Goal: Task Accomplishment & Management: Use online tool/utility

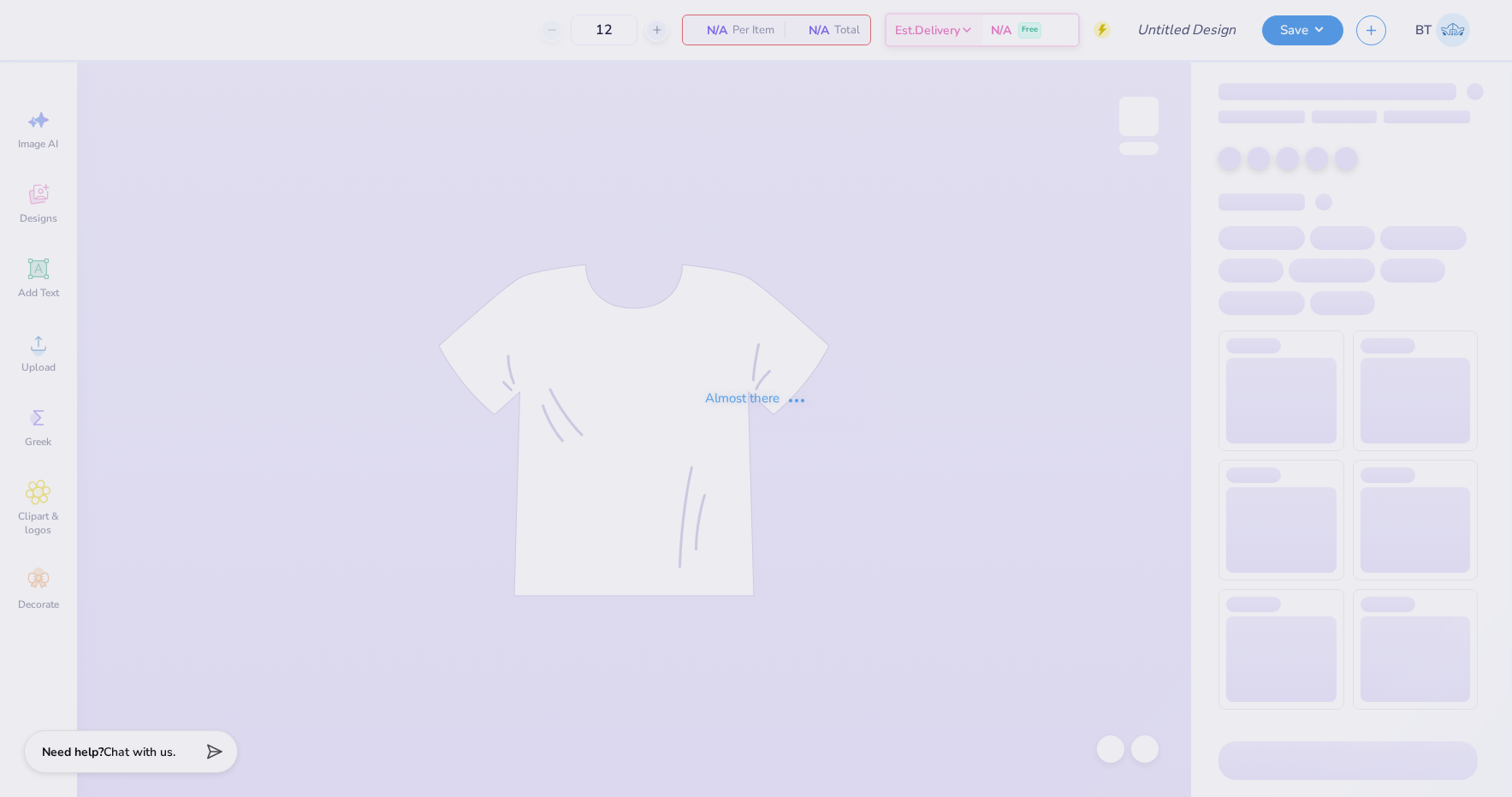
type input "DSIG Parent's Weekend"
type input "200"
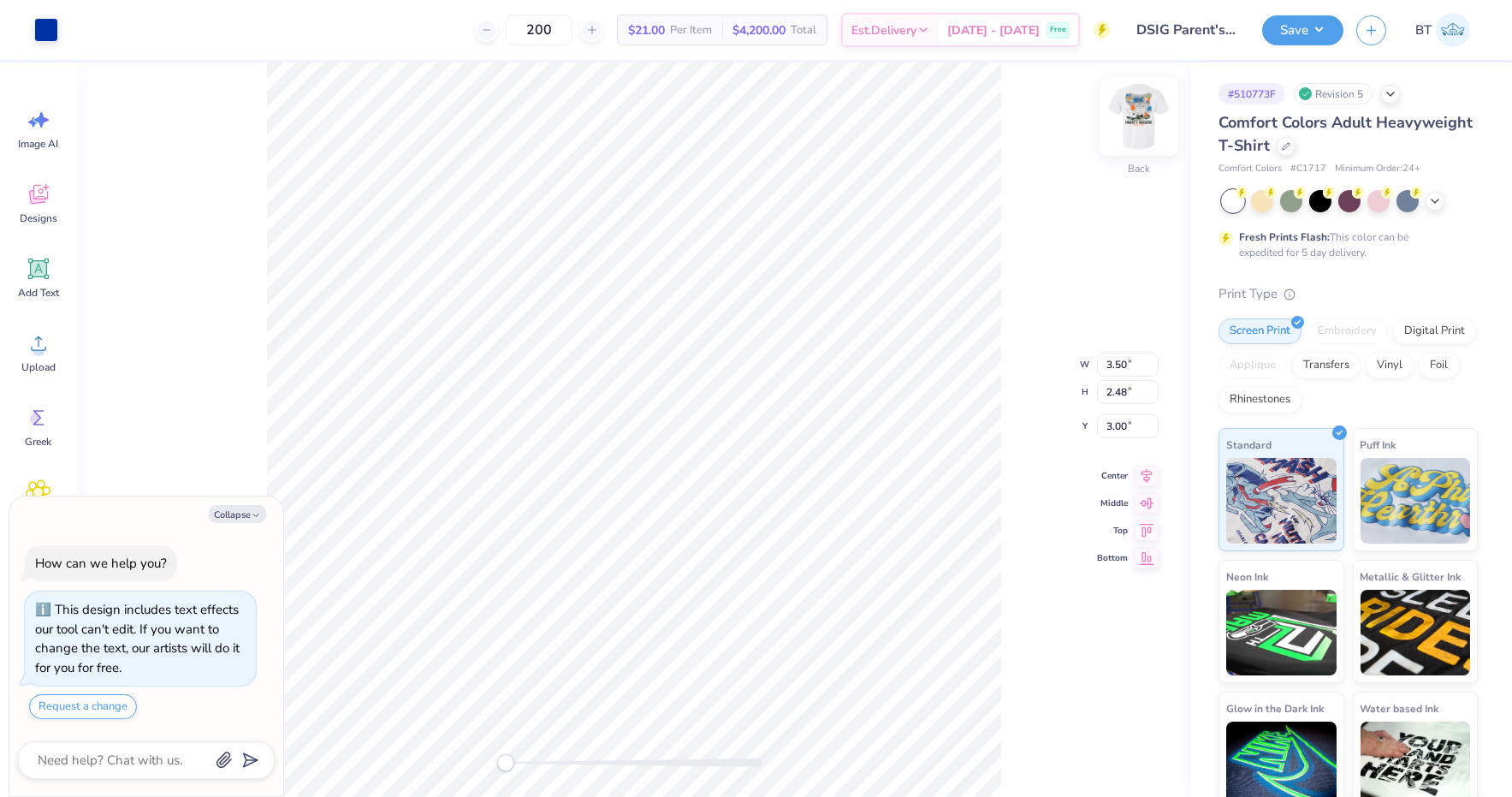
click at [1148, 121] on img at bounding box center [1138, 116] width 68 height 68
click at [141, 31] on div at bounding box center [138, 28] width 24 height 24
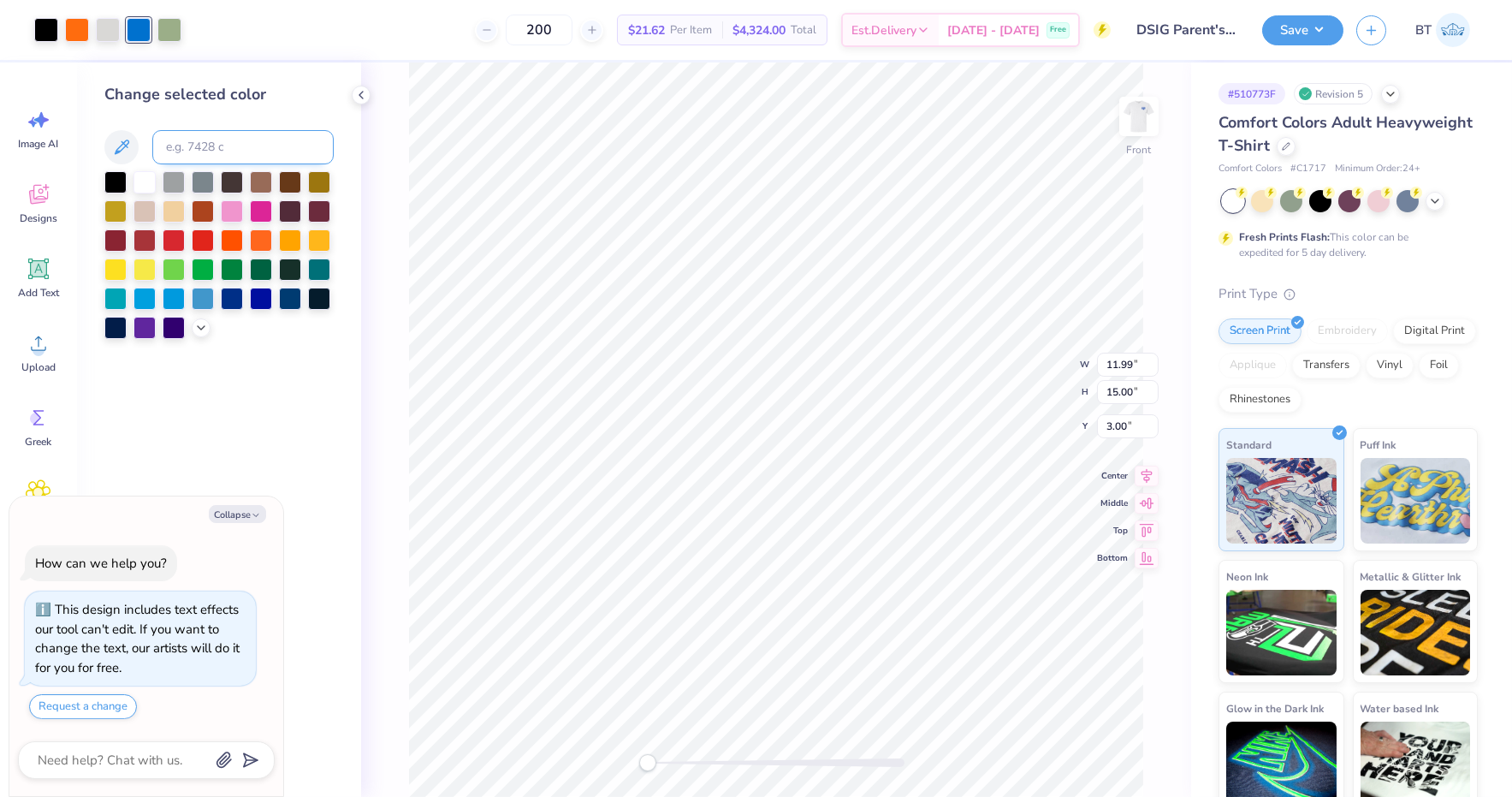
type textarea "x"
click at [236, 144] on input at bounding box center [243, 147] width 181 height 34
type input "286"
type textarea "x"
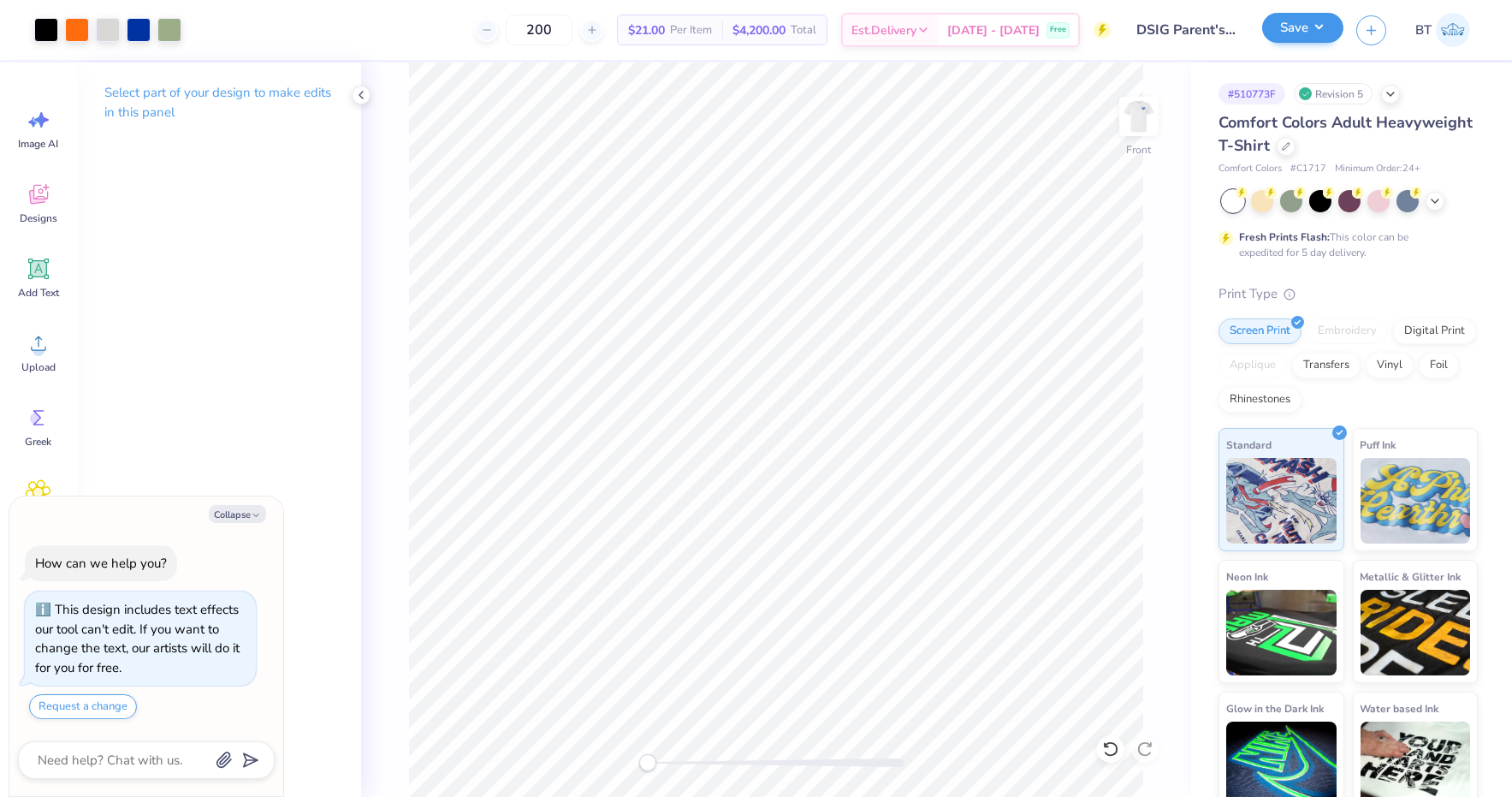
click at [1310, 29] on button "Save" at bounding box center [1302, 28] width 81 height 30
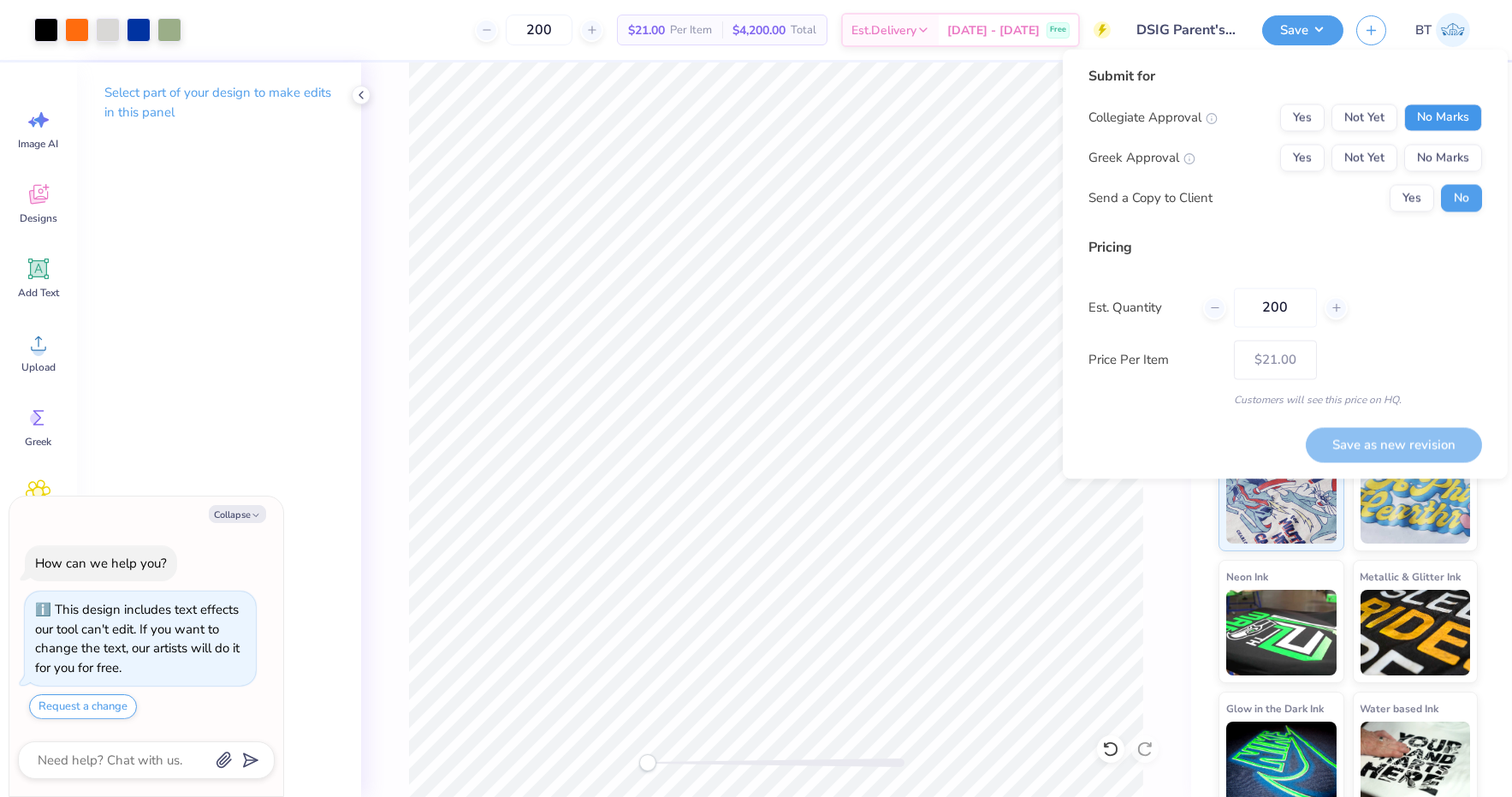
click at [1451, 115] on button "No Marks" at bounding box center [1444, 117] width 78 height 28
click at [1310, 163] on button "Yes" at bounding box center [1302, 158] width 44 height 28
click at [1411, 444] on button "Save as new revision" at bounding box center [1394, 444] width 176 height 35
type textarea "x"
type input "– –"
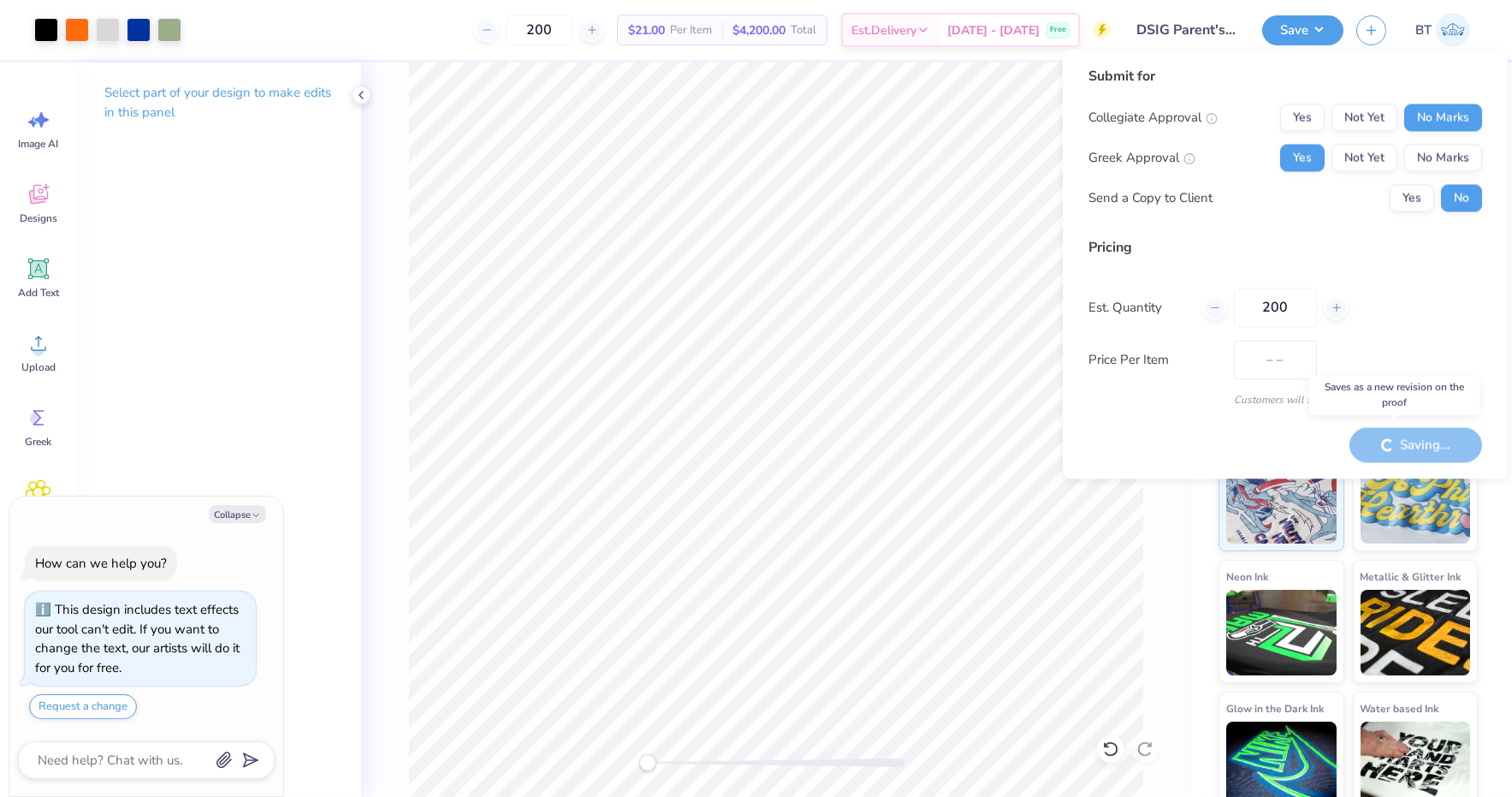
type textarea "x"
type input "$21.00"
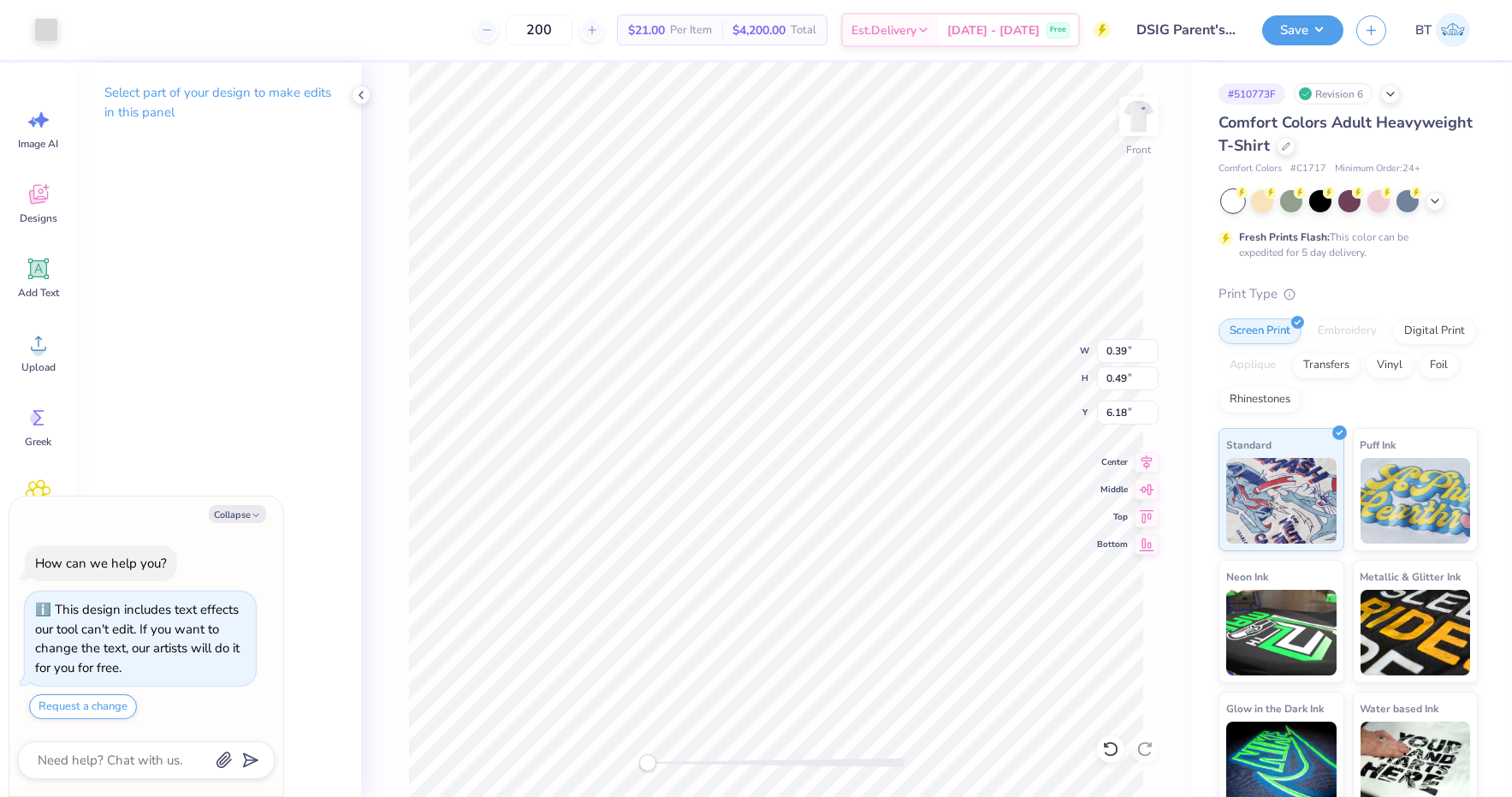
type textarea "x"
type input "4.39"
type input "1.78"
type input "5.57"
type textarea "x"
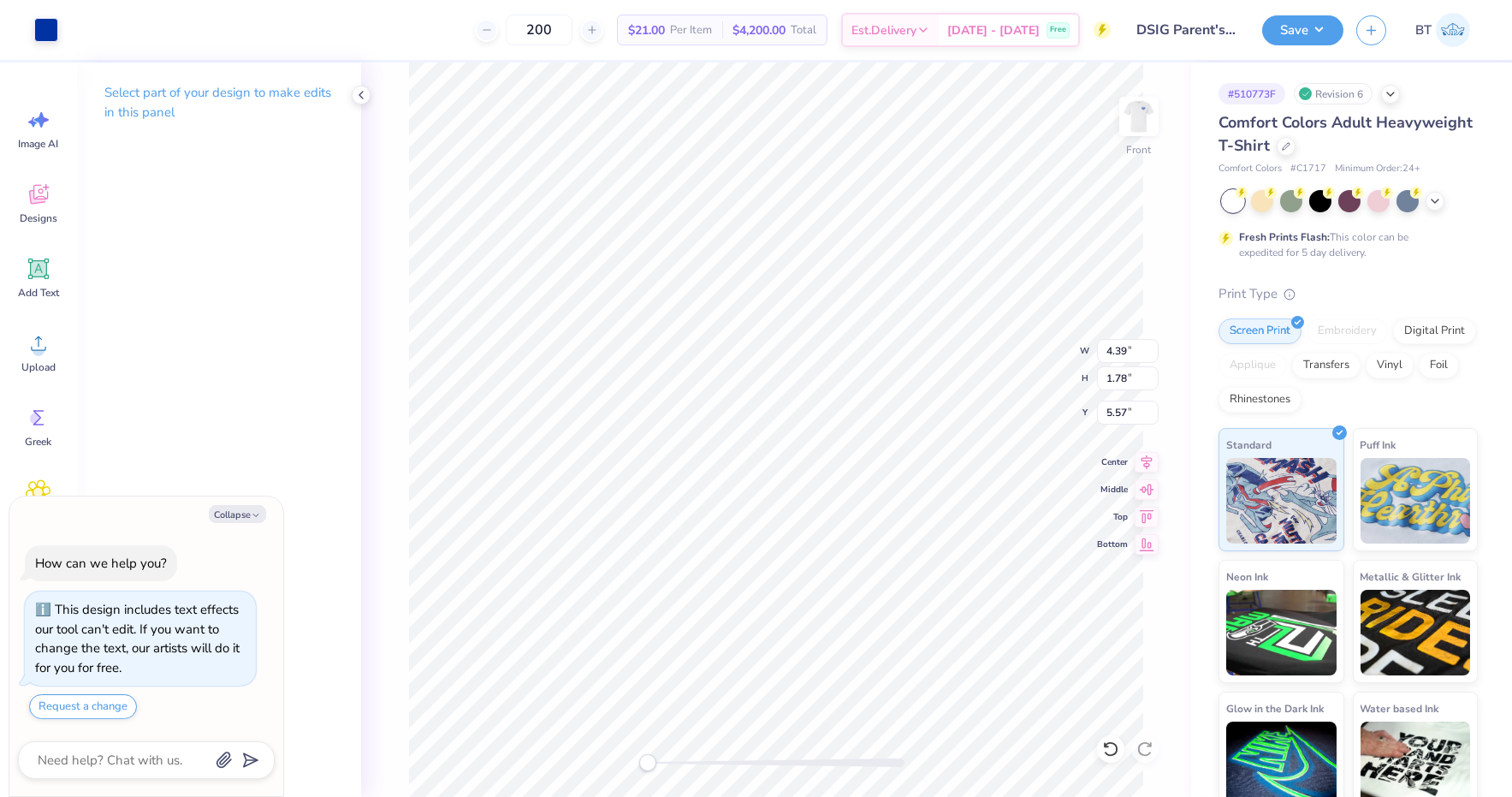
type input "0.65"
type input "0.94"
type input "5.93"
type textarea "x"
type input "4.39"
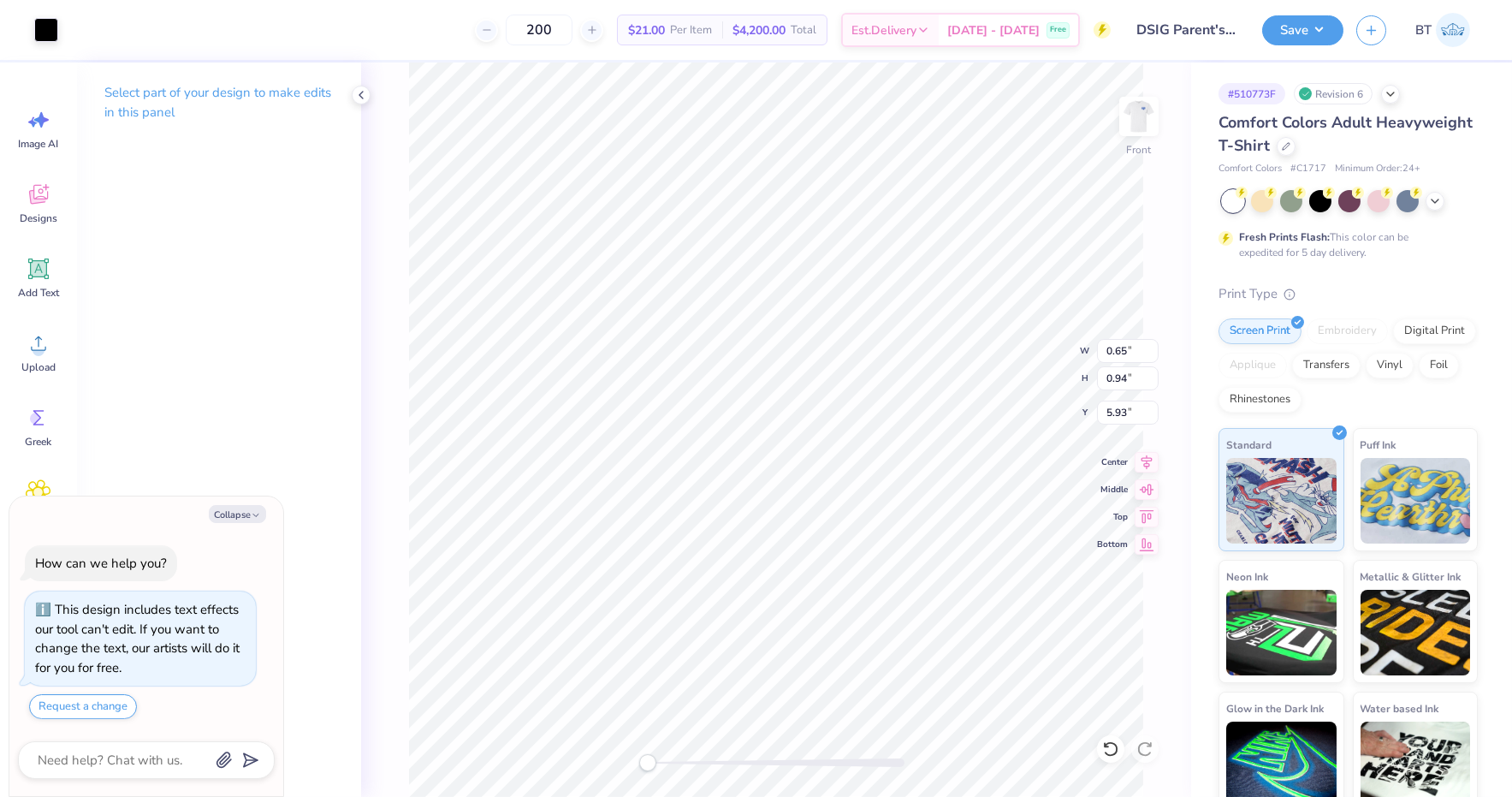
type input "1.78"
type input "5.57"
type textarea "x"
type input "0.88"
type input "0.94"
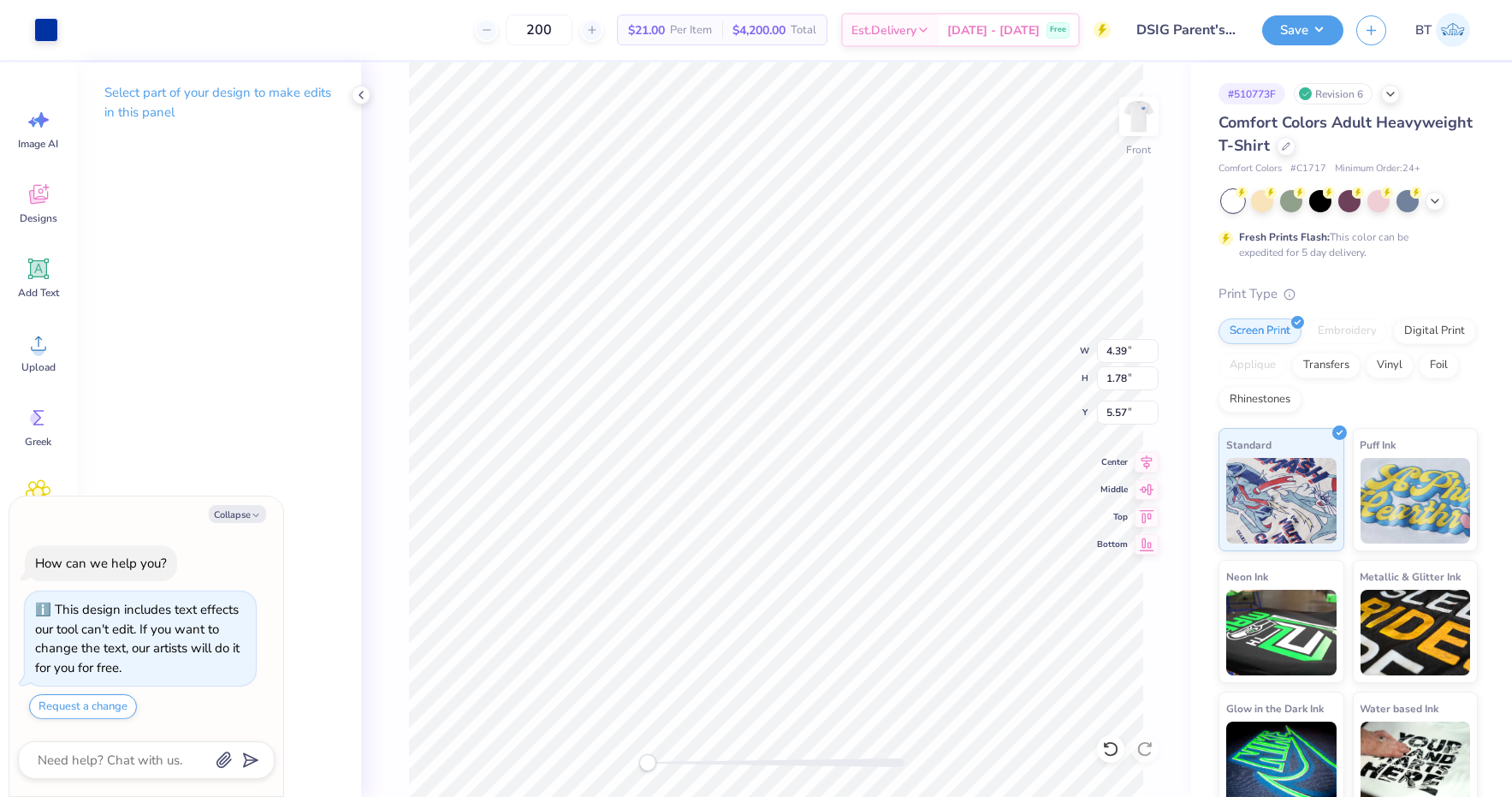
type input "5.93"
click at [249, 514] on button "Collapse" at bounding box center [237, 514] width 57 height 18
type textarea "x"
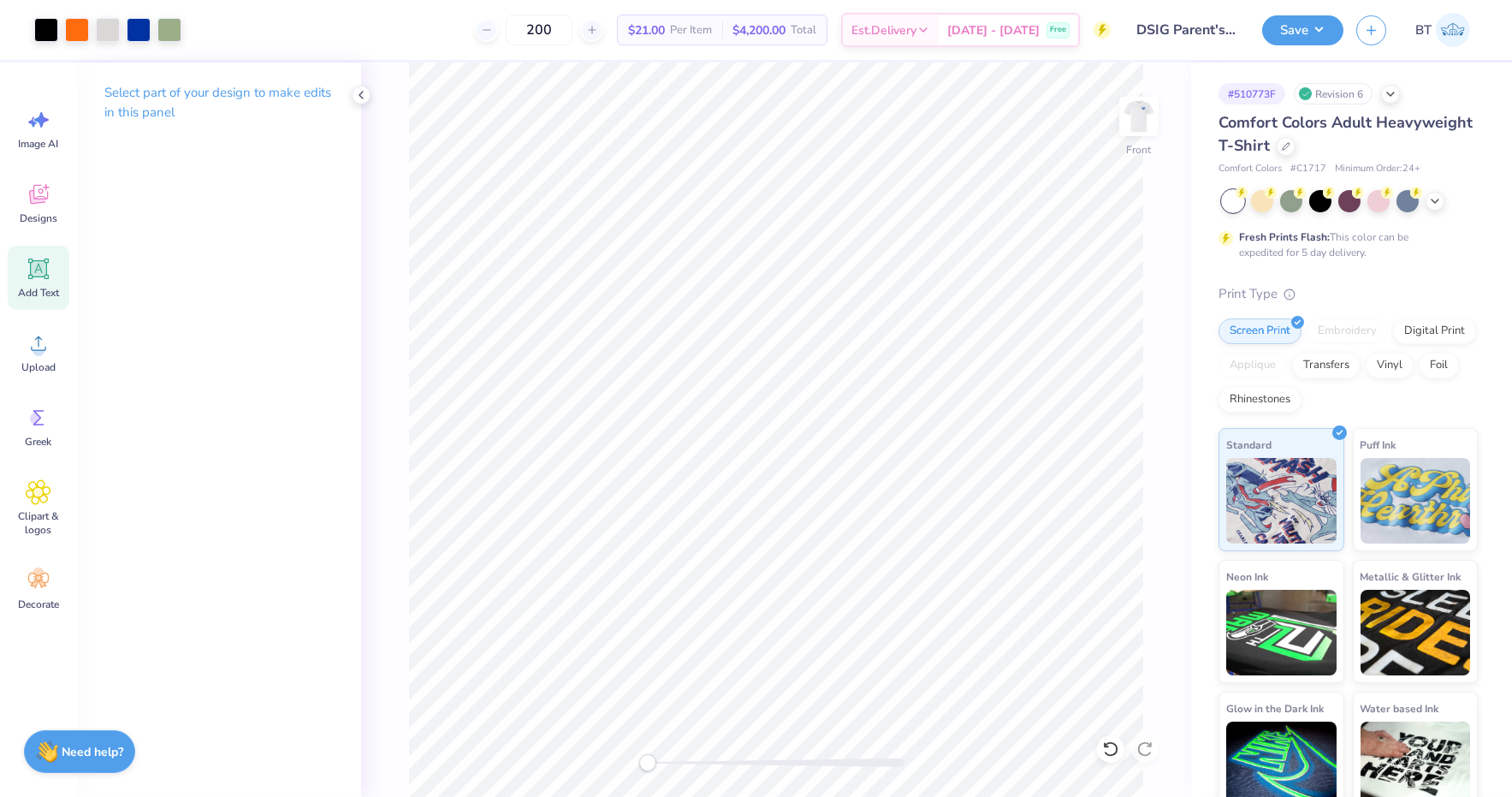
click at [40, 281] on div "Add Text" at bounding box center [38, 278] width 61 height 64
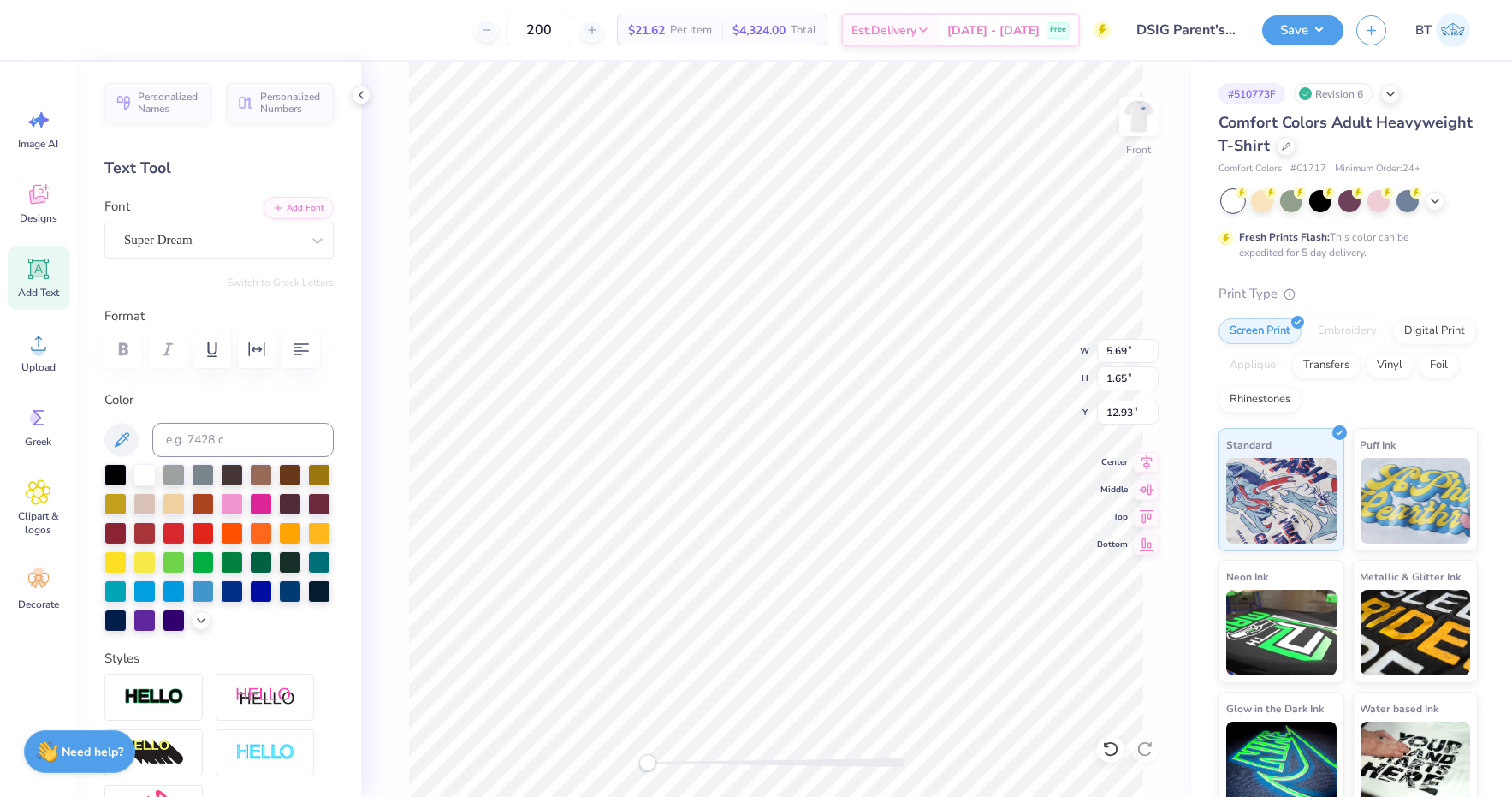
type input "1.32"
type input "0.53"
type input "14.59"
type input "5.69"
type input "1.65"
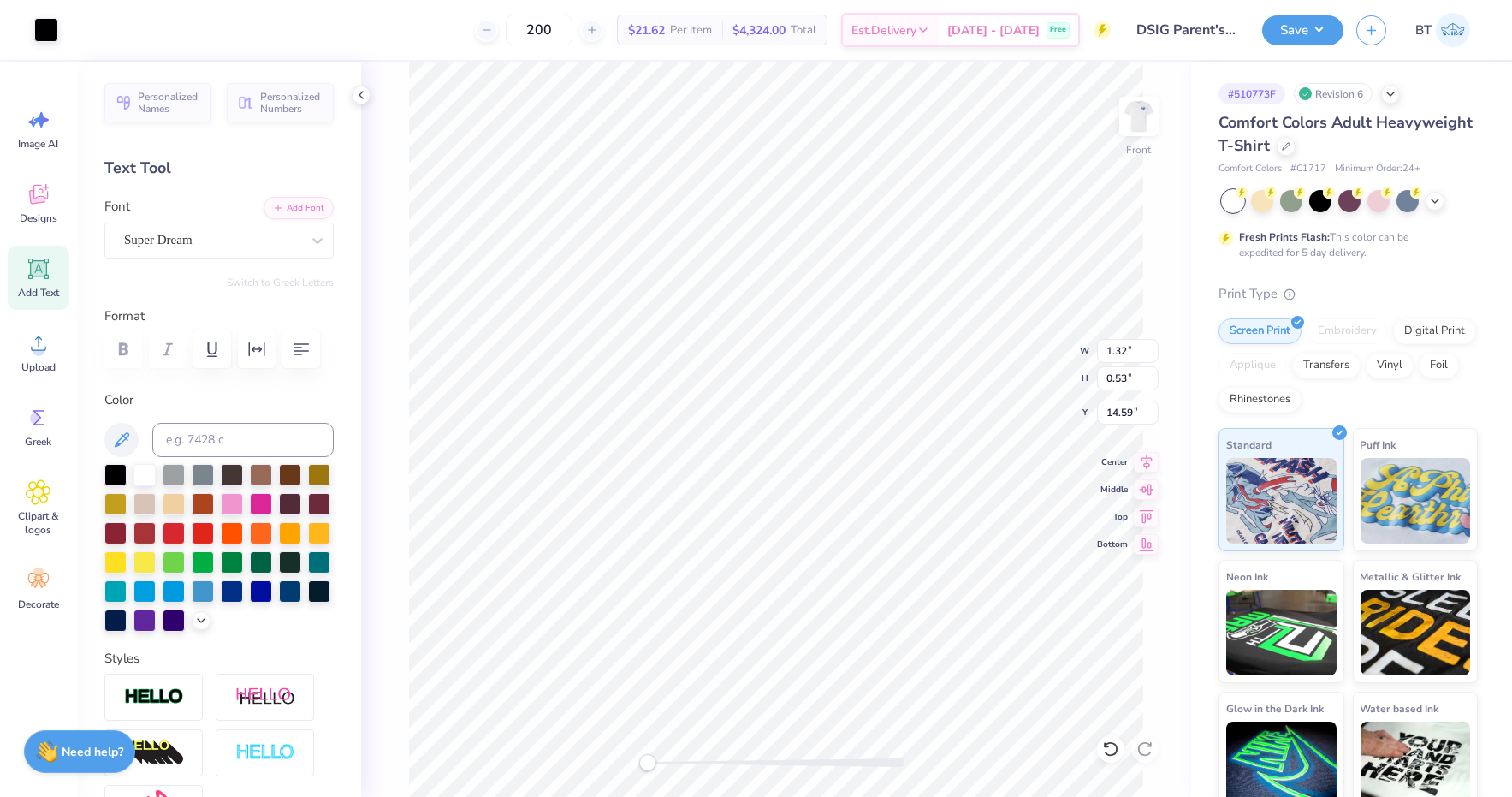
type input "12.93"
type textarea "-"
click at [242, 436] on input at bounding box center [243, 439] width 181 height 34
type input "286c"
type textarea "-Parts that got us into trouble as children usually withdraw to the shadows, pe…"
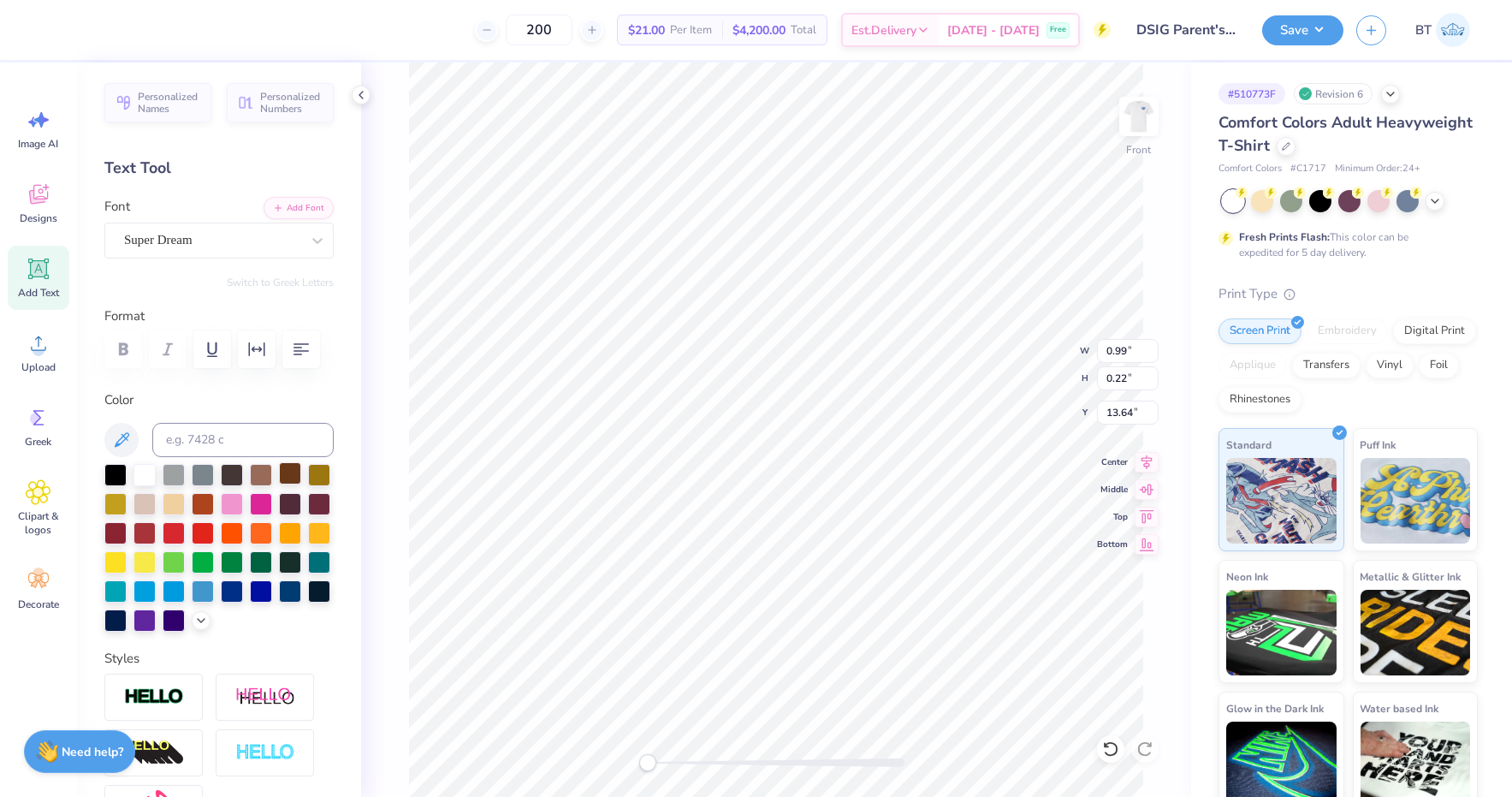
scroll to position [0, 50]
click at [1103, 748] on icon at bounding box center [1110, 748] width 17 height 17
type input "3.97"
type input "0.86"
type input "19.26"
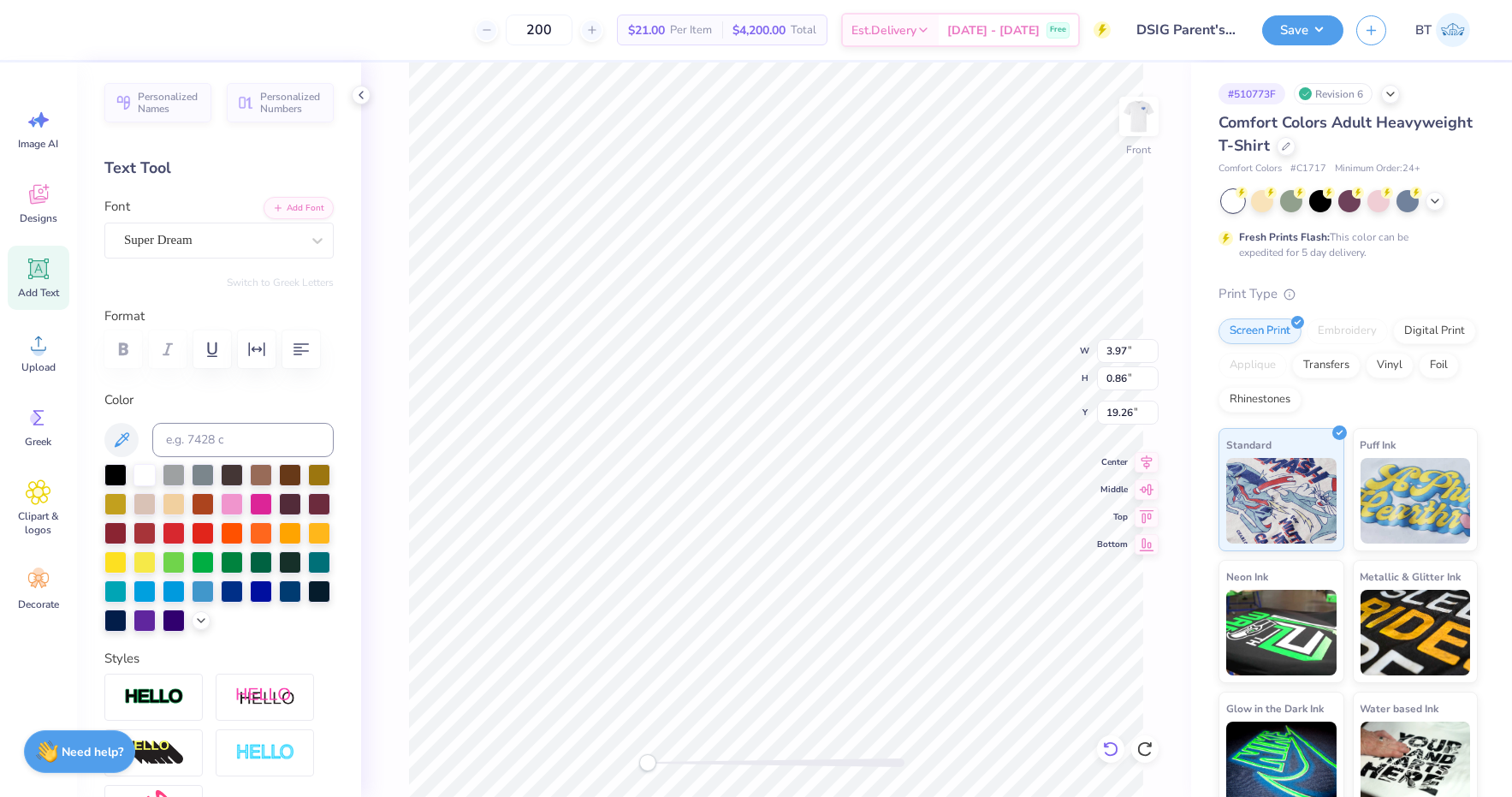
click at [1115, 745] on icon at bounding box center [1110, 748] width 14 height 15
type input "0.99"
type input "0.22"
type input "5.67"
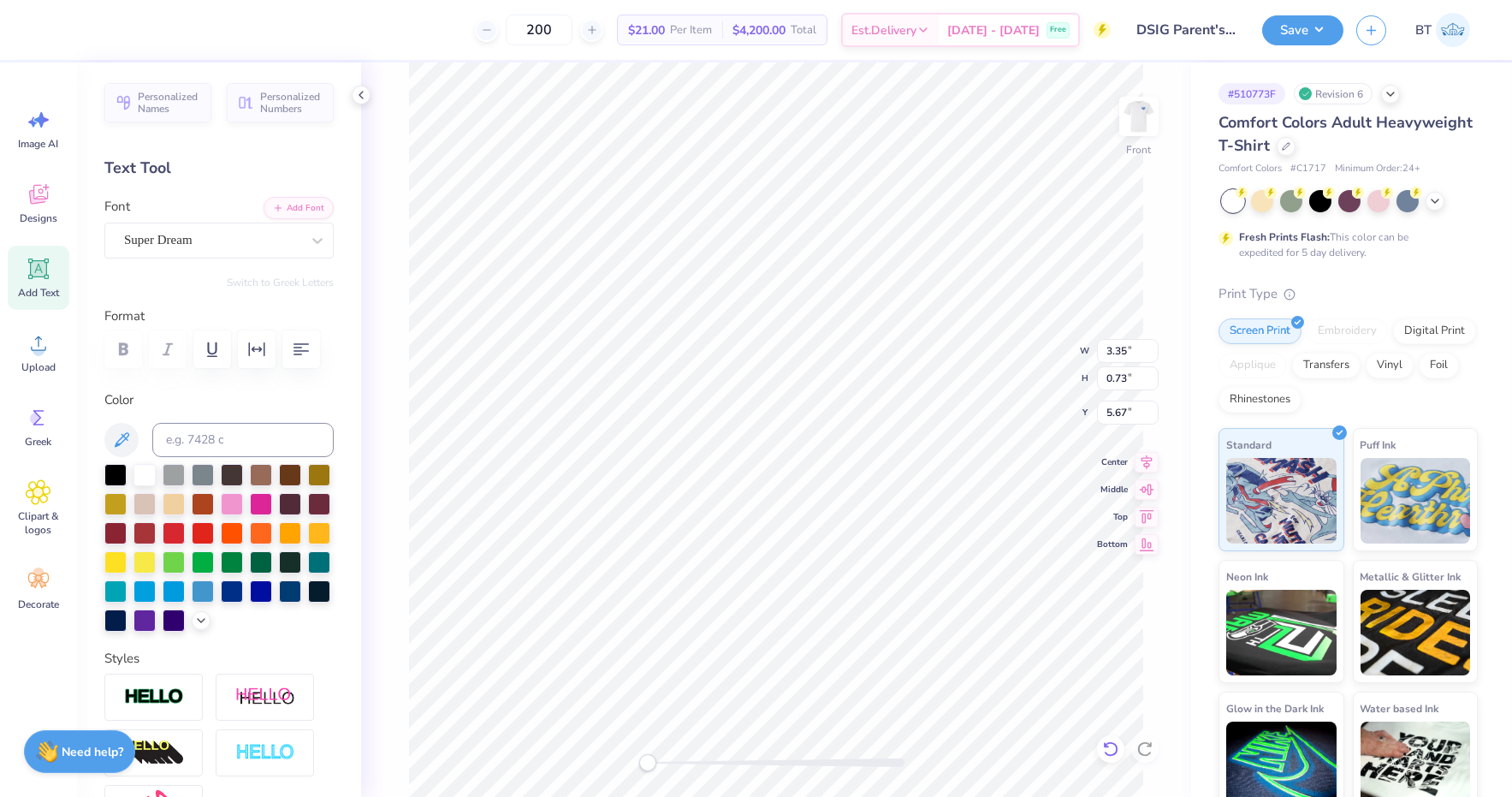
type input "4.39"
type input "1.78"
type input "5.57"
type input "3.35"
type input "0.73"
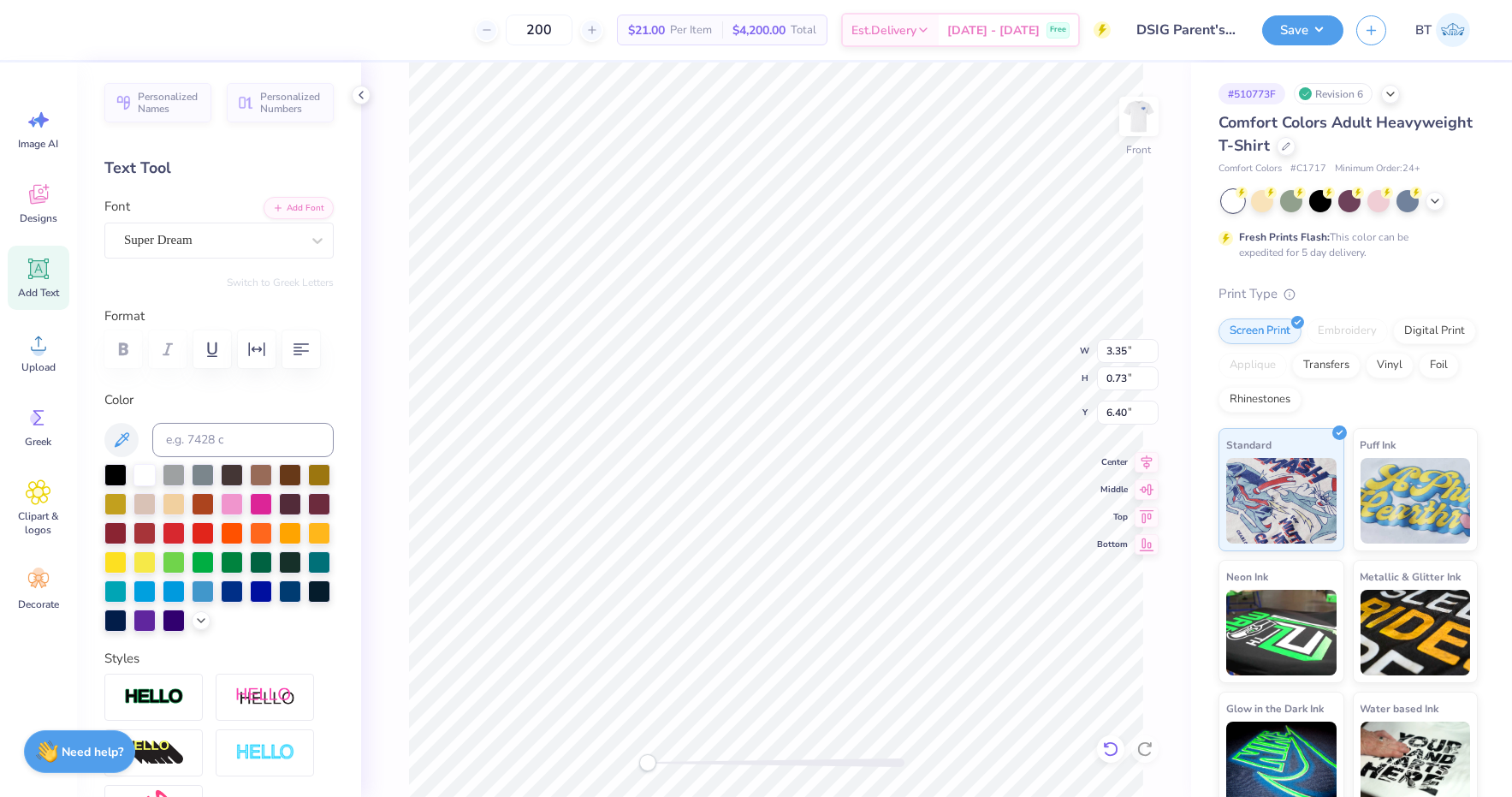
type input "6.04"
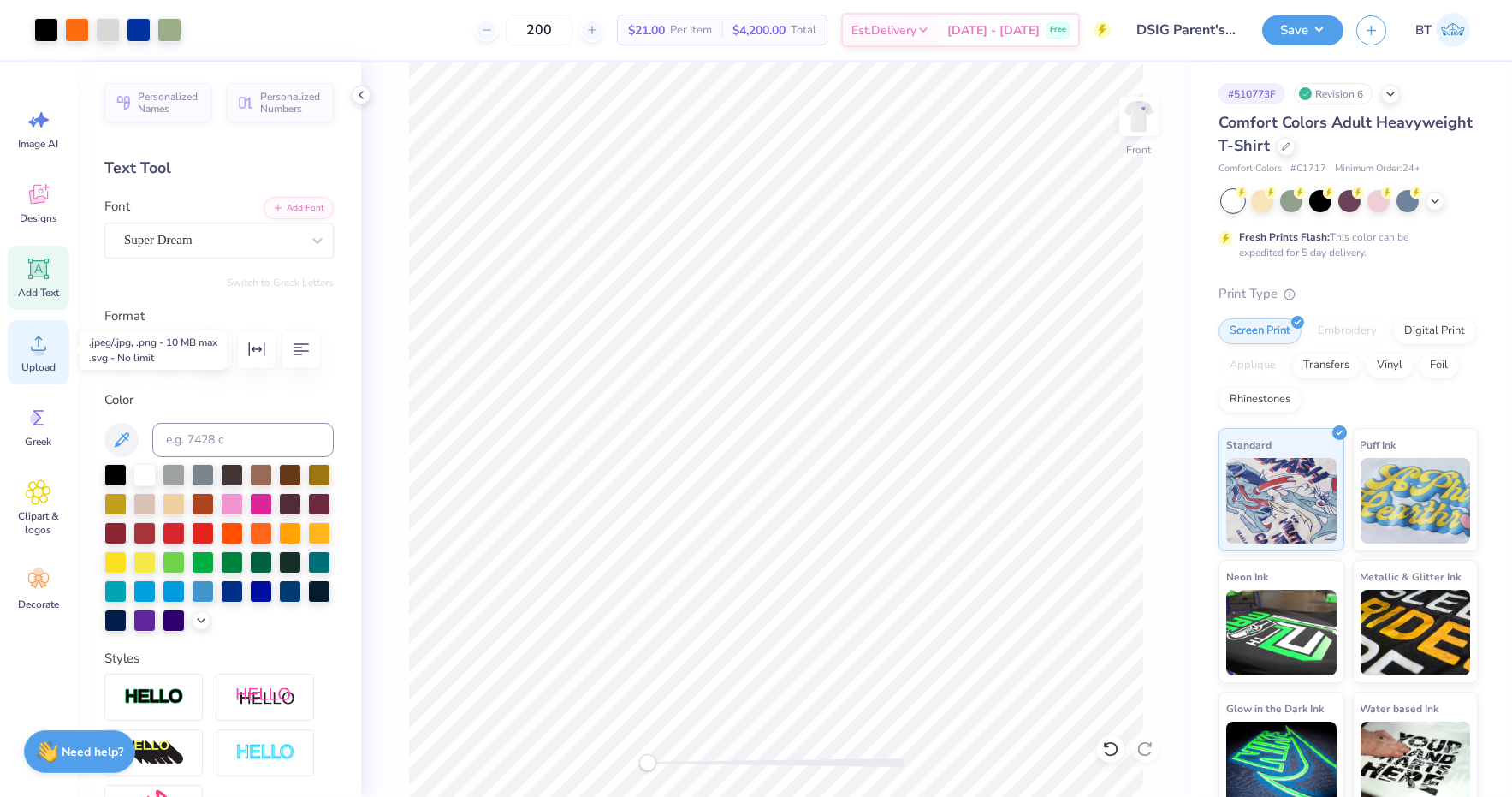
click at [27, 354] on div "Upload" at bounding box center [38, 352] width 61 height 64
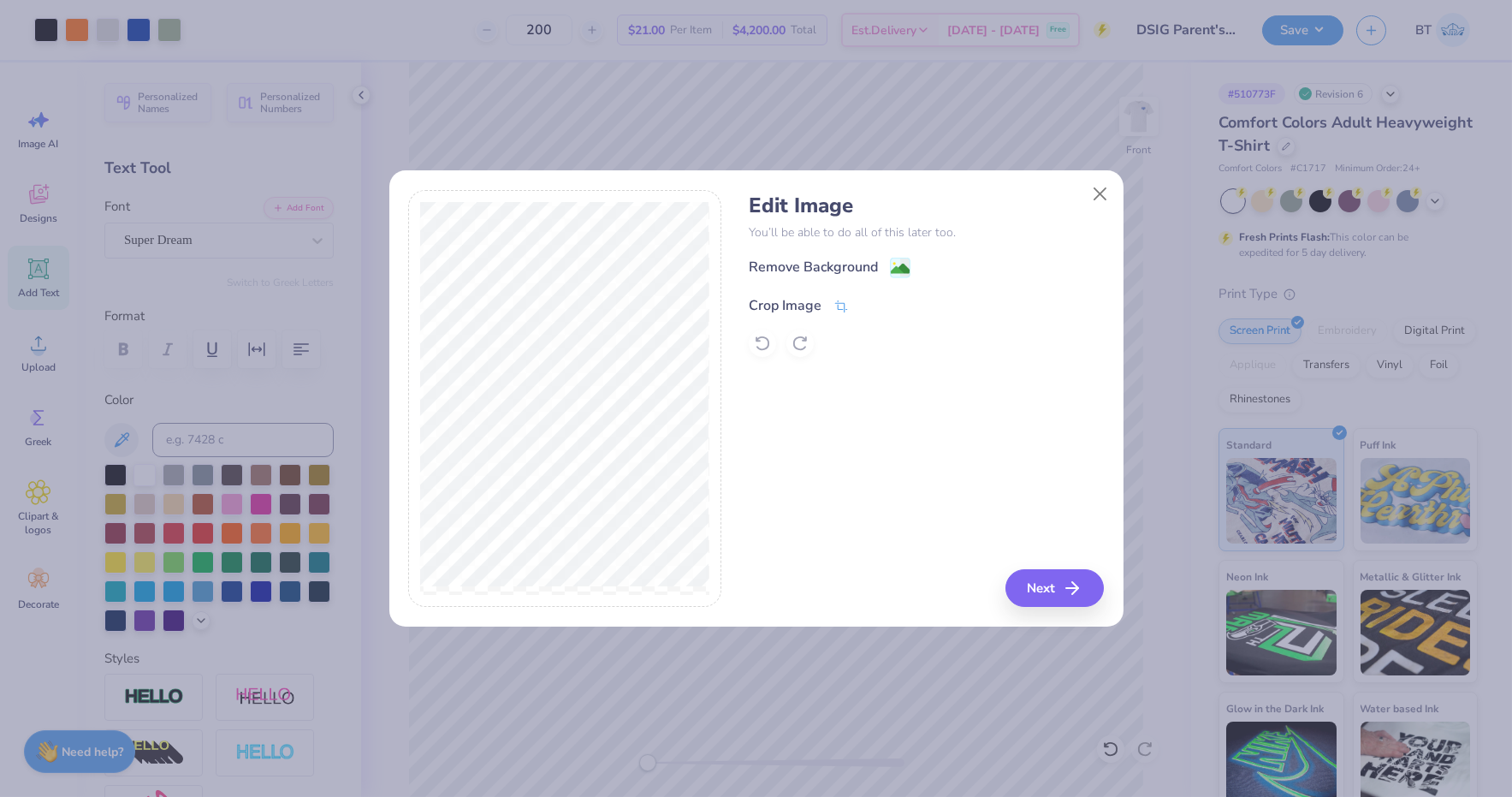
click at [834, 310] on icon at bounding box center [840, 306] width 15 height 15
click at [866, 303] on polyline at bounding box center [870, 304] width 7 height 5
click at [1026, 583] on button "Next" at bounding box center [1057, 588] width 99 height 37
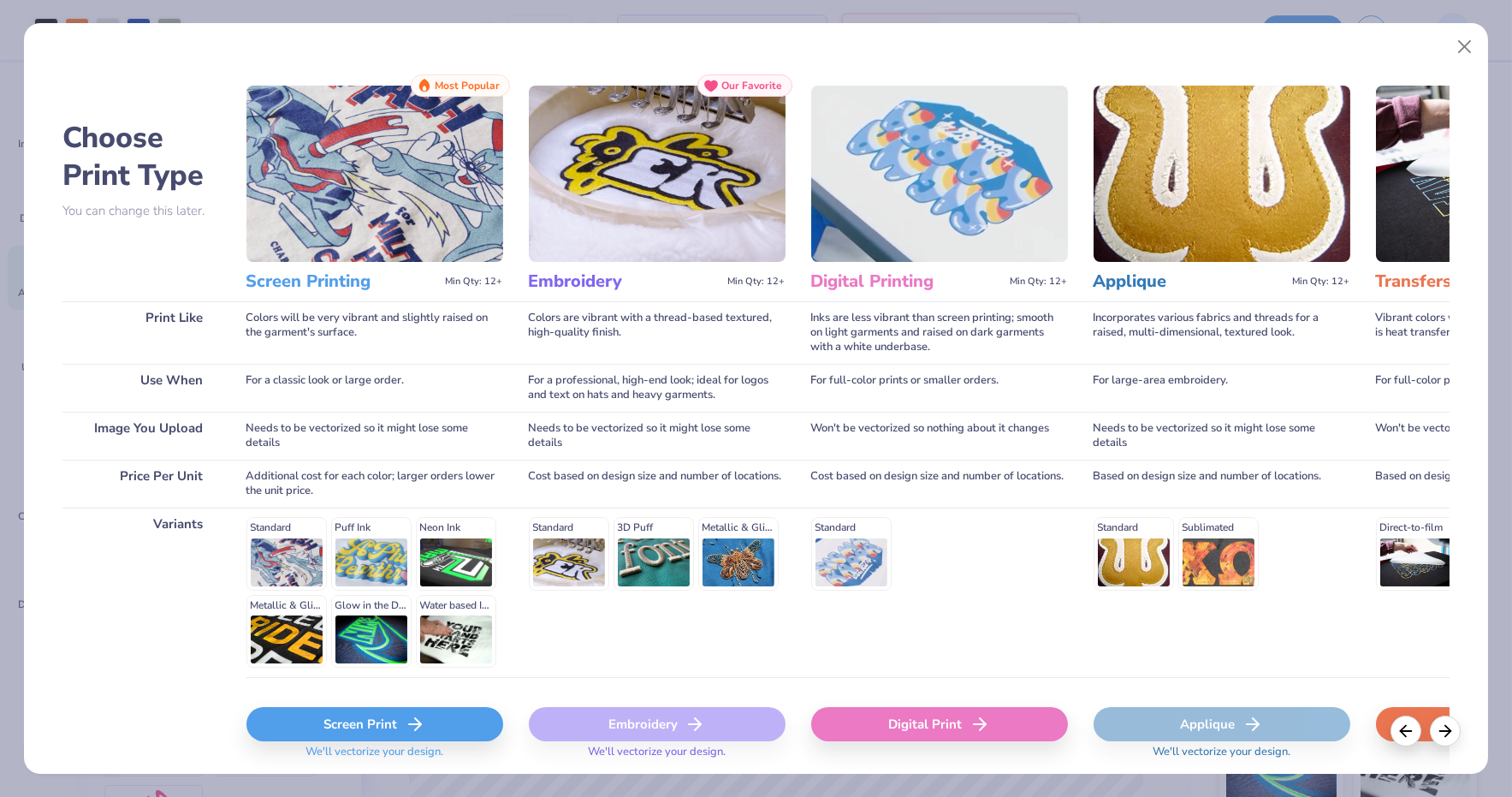
click at [381, 729] on div "Screen Print" at bounding box center [374, 724] width 257 height 34
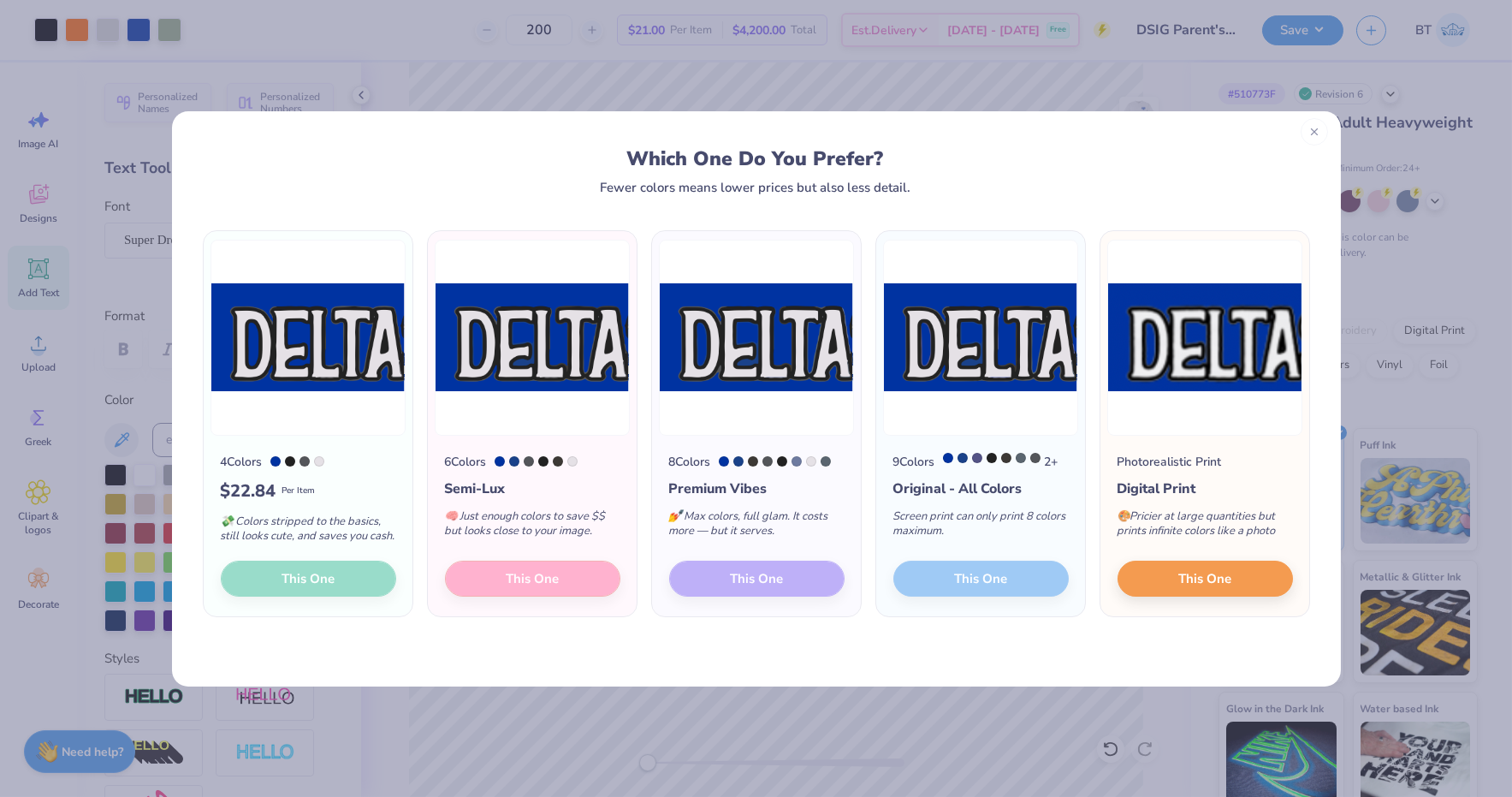
click at [1315, 133] on line at bounding box center [1315, 132] width 6 height 6
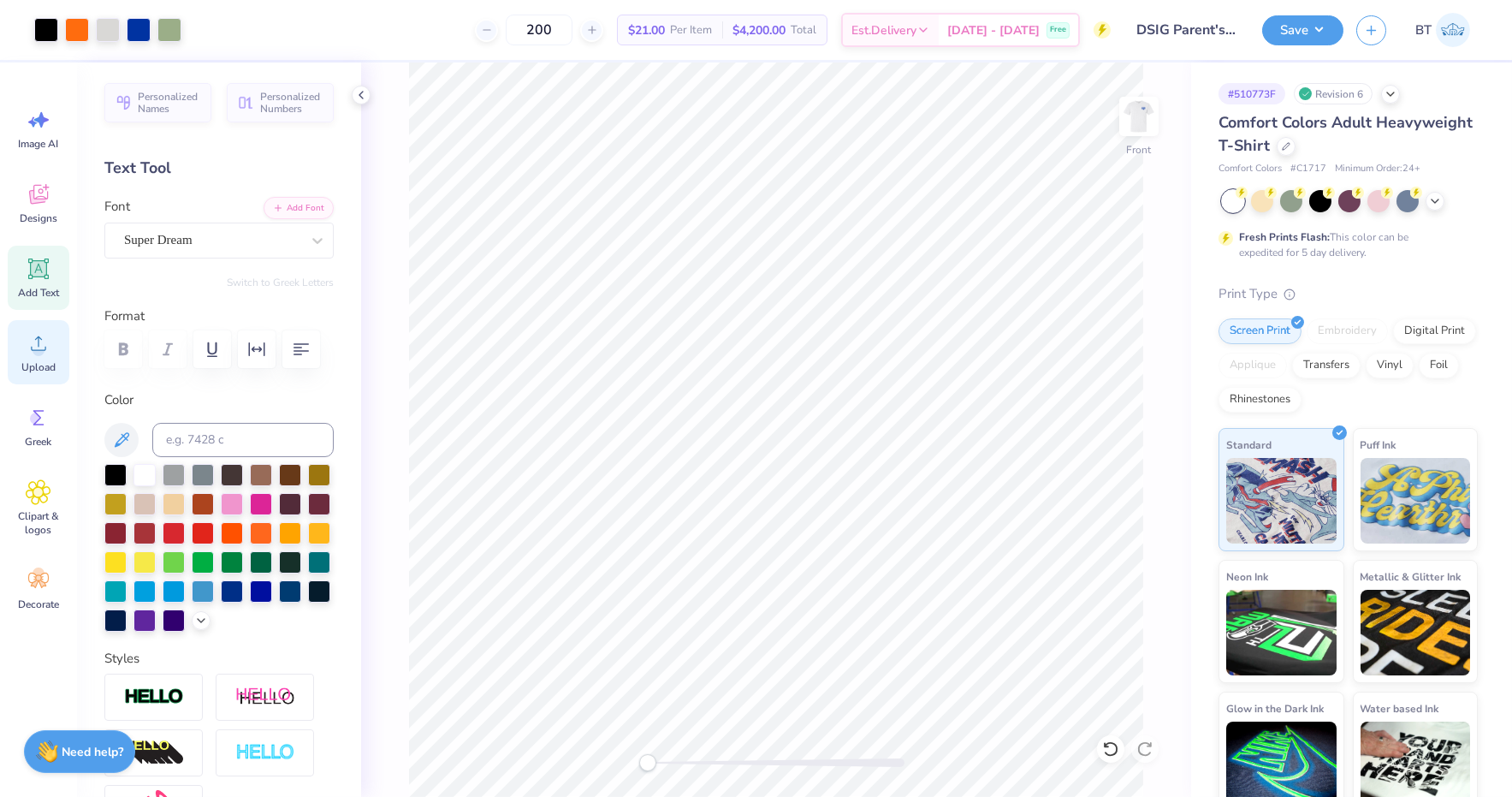
click at [40, 339] on icon at bounding box center [38, 342] width 26 height 26
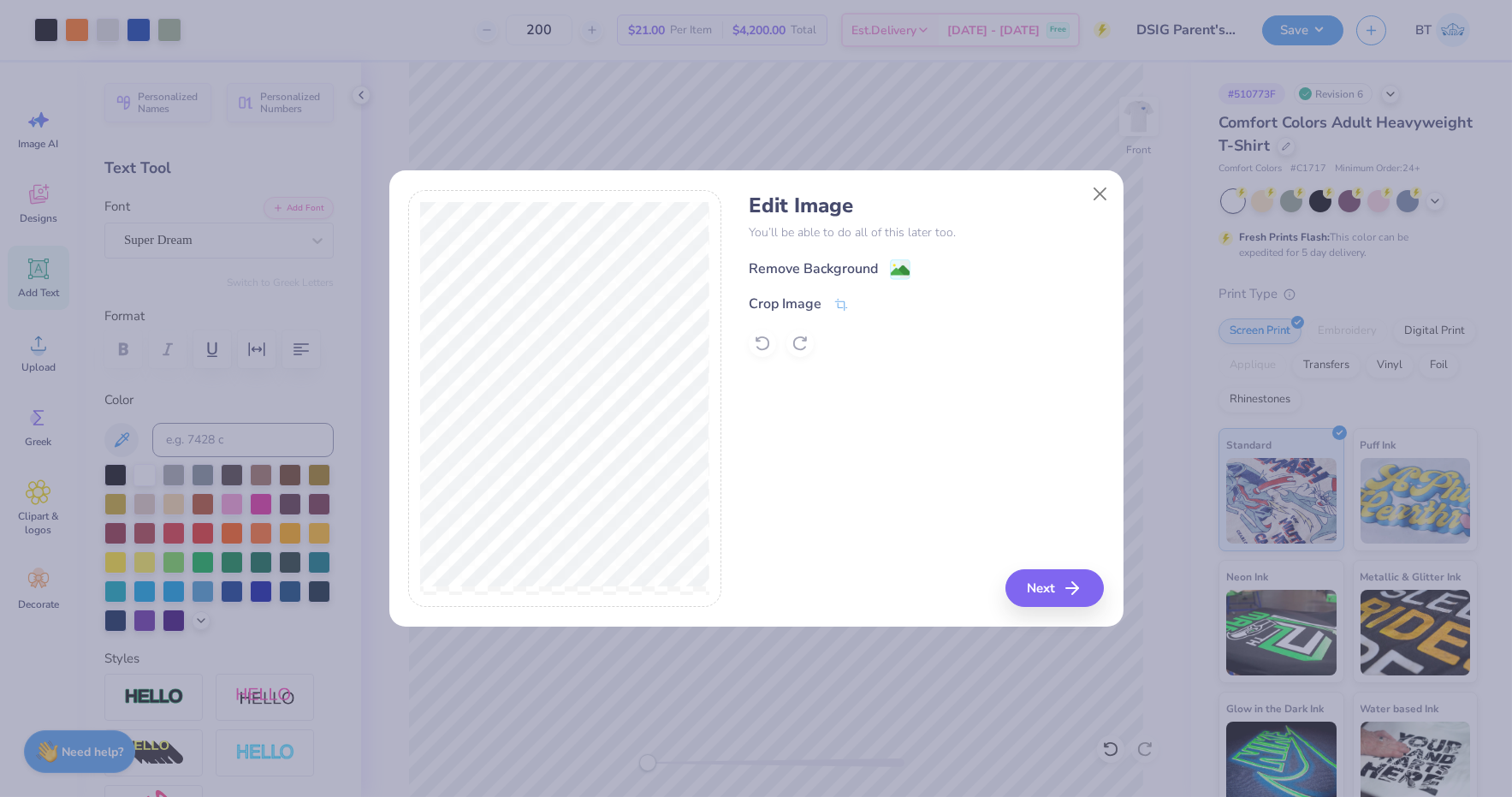
click at [904, 270] on image at bounding box center [900, 270] width 19 height 19
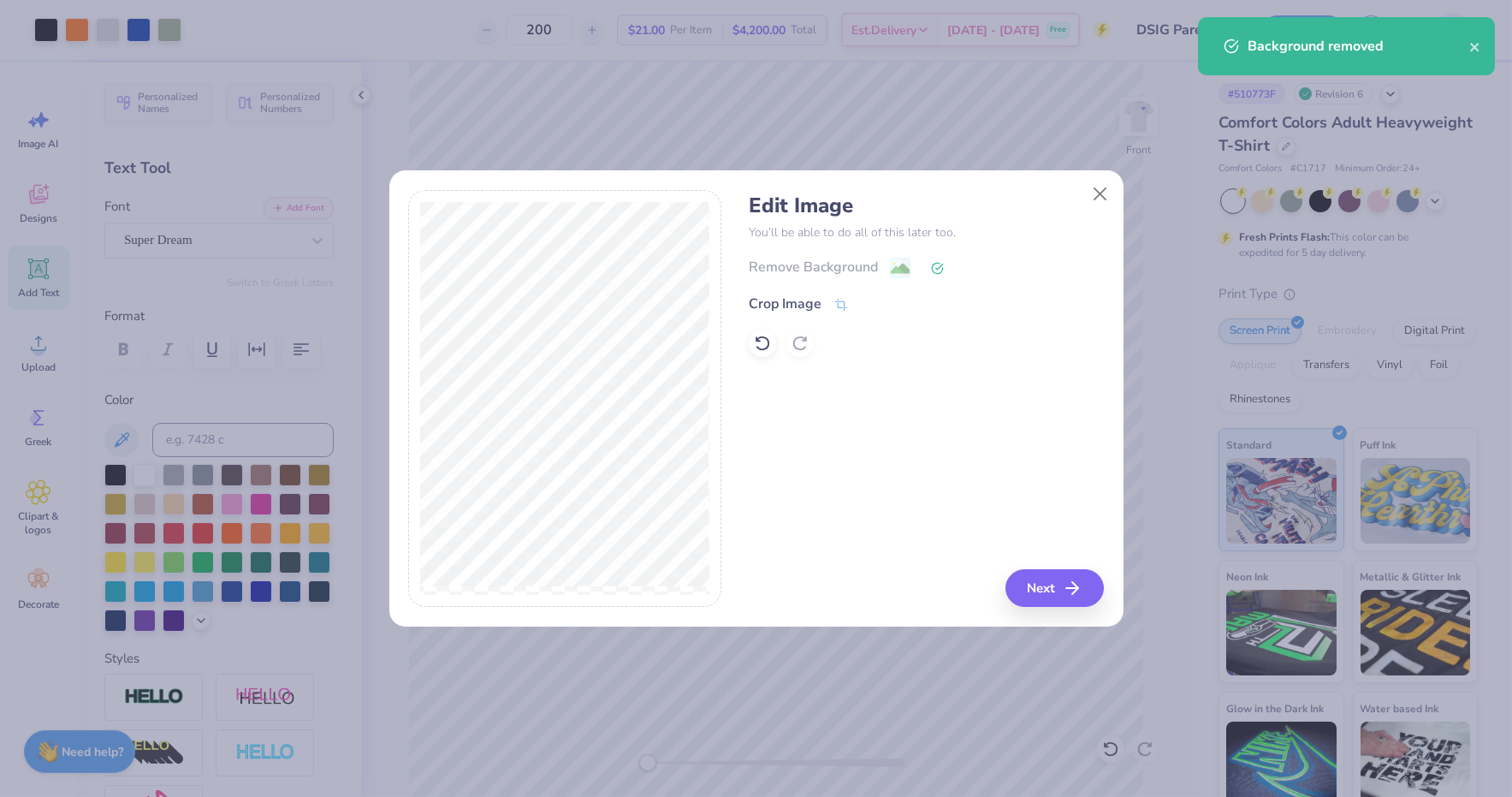
click at [840, 305] on icon at bounding box center [840, 304] width 15 height 15
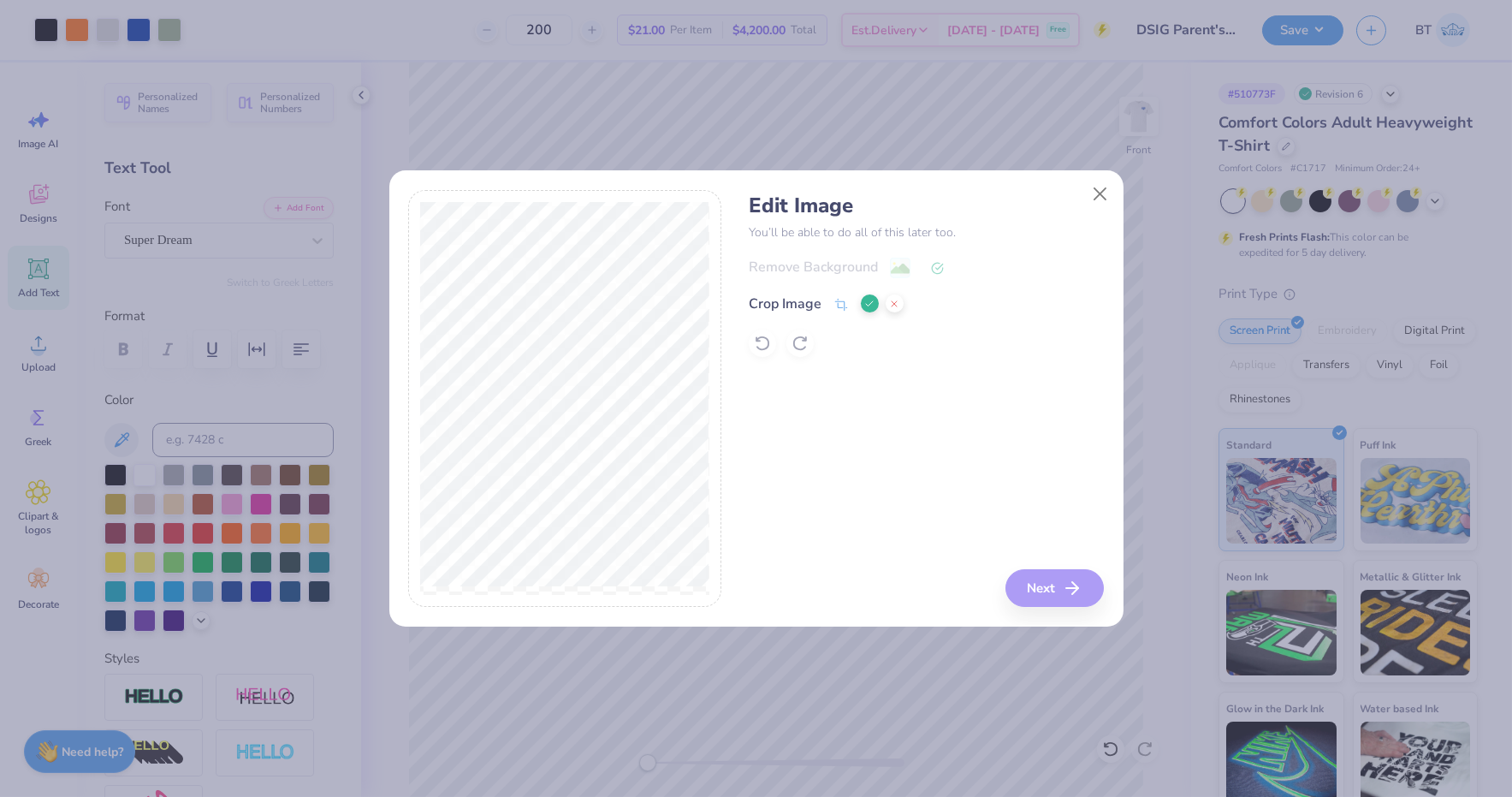
click at [750, 539] on div "Edit Image You’ll be able to do all of this later too. Remove Background Crop I…" at bounding box center [926, 398] width 355 height 417
click at [866, 305] on icon at bounding box center [870, 304] width 11 height 11
click at [1054, 592] on button "Next" at bounding box center [1057, 588] width 99 height 37
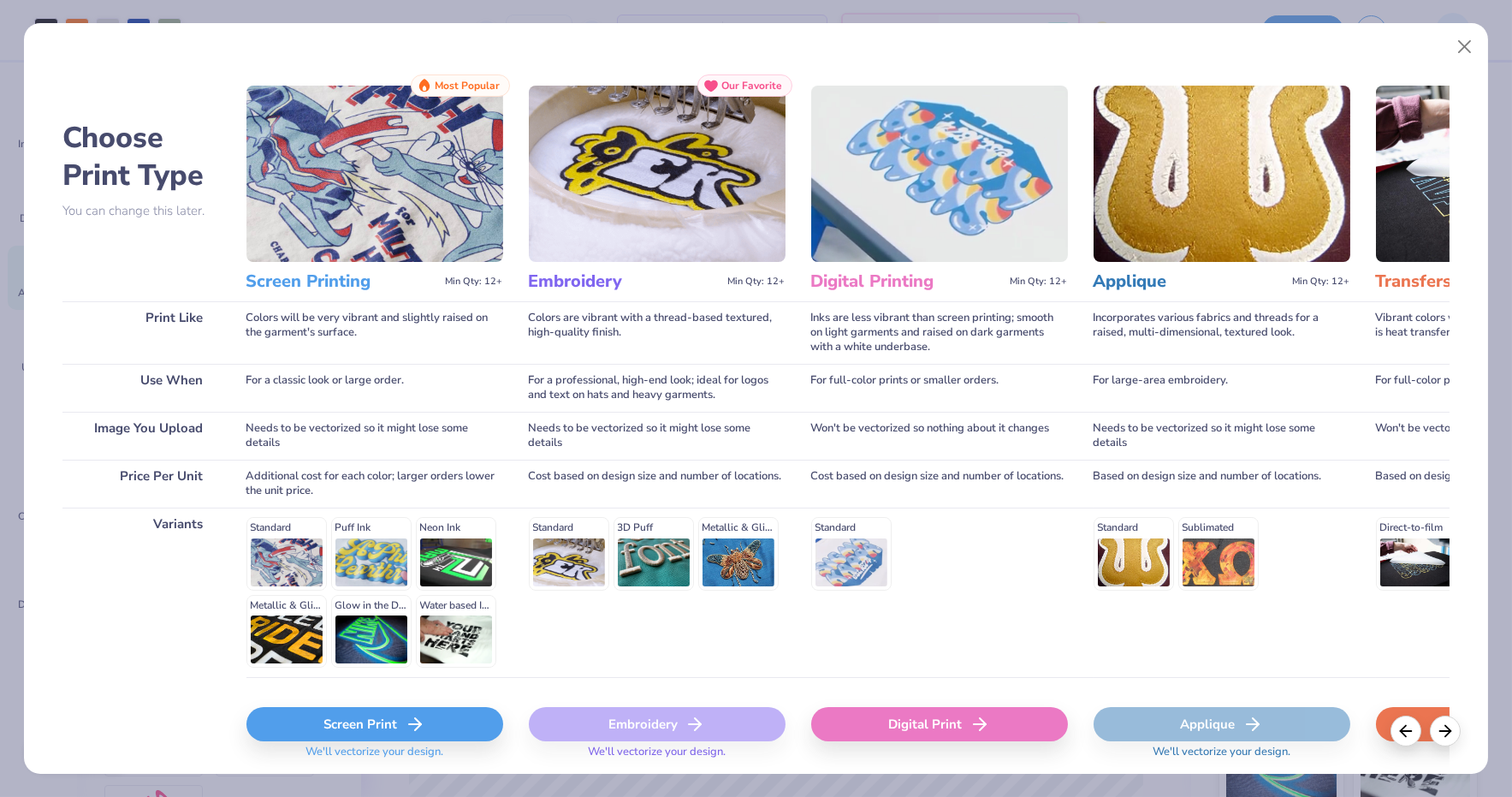
click at [474, 721] on div "Screen Print" at bounding box center [374, 724] width 257 height 34
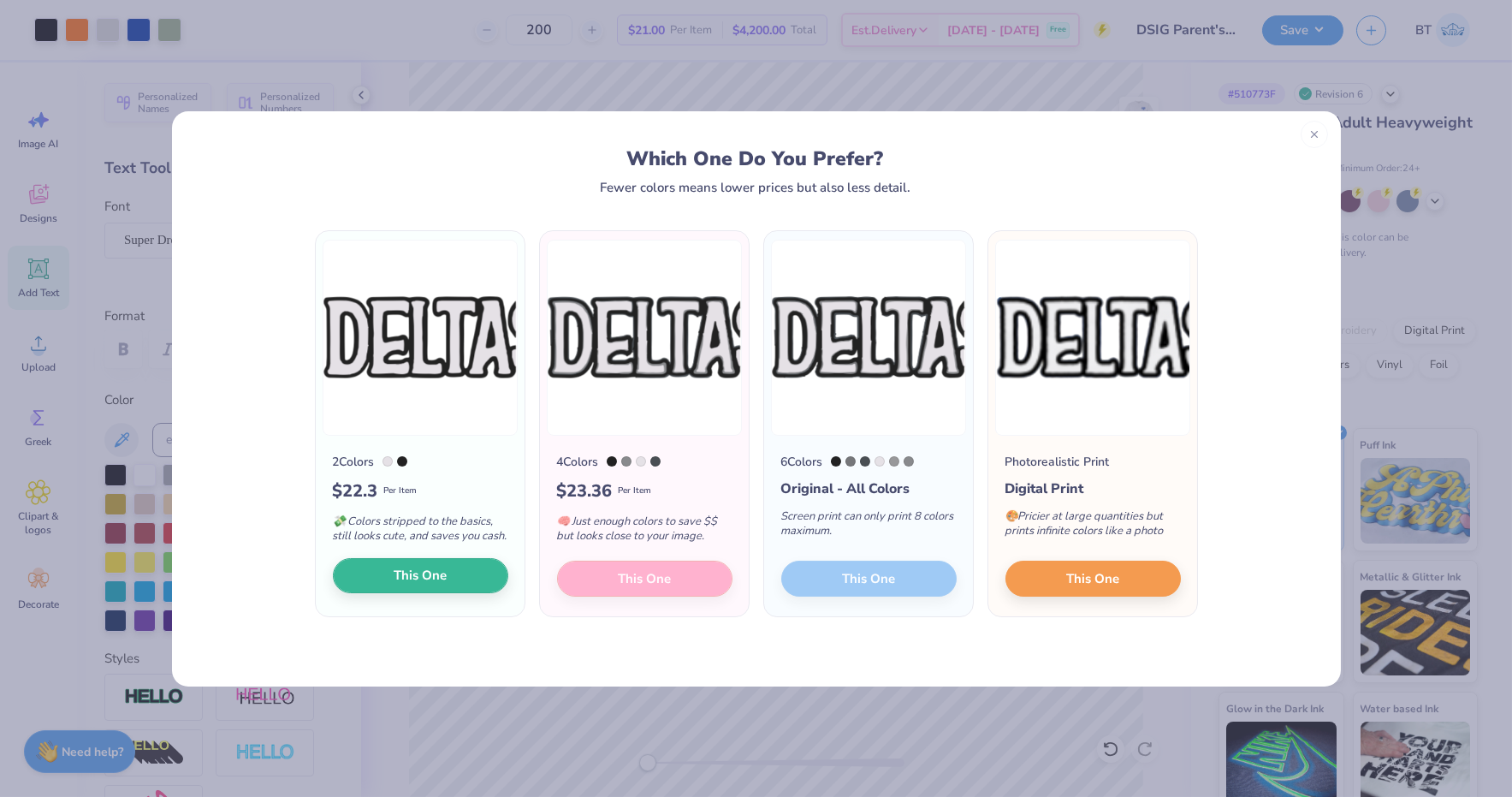
click at [399, 585] on span "This One" at bounding box center [421, 576] width 53 height 20
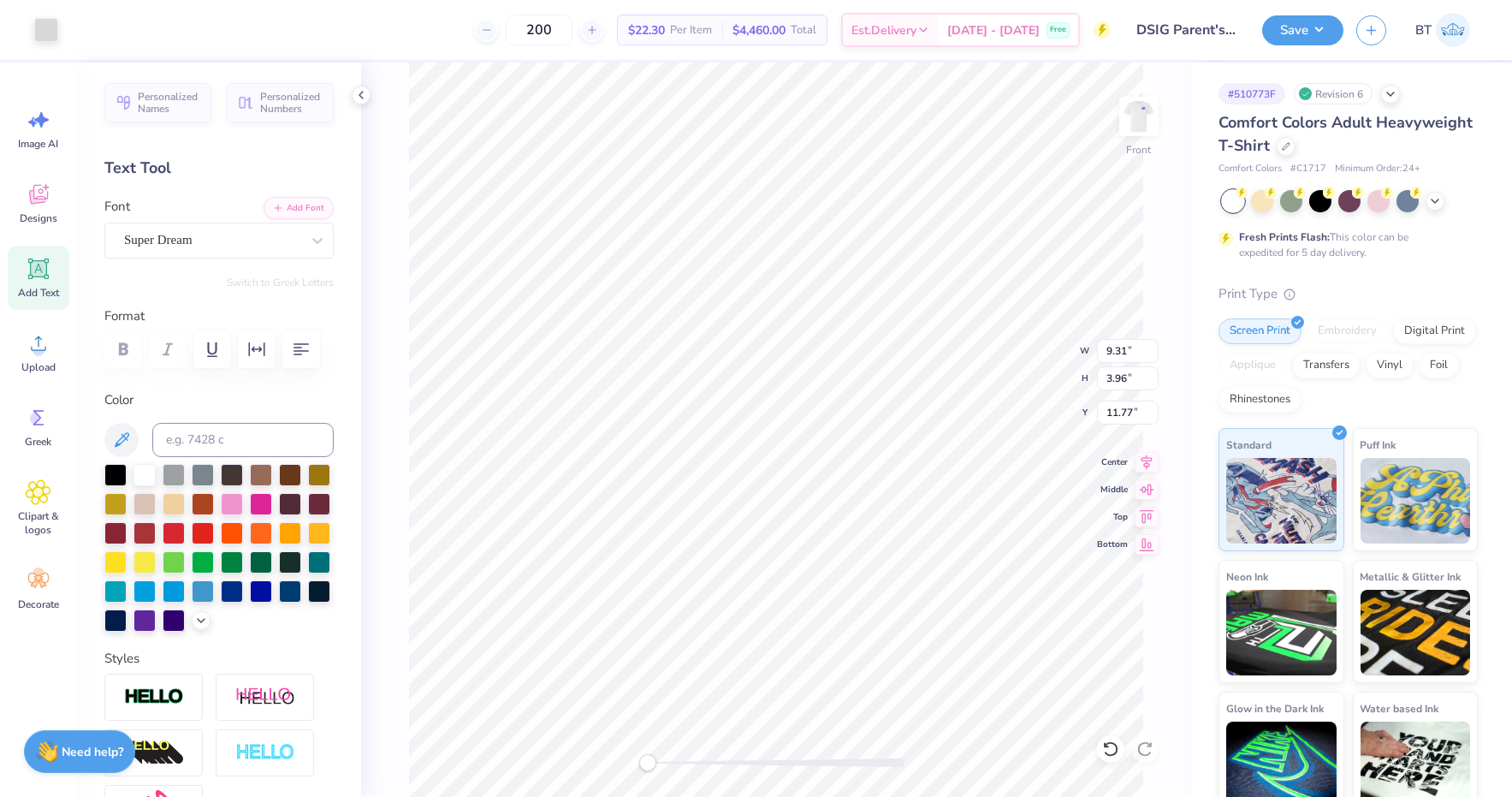
type input "2.33"
type input "3.04"
type input "9.64"
type input "9.31"
type input "3.96"
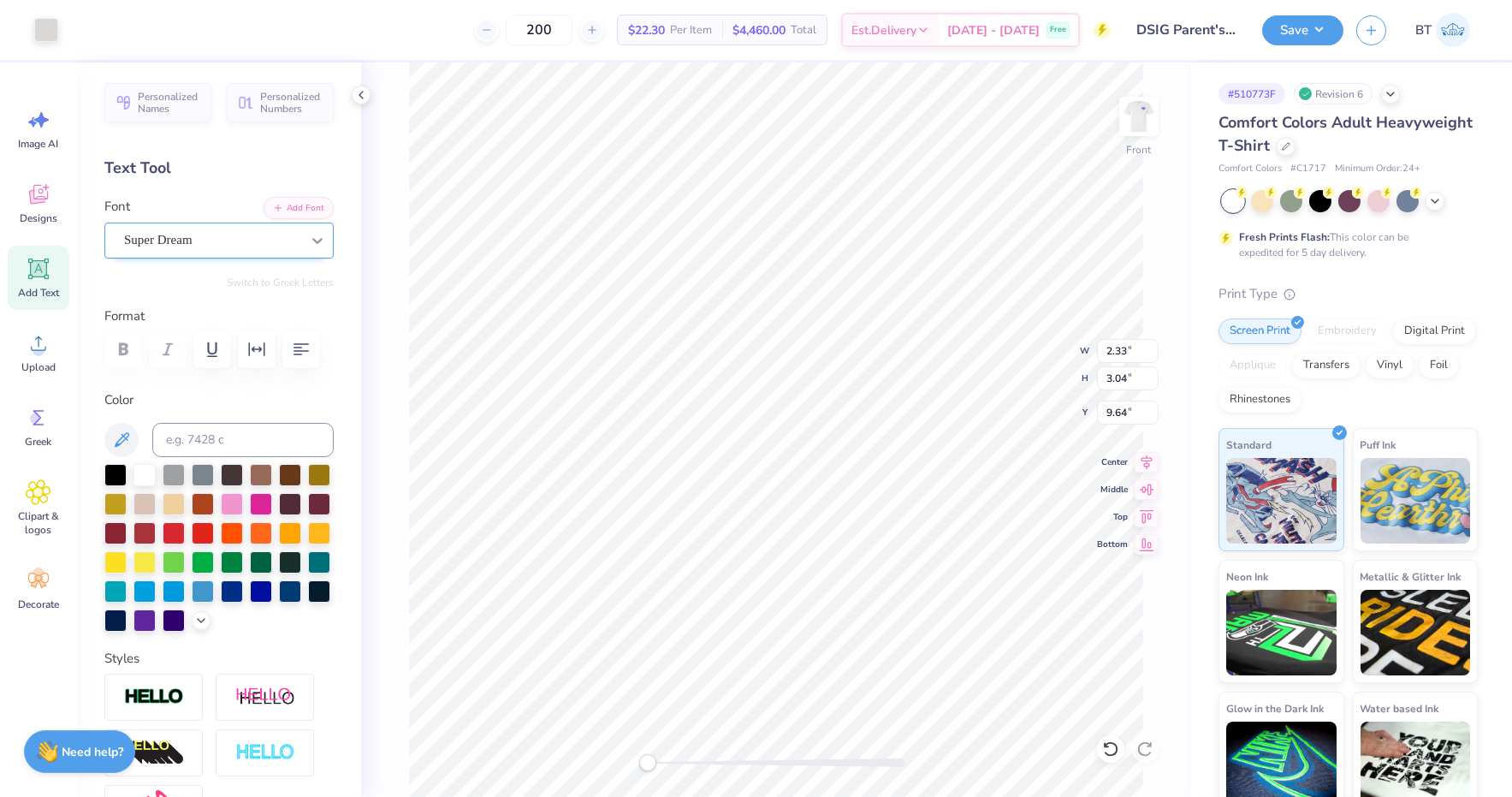
type input "17.95"
click at [41, 31] on div at bounding box center [45, 28] width 24 height 24
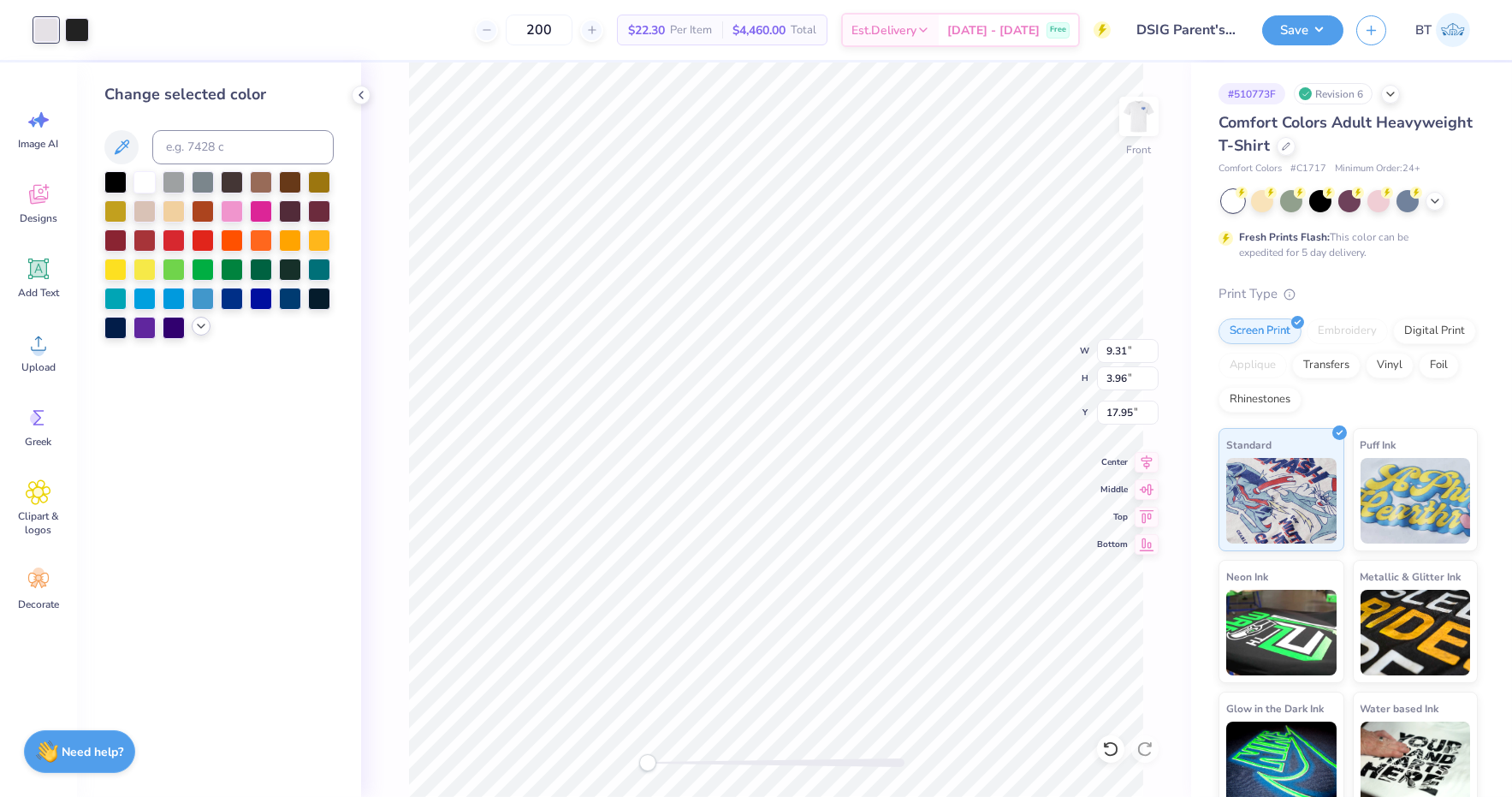
click at [197, 332] on icon at bounding box center [200, 326] width 13 height 13
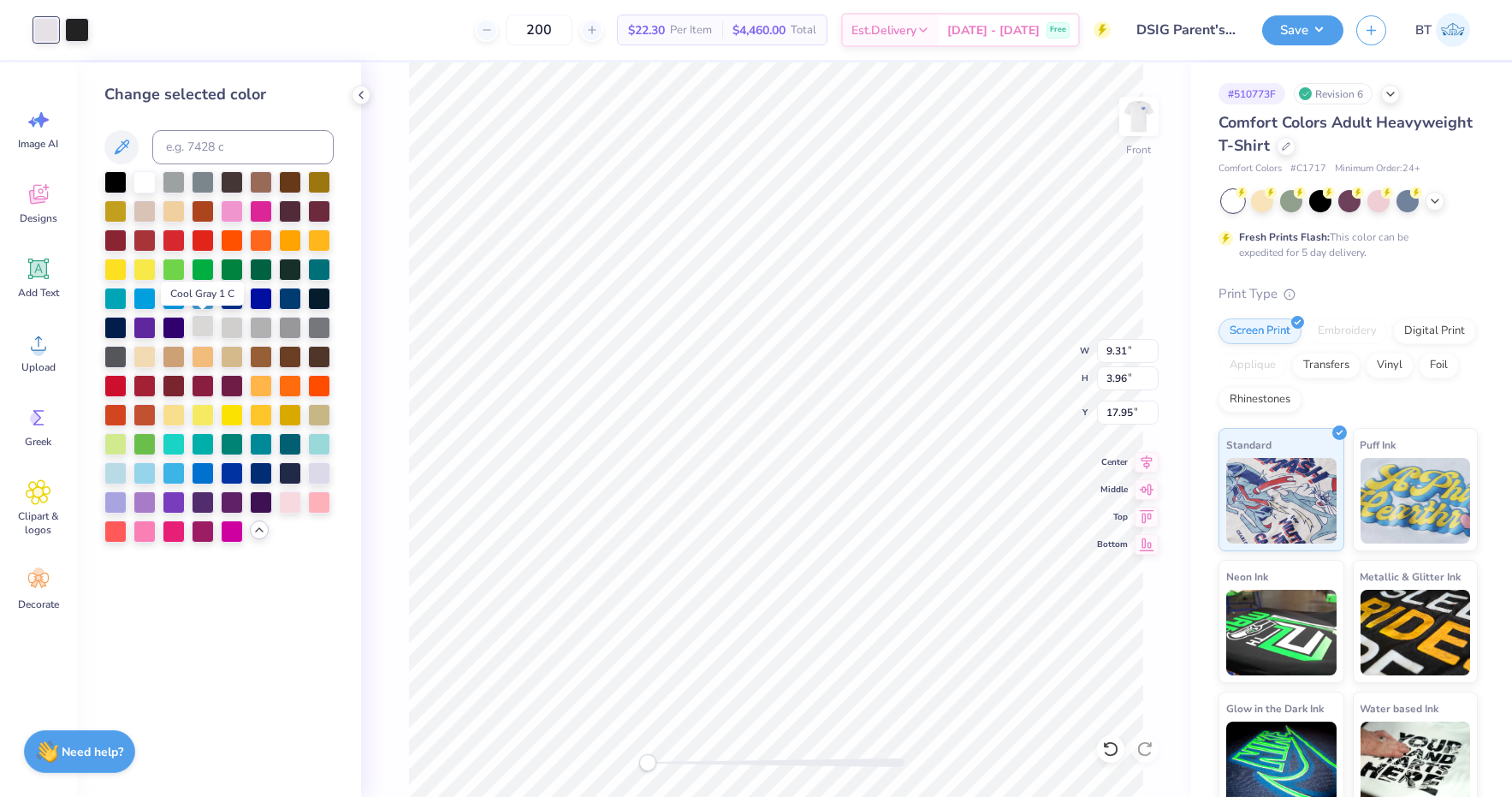
click at [202, 327] on div at bounding box center [203, 326] width 22 height 22
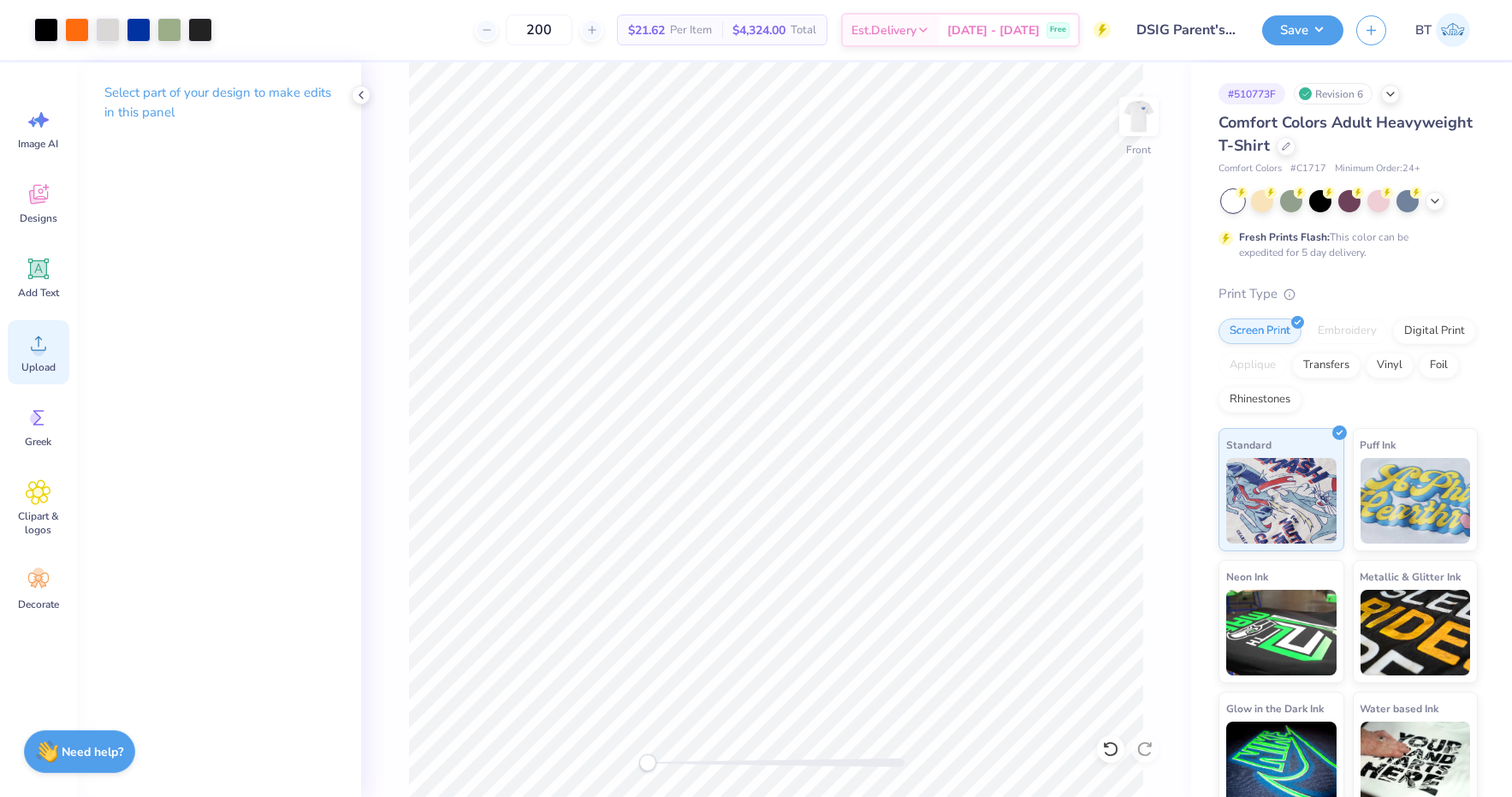
click at [48, 351] on icon at bounding box center [38, 342] width 26 height 26
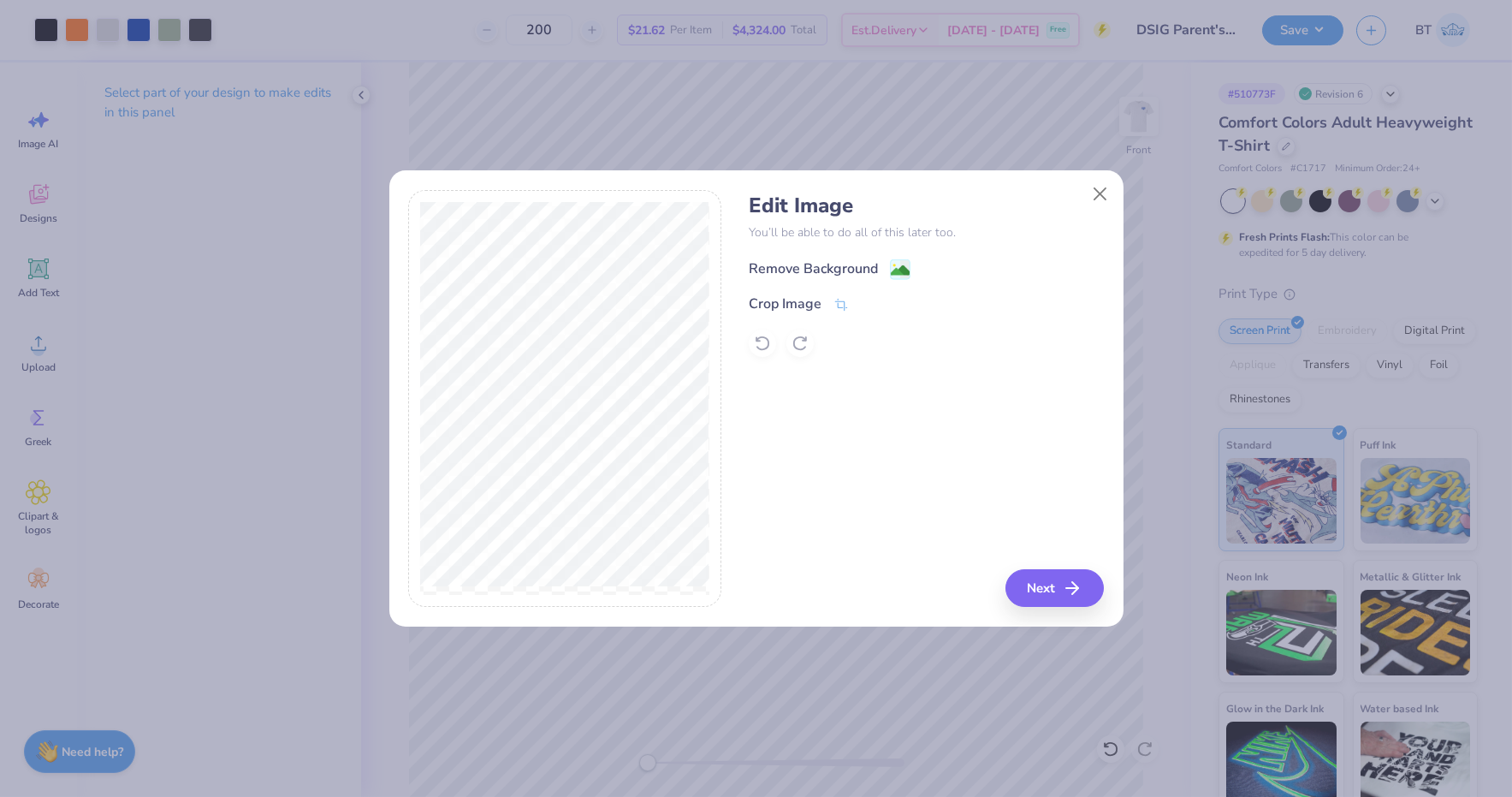
click at [902, 270] on image at bounding box center [900, 270] width 19 height 19
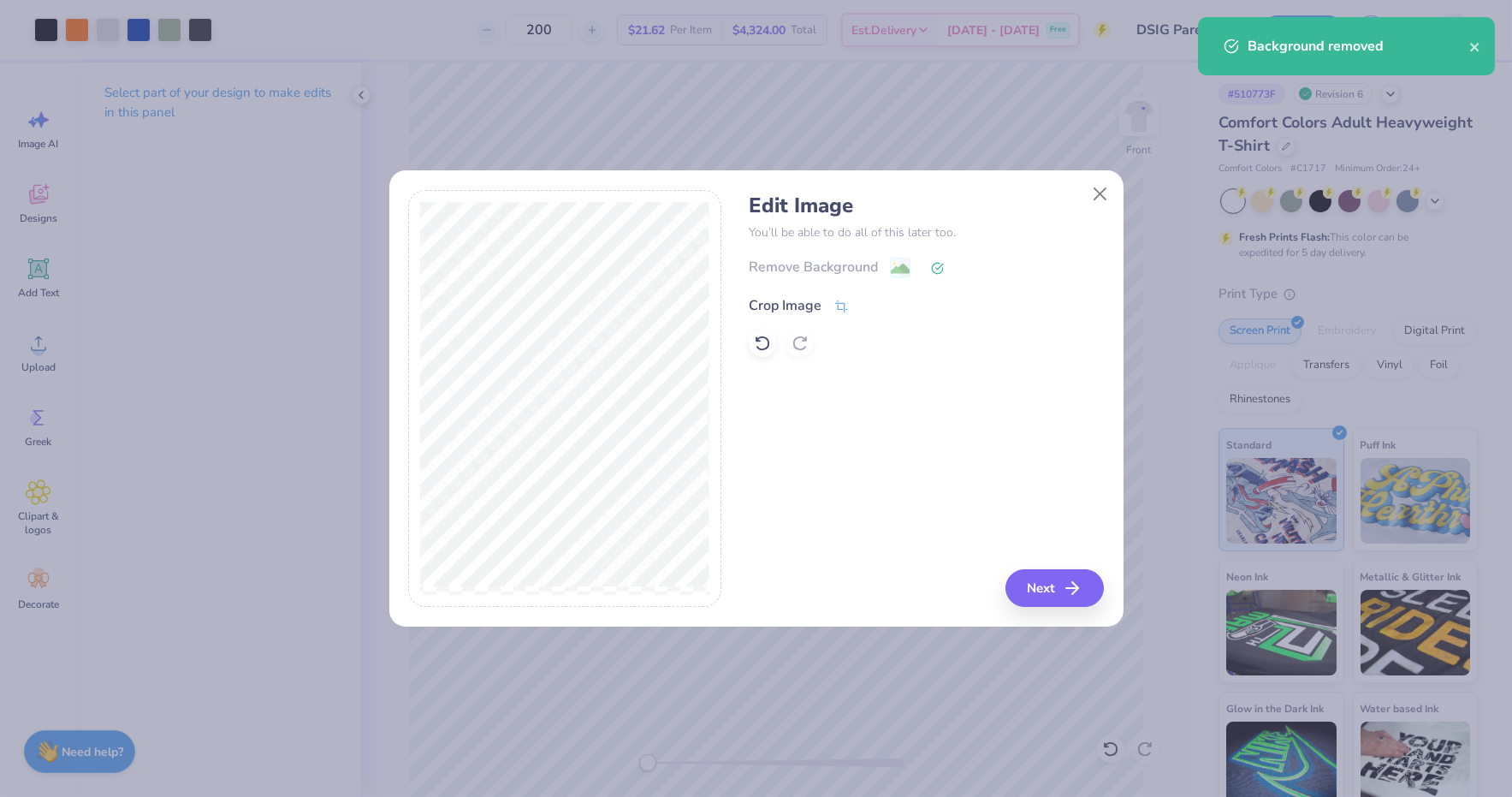
click at [841, 303] on icon at bounding box center [840, 306] width 15 height 15
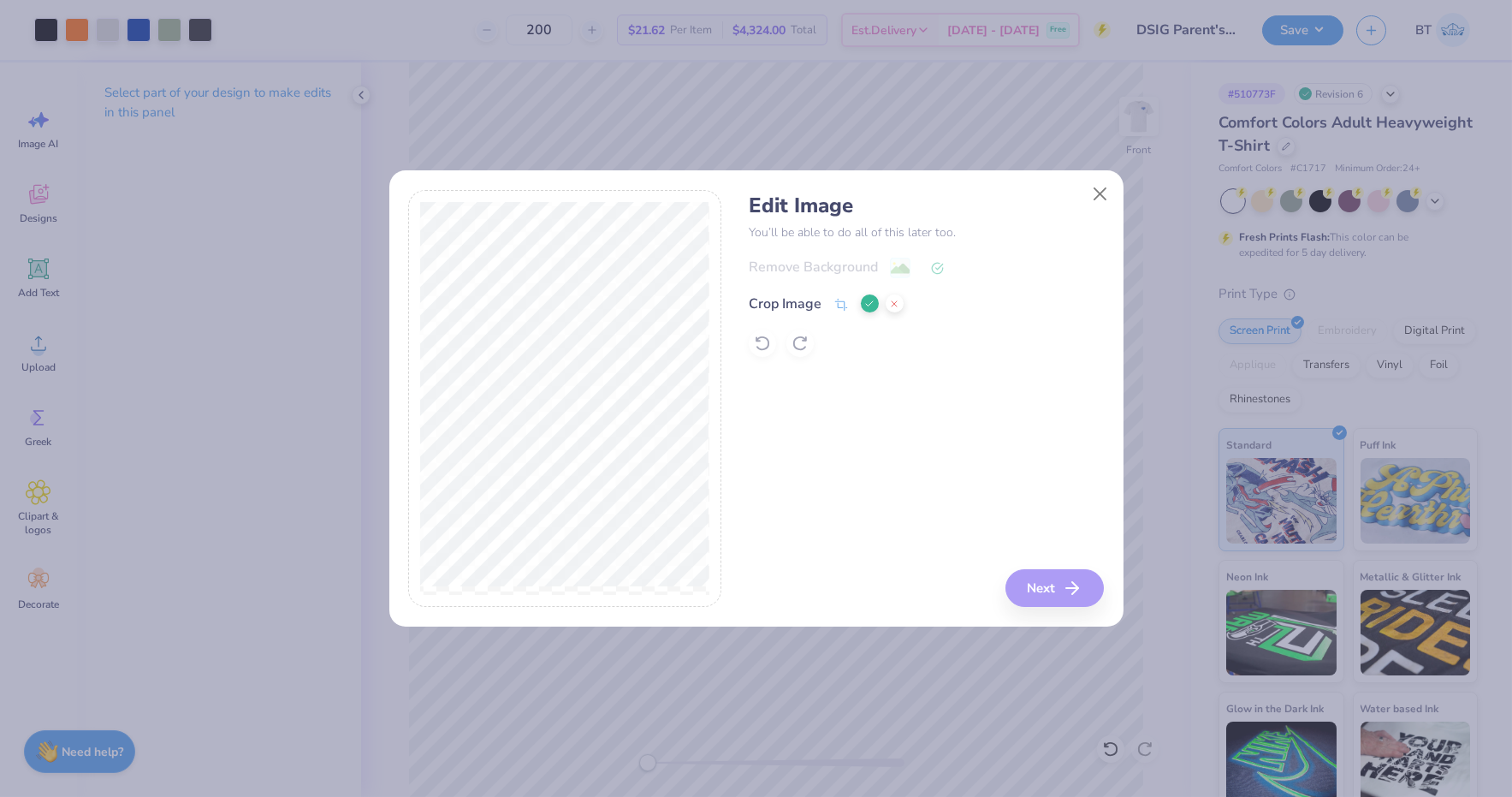
click at [876, 303] on button at bounding box center [870, 303] width 18 height 18
click at [1059, 603] on button "Next" at bounding box center [1057, 588] width 99 height 37
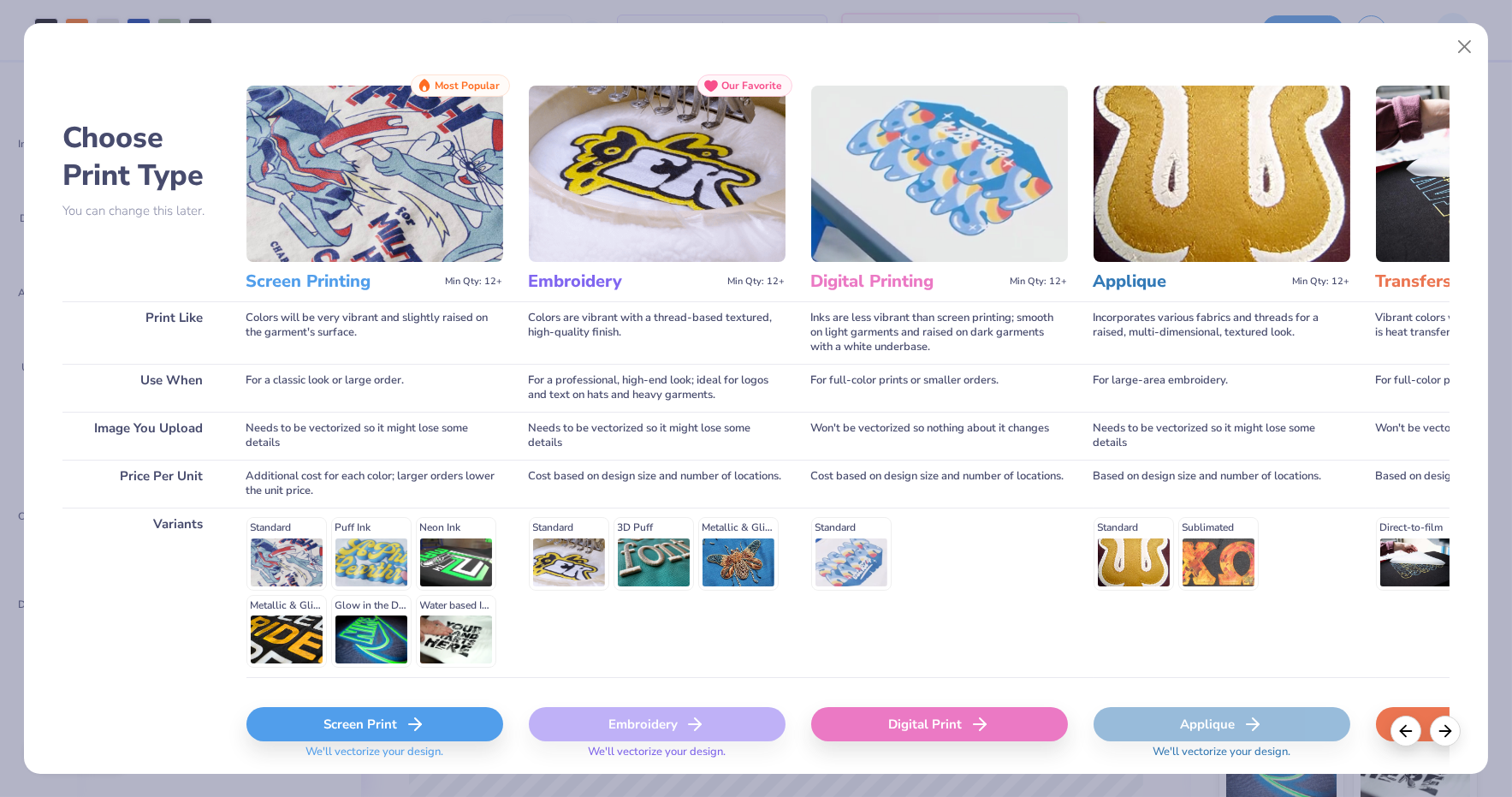
click at [354, 727] on div "Screen Print" at bounding box center [374, 724] width 257 height 34
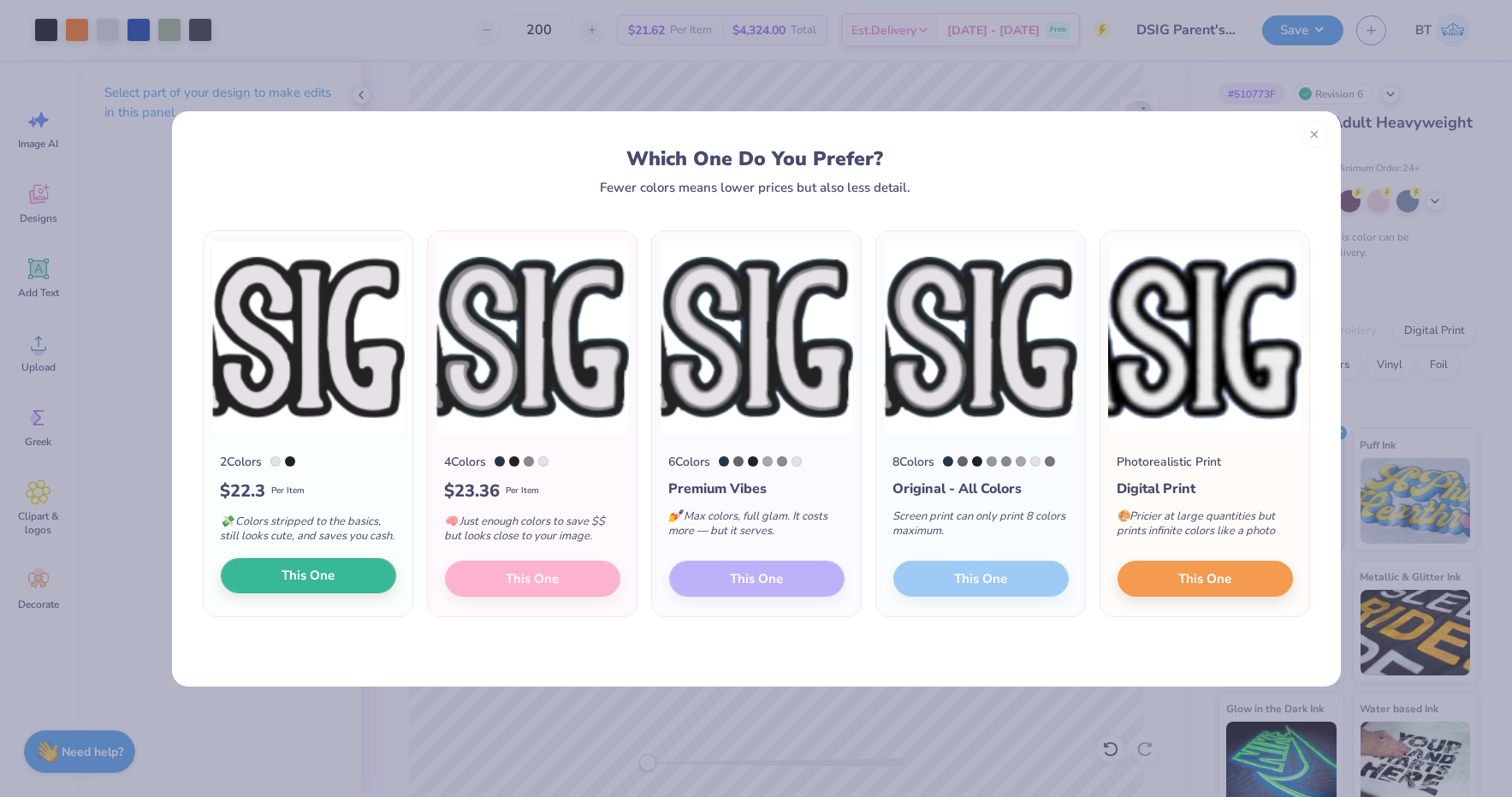
click at [318, 594] on button "This One" at bounding box center [308, 576] width 175 height 36
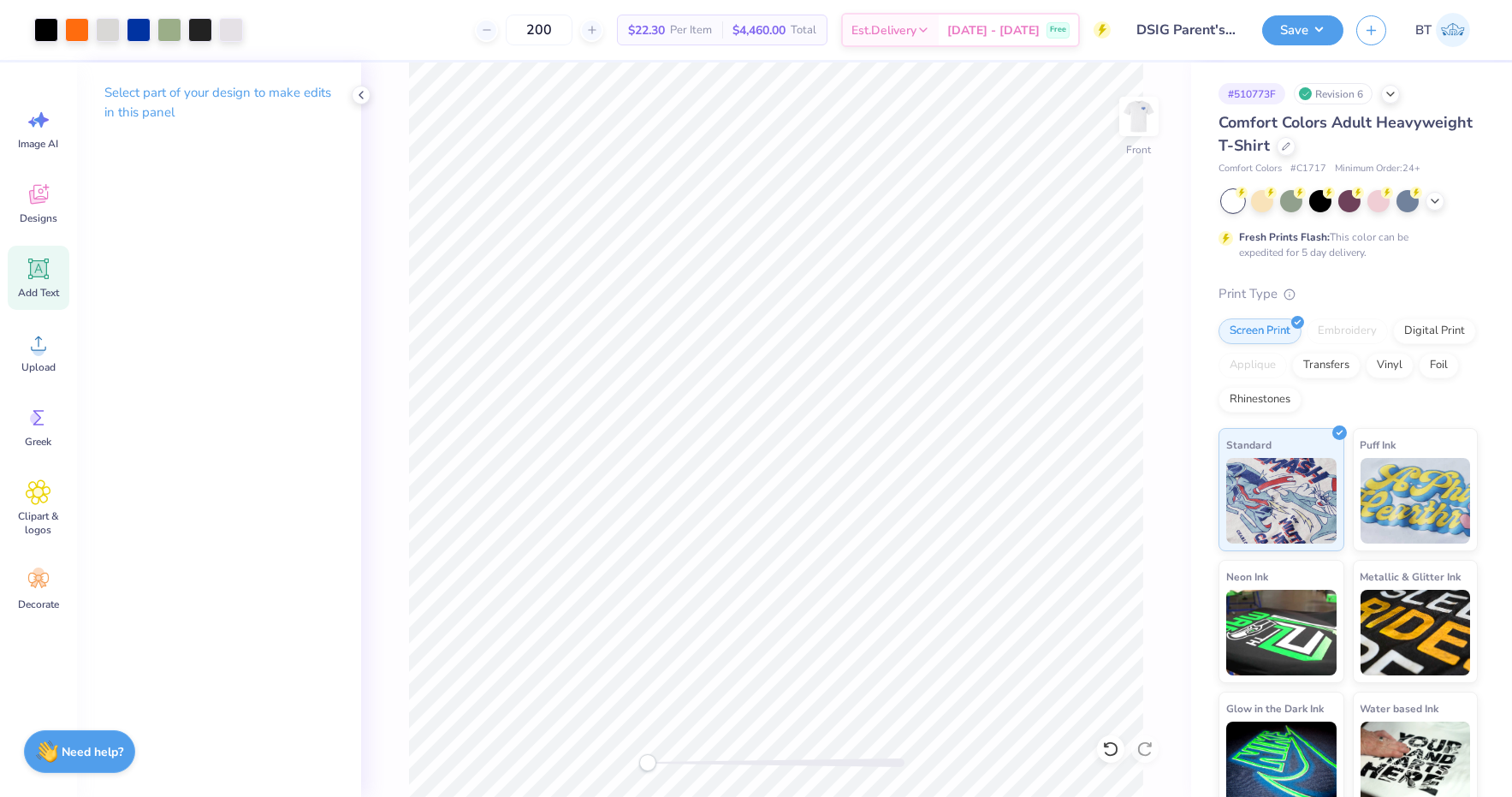
click at [44, 286] on span "Add Text" at bounding box center [38, 292] width 41 height 13
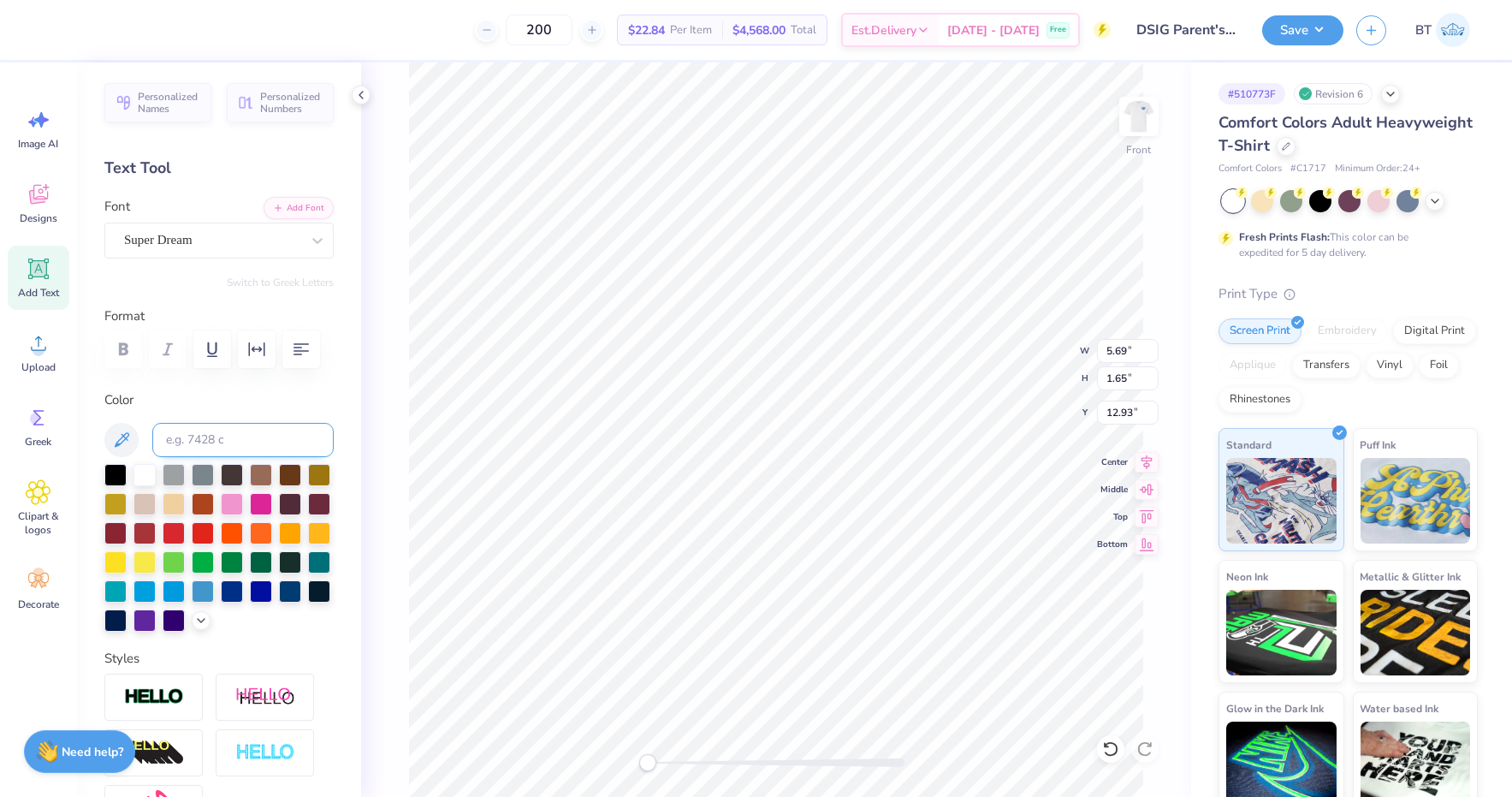
type textarea "l"
click at [249, 442] on input at bounding box center [243, 439] width 181 height 34
type input "286c"
type input "0.31"
type input "0.63"
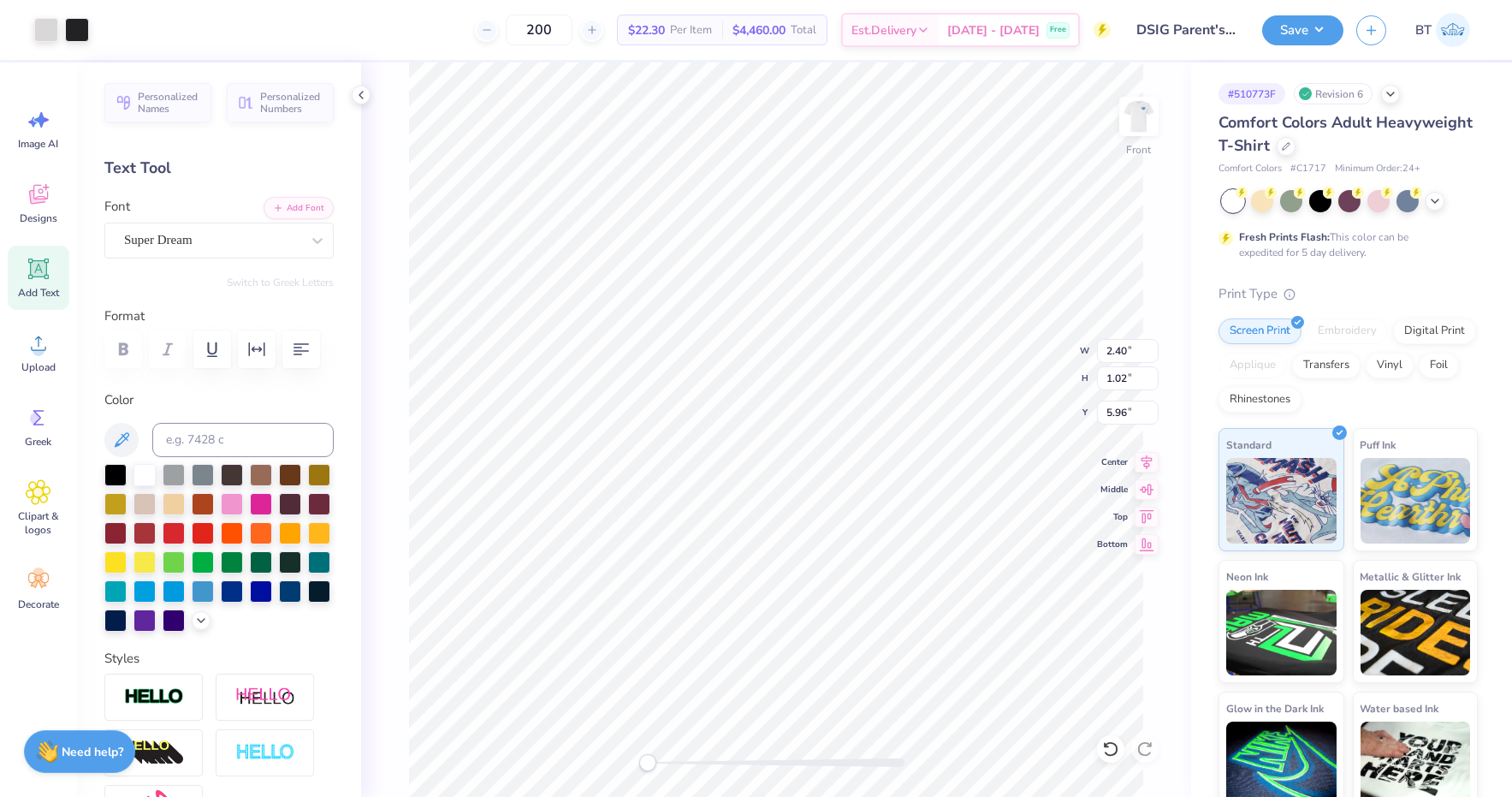
type input "6.15"
type input "2.69"
type input "1.91"
type input "3.49"
type input "0.34"
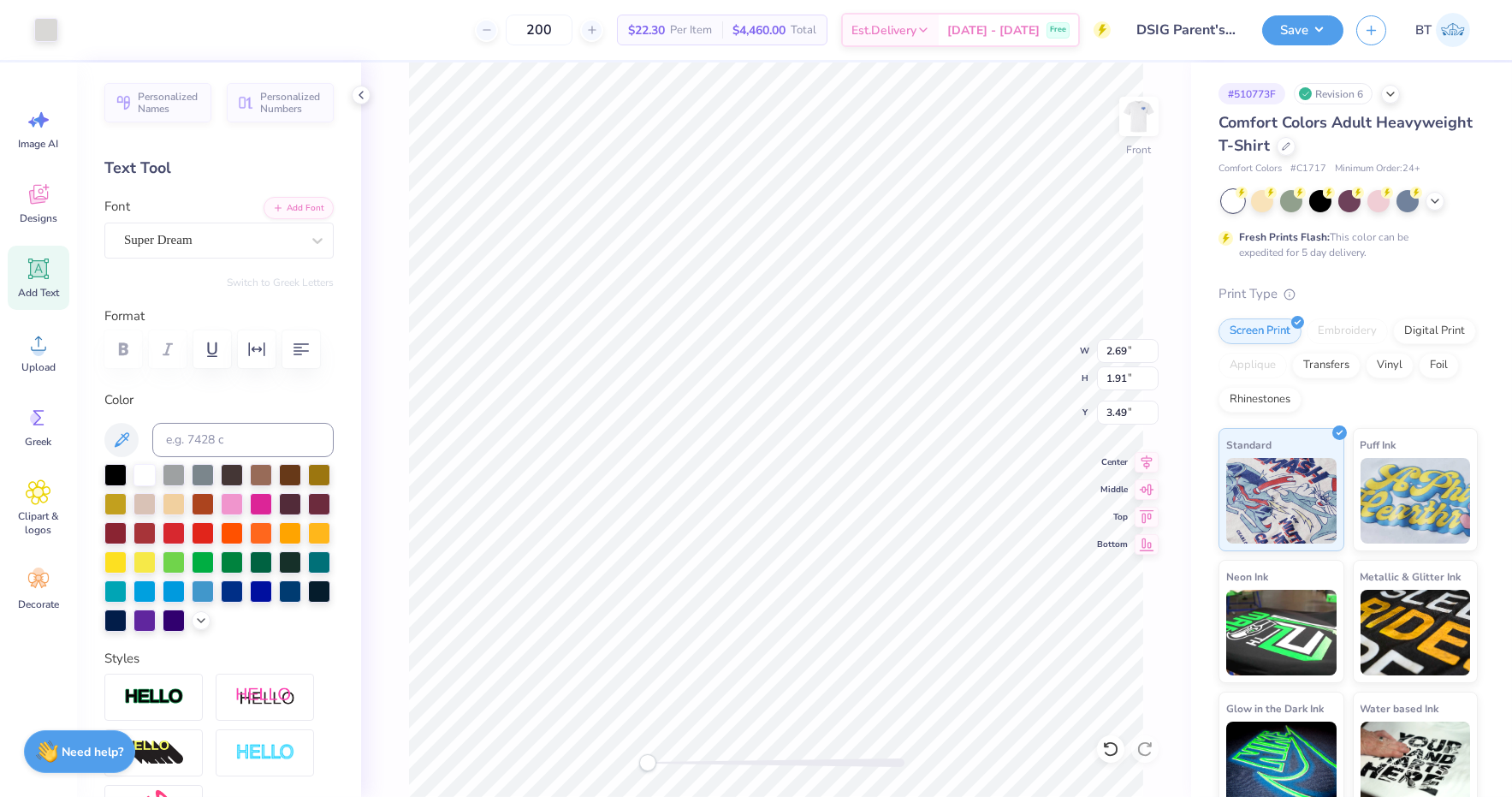
type input "0.63"
type input "6.15"
type input "0.34"
type input "0.63"
type input "6.05"
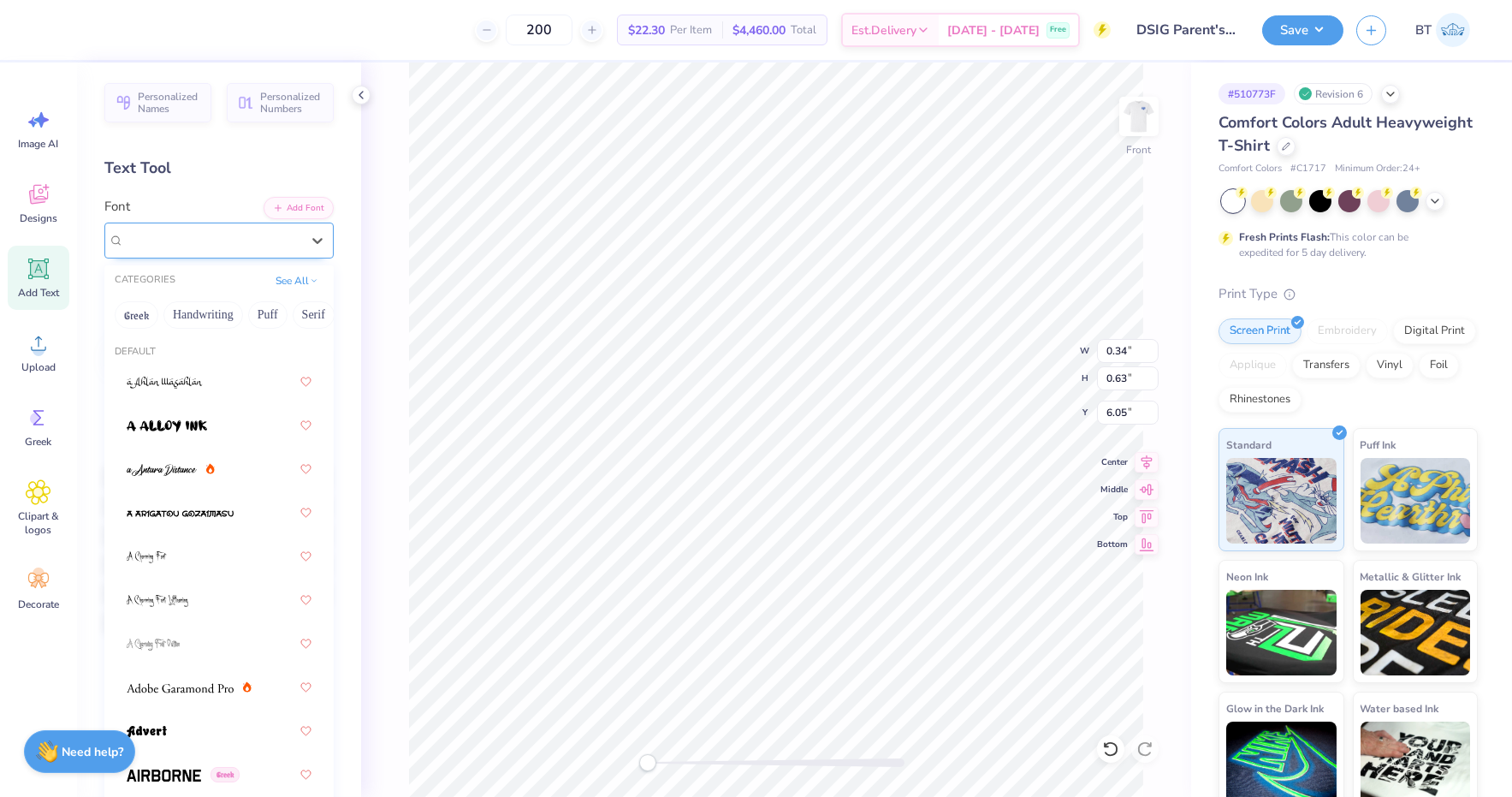
click at [231, 237] on div "Super Dream" at bounding box center [213, 240] width 180 height 27
click at [161, 312] on button "Bold" at bounding box center [167, 315] width 42 height 28
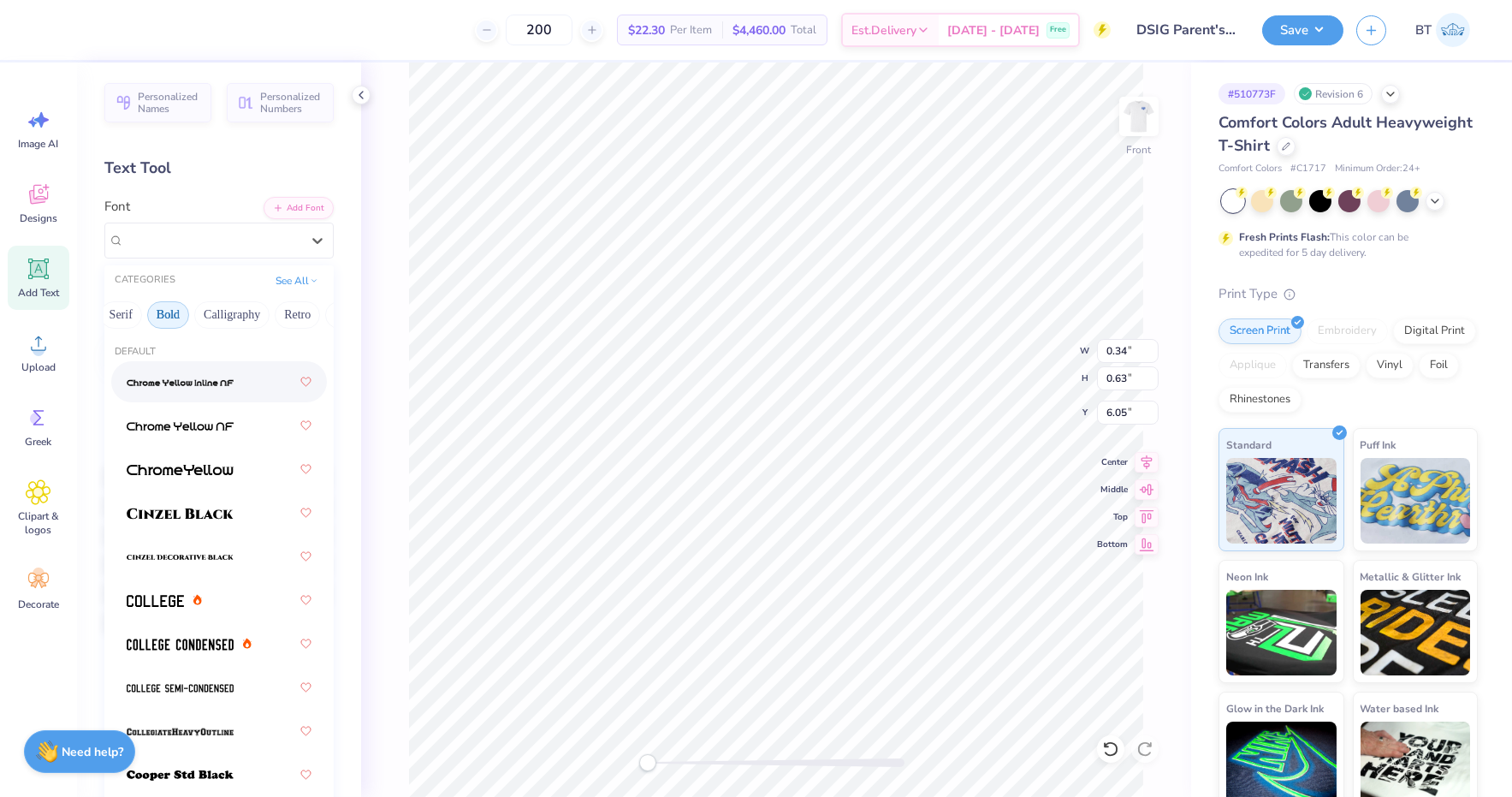
click at [217, 387] on img at bounding box center [180, 382] width 107 height 12
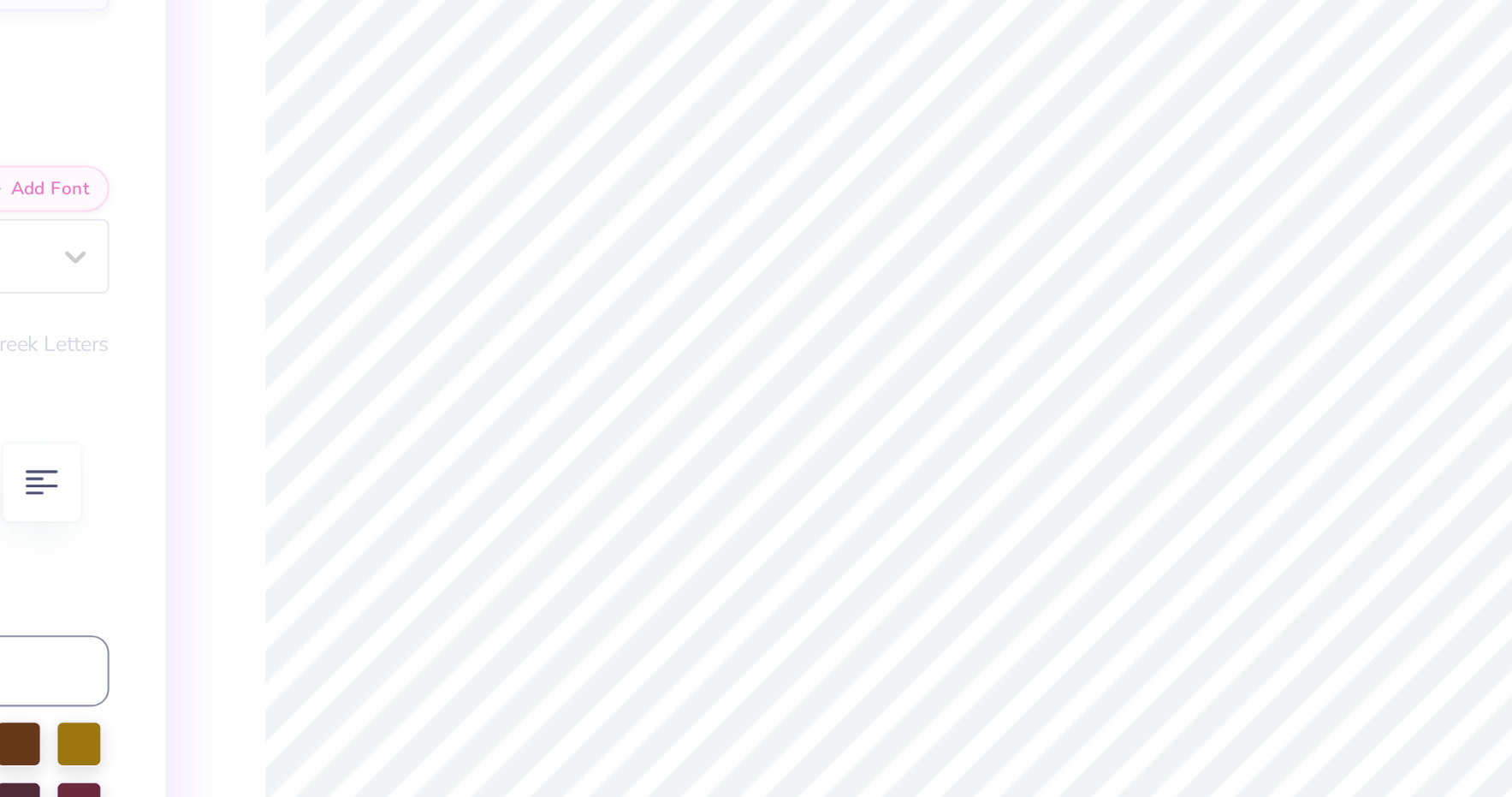
type input "0.36"
type input "0.60"
type input "6.05"
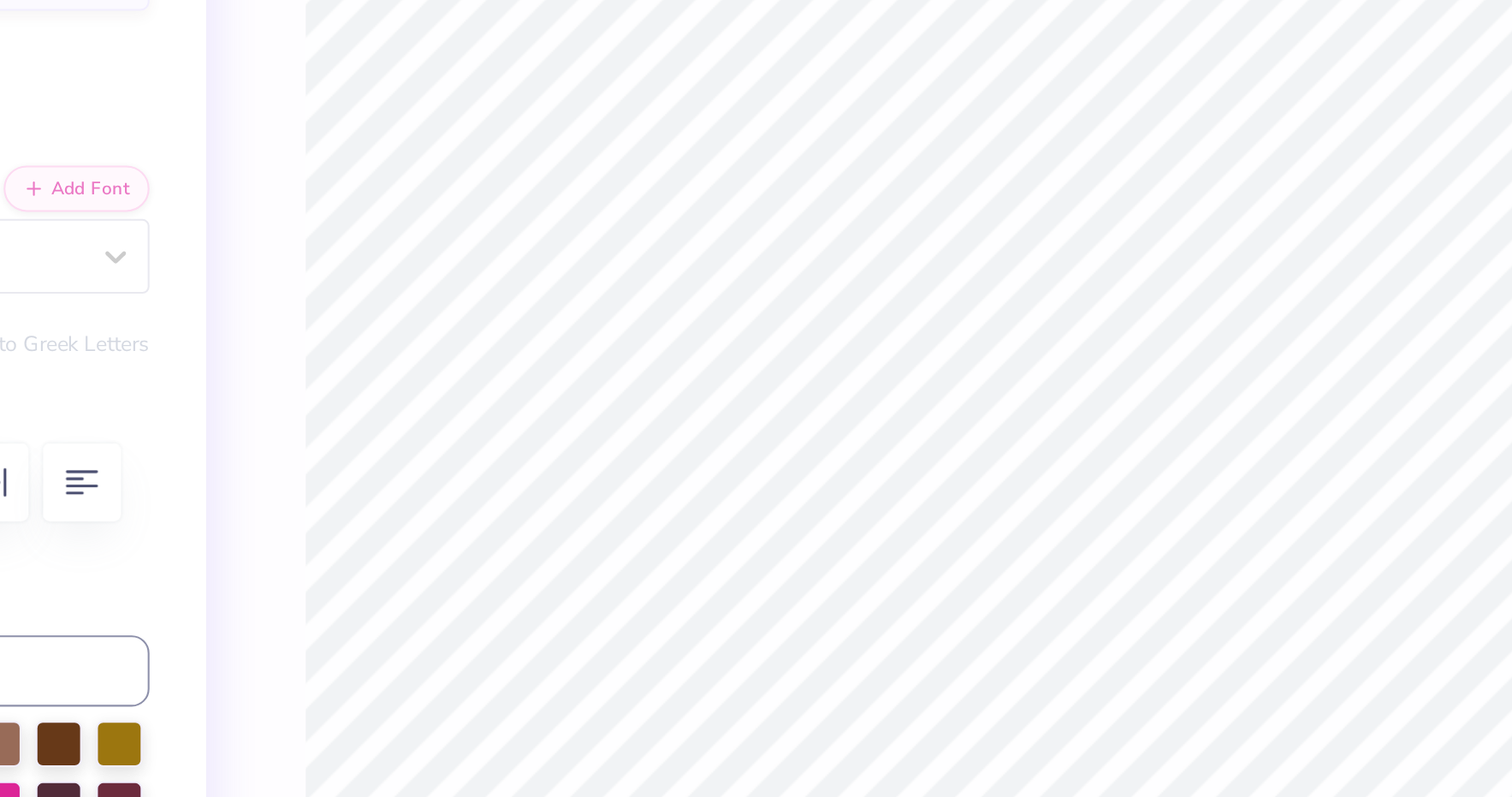
type input "0.36"
type input "0.60"
type input "6.05"
type input "11.89"
type input "12.55"
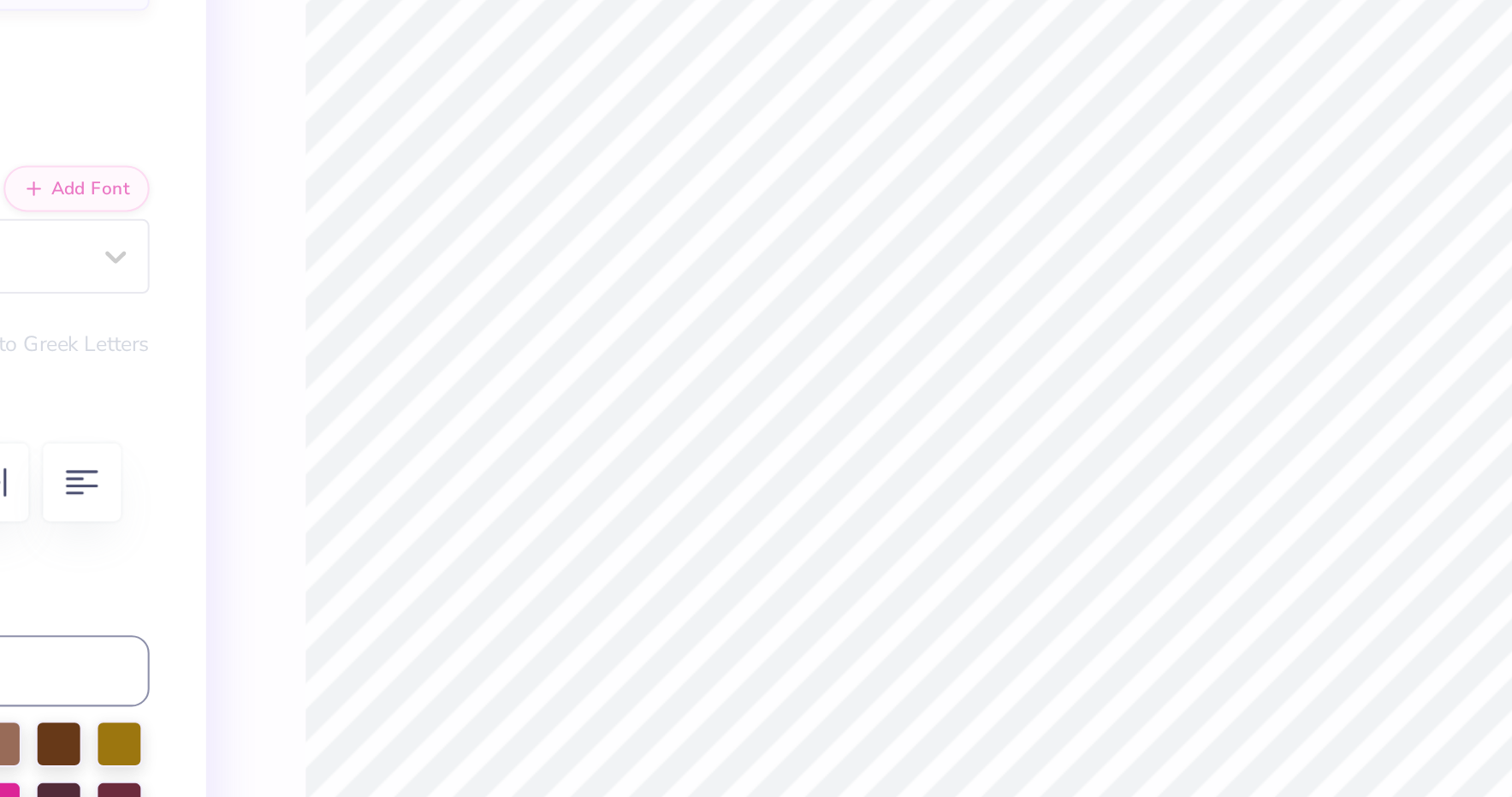
type input "3.00"
type input "0.36"
type input "0.60"
type input "6.05"
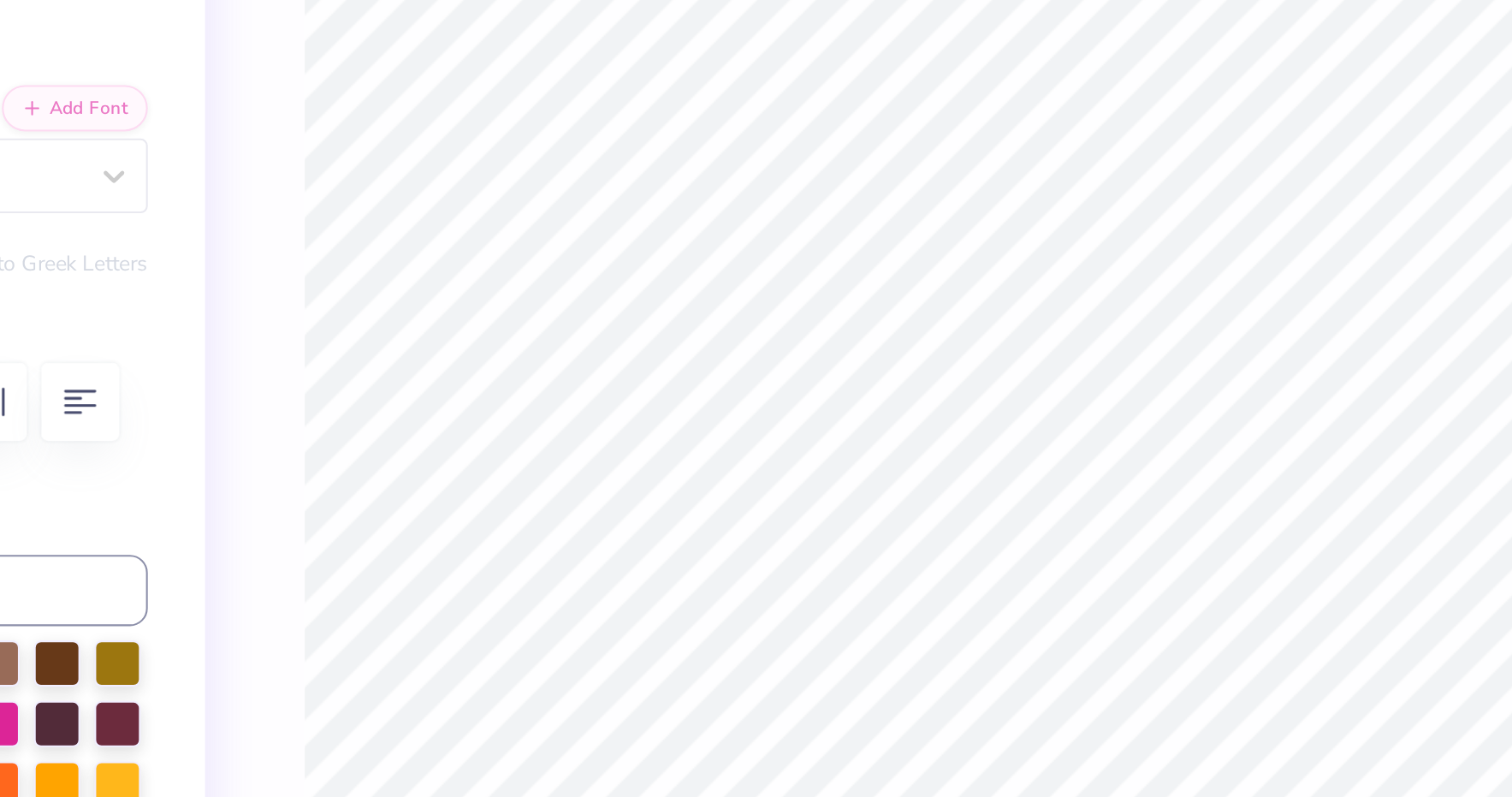
type input "0.36"
type input "0.60"
type input "6.45"
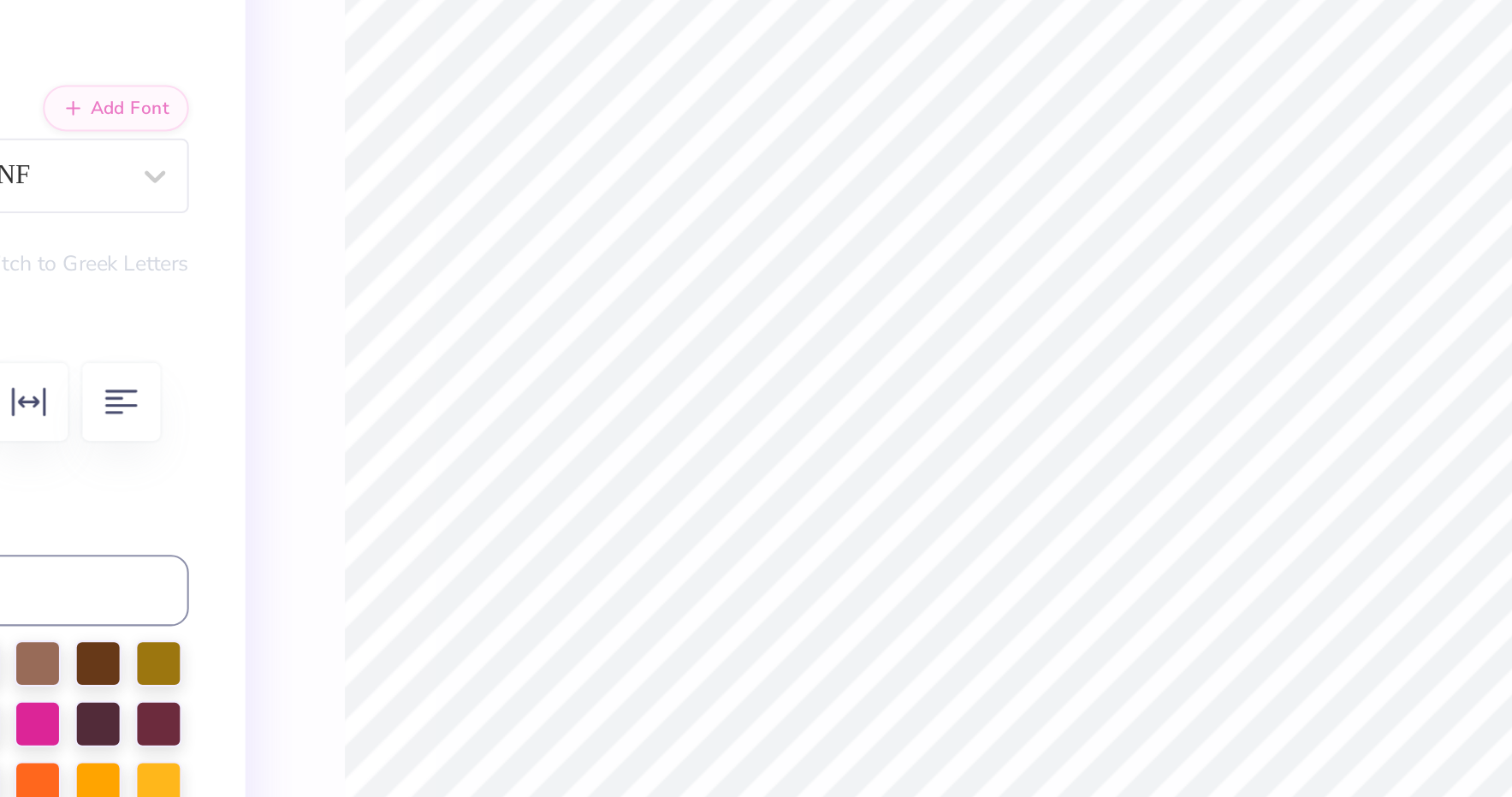
type input "2.40"
type input "1.02"
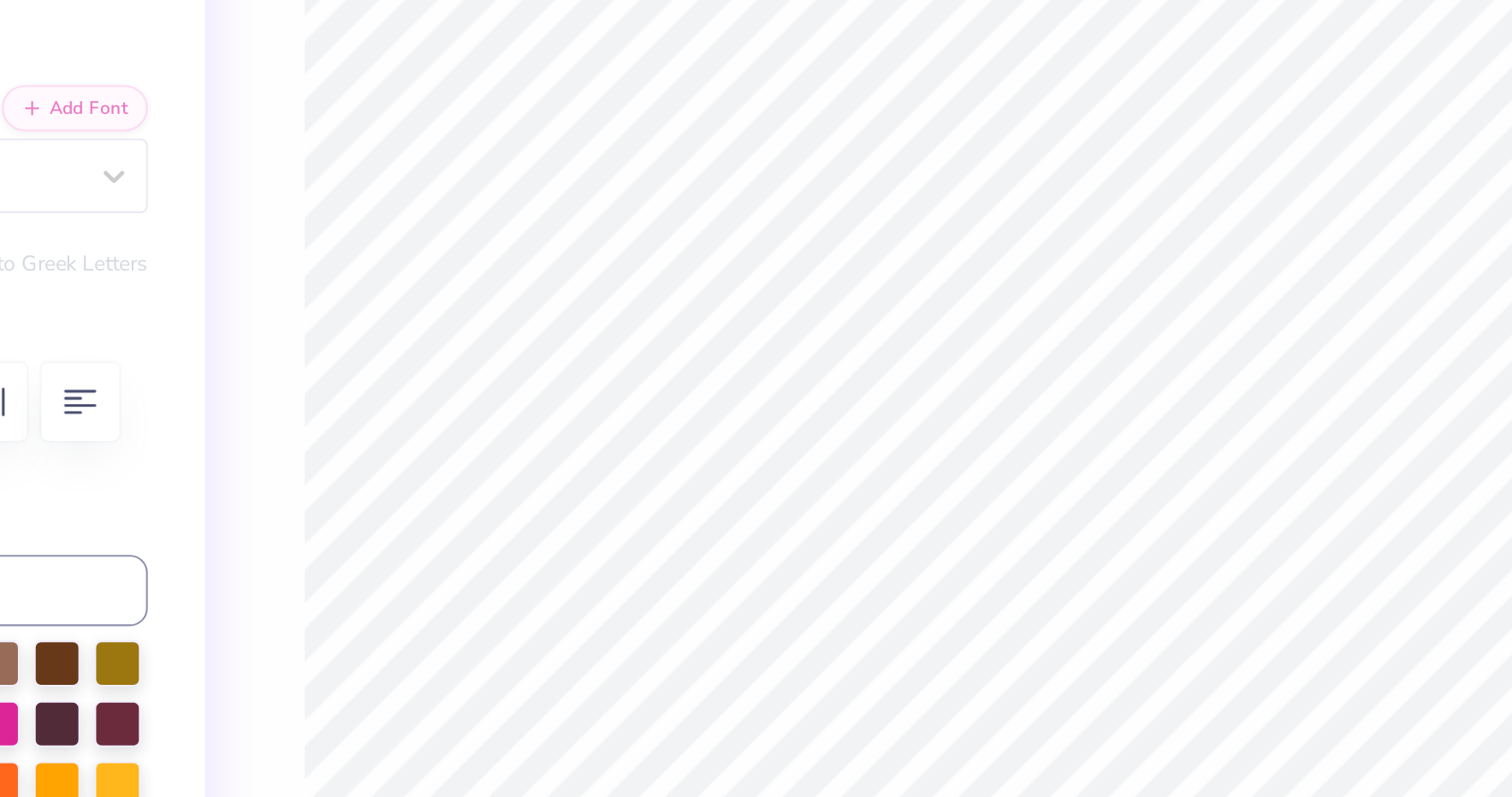
type input "2.40"
type input "1.02"
type input "5.96"
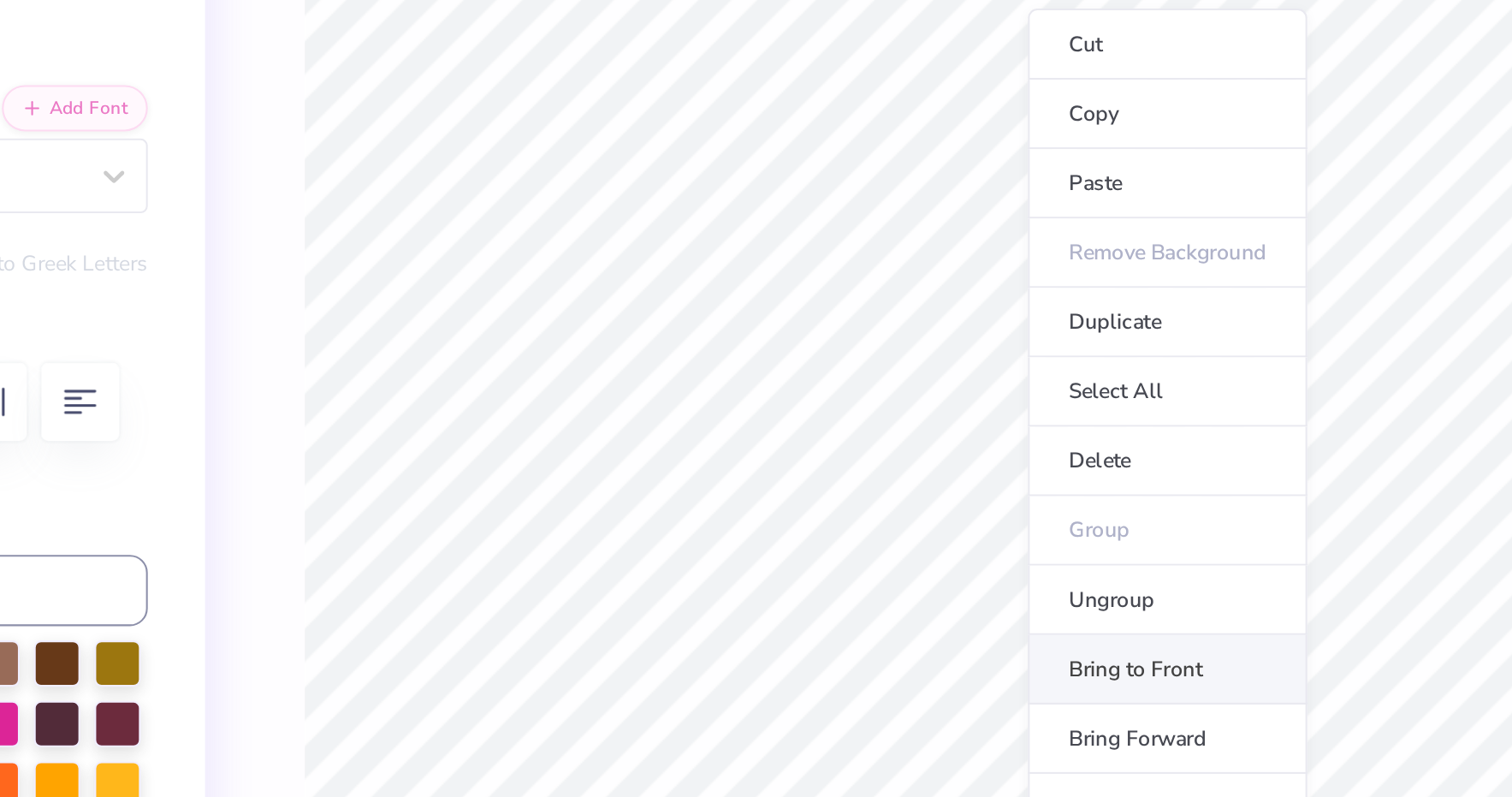
click at [757, 462] on li "Bring to Front" at bounding box center [824, 479] width 134 height 34
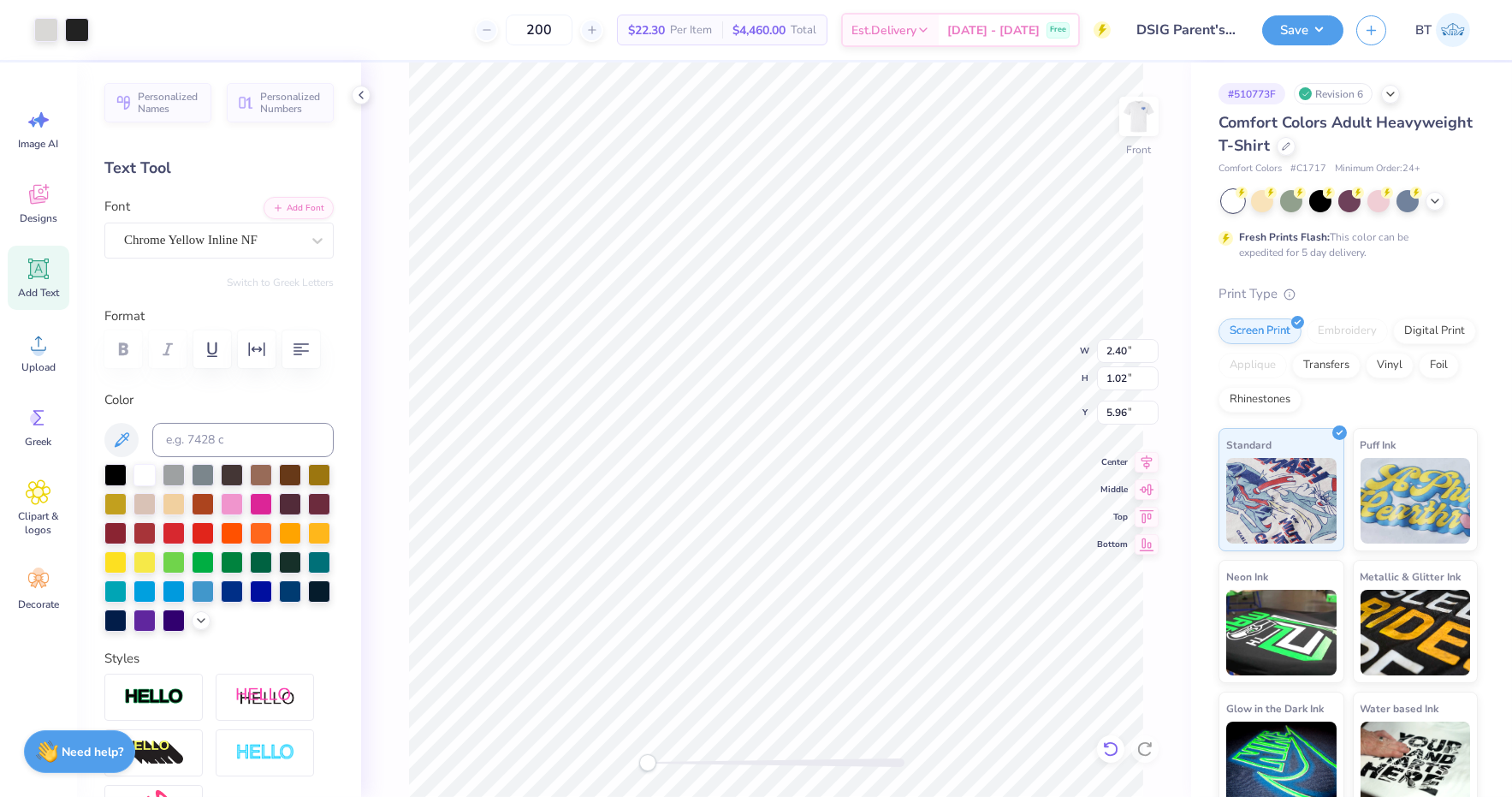
click at [1115, 752] on icon at bounding box center [1110, 748] width 14 height 15
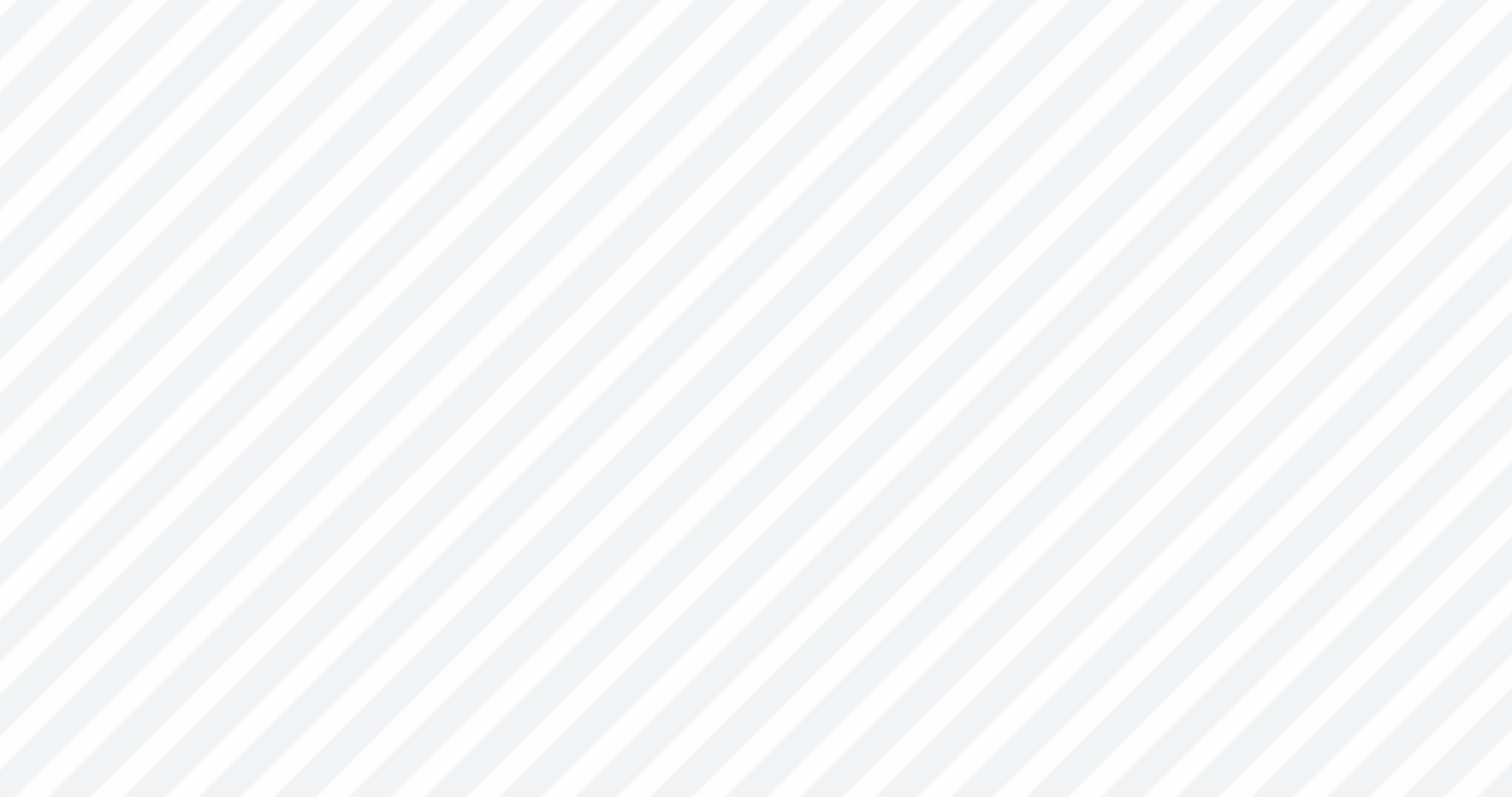
type input "0.34"
type input "0.60"
type input "6.45"
type input "8.84"
type input "1.44"
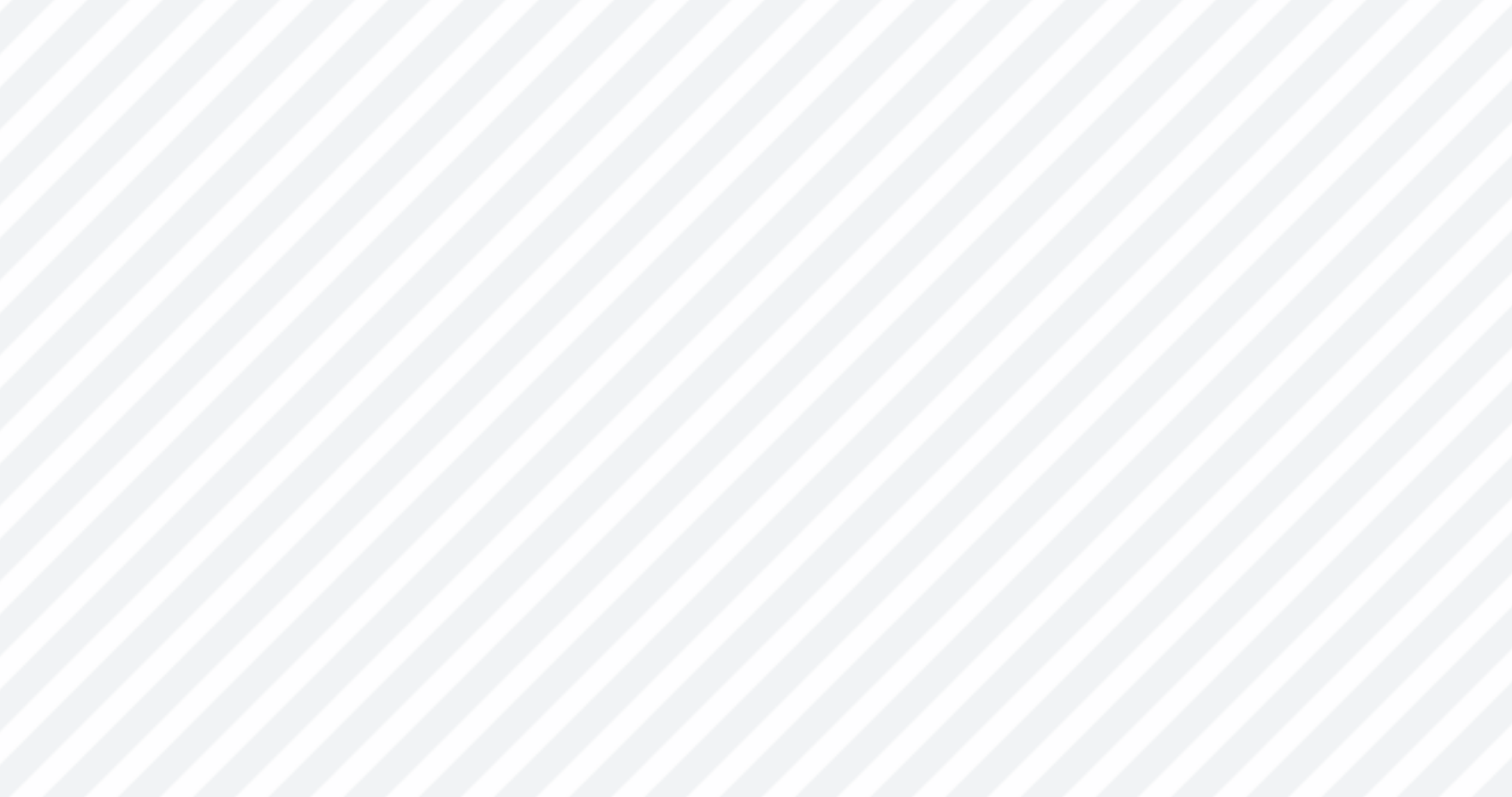
type input "3.03"
type input "0.36"
type input "0.60"
type input "6.15"
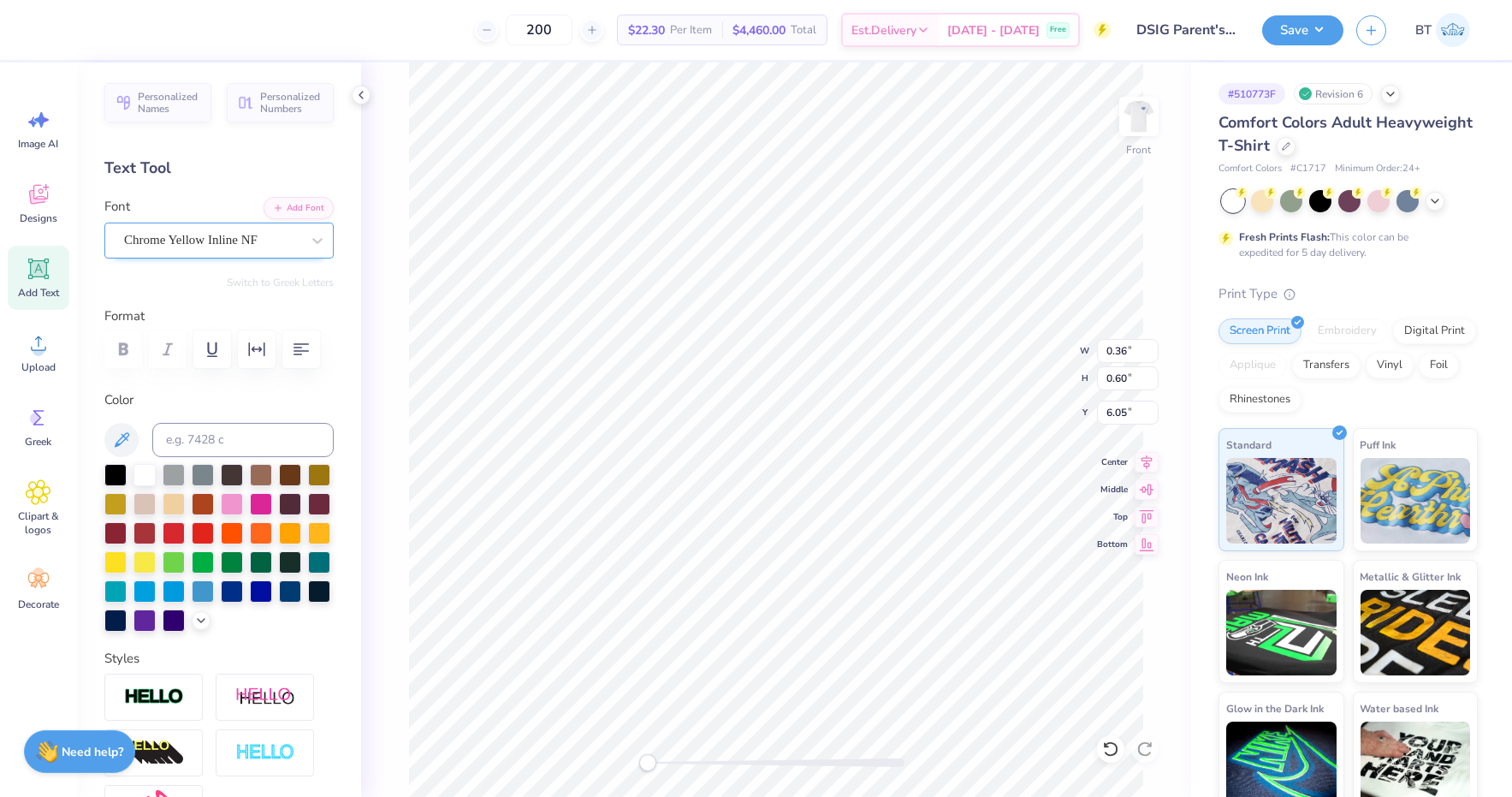
click at [218, 248] on div at bounding box center [213, 240] width 176 height 23
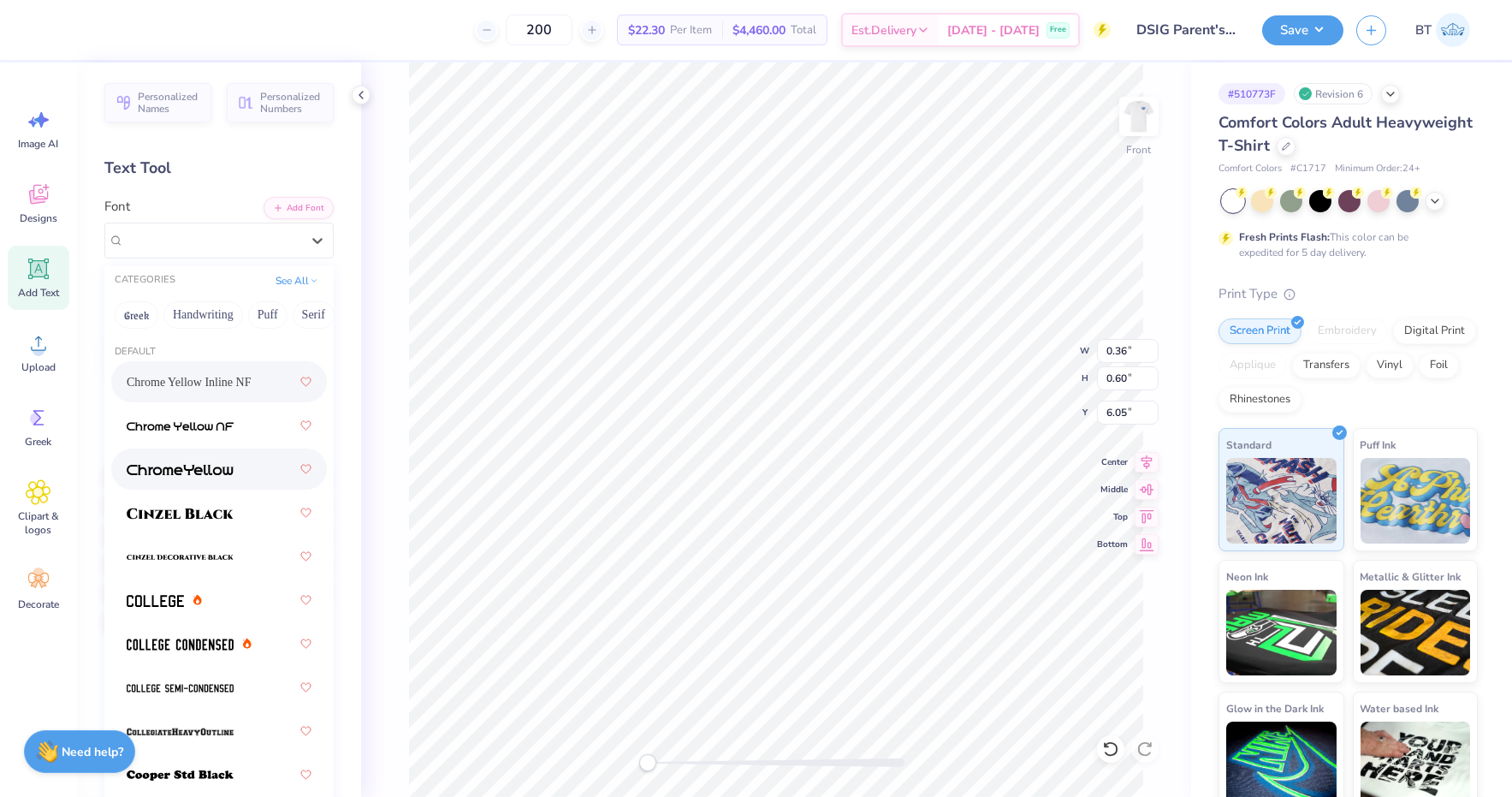
click at [225, 468] on img at bounding box center [180, 469] width 107 height 12
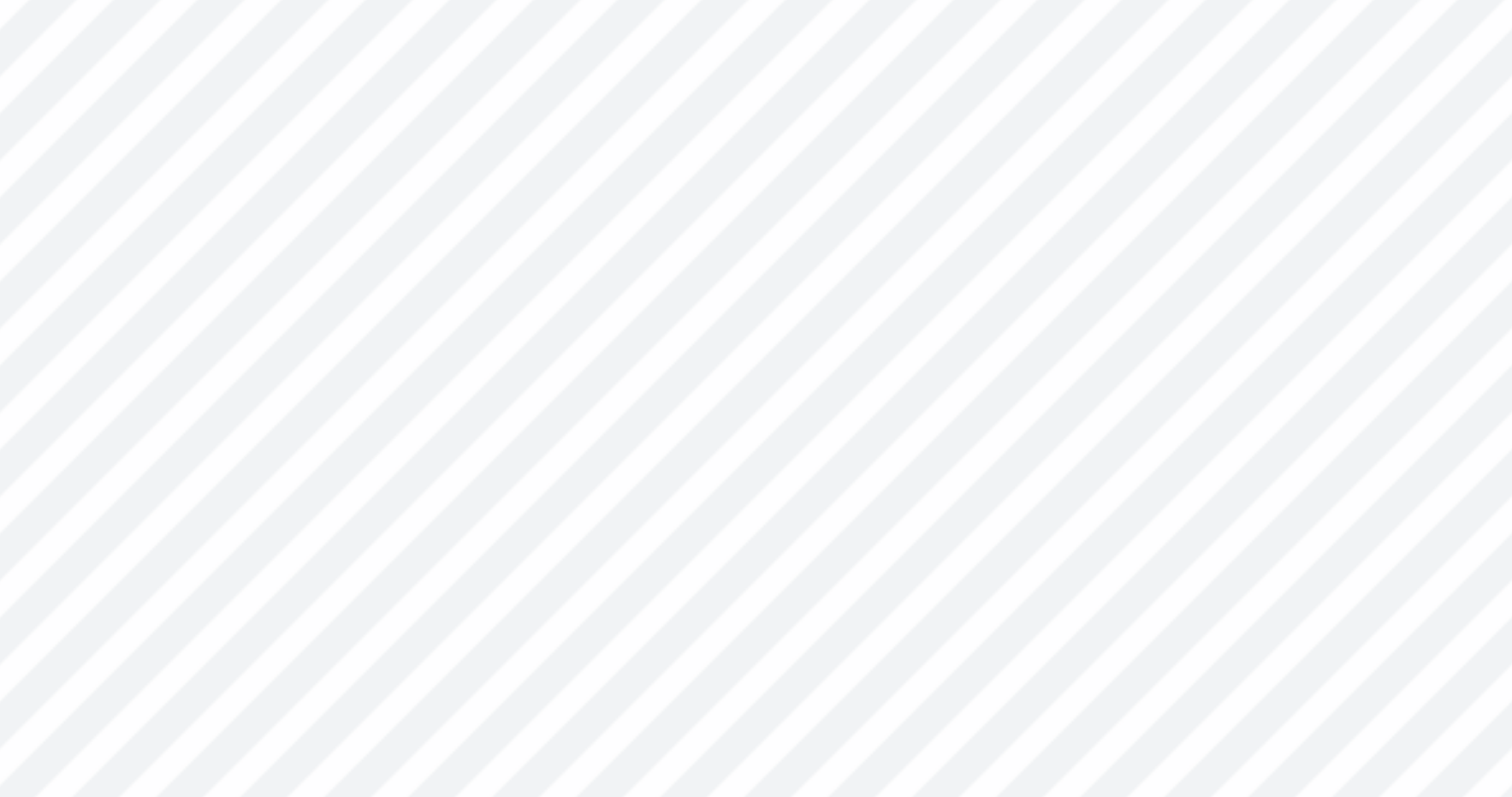
type input "2.40"
type input "1.02"
type input "5.96"
type input "3.35"
type input "0.73"
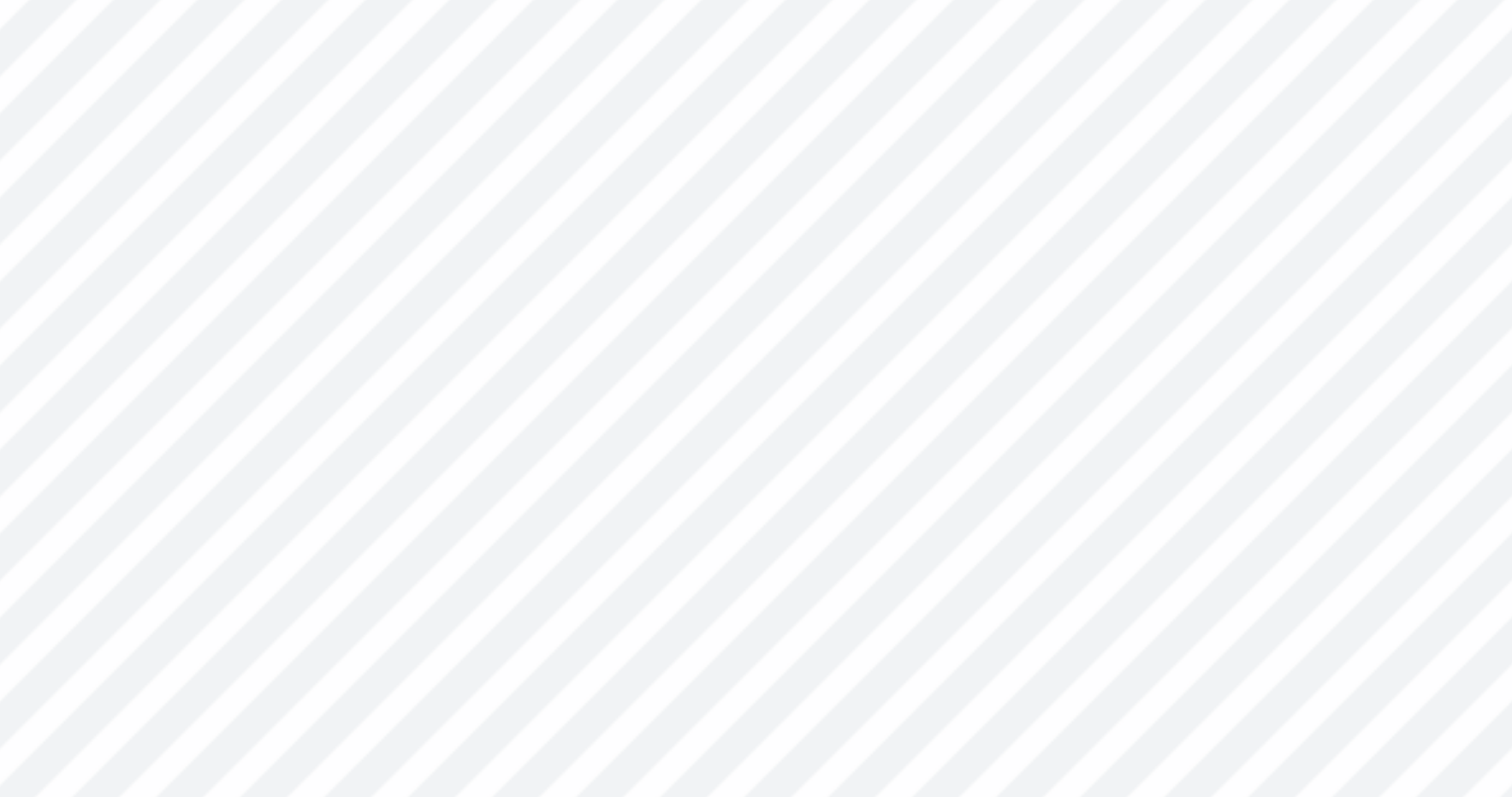
type input "5.67"
type input "4.39"
type input "1.78"
type input "5.57"
type input "2.40"
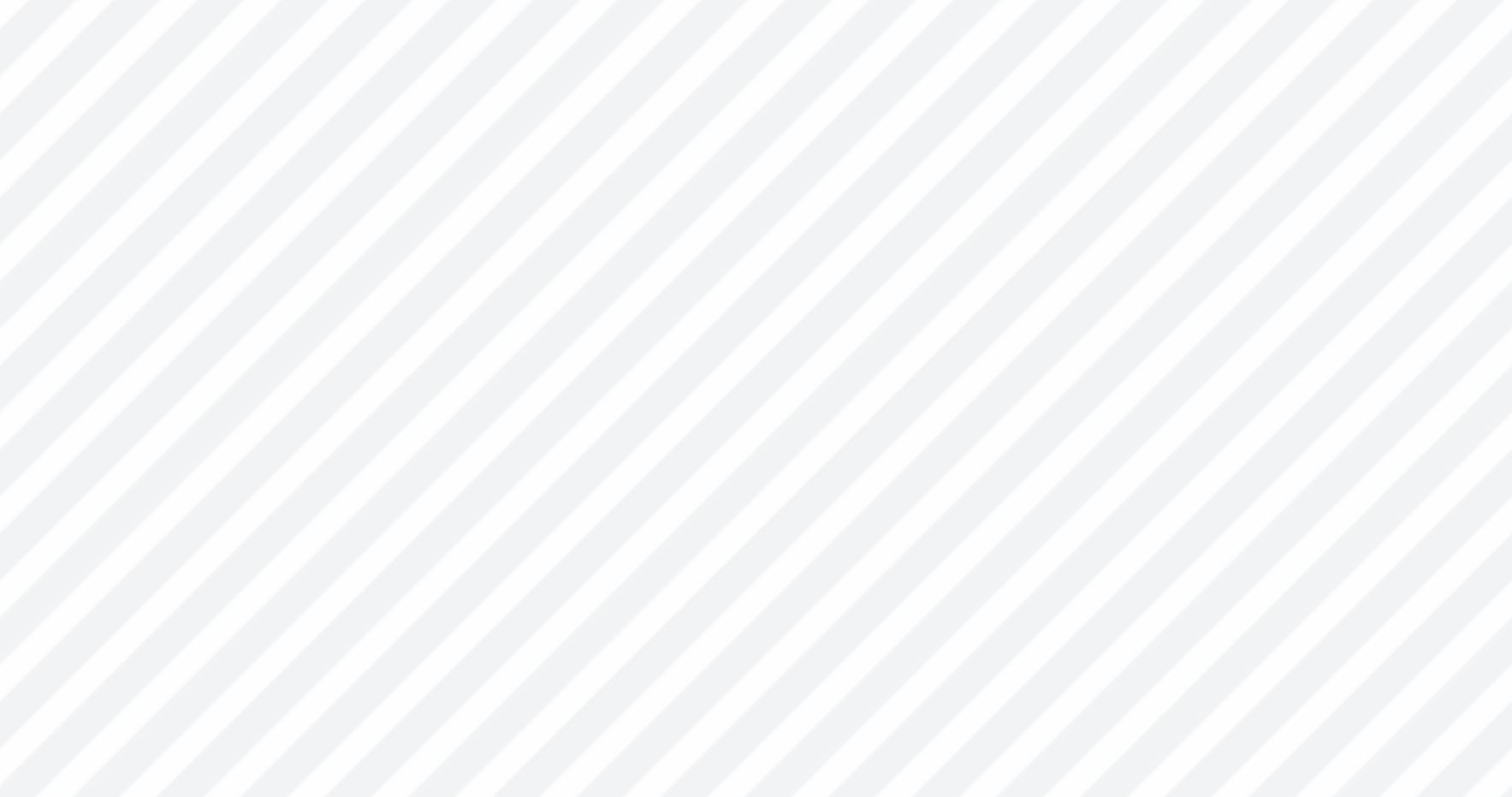
type input "1.02"
type input "5.96"
type input "0.34"
type input "0.60"
type input "6.45"
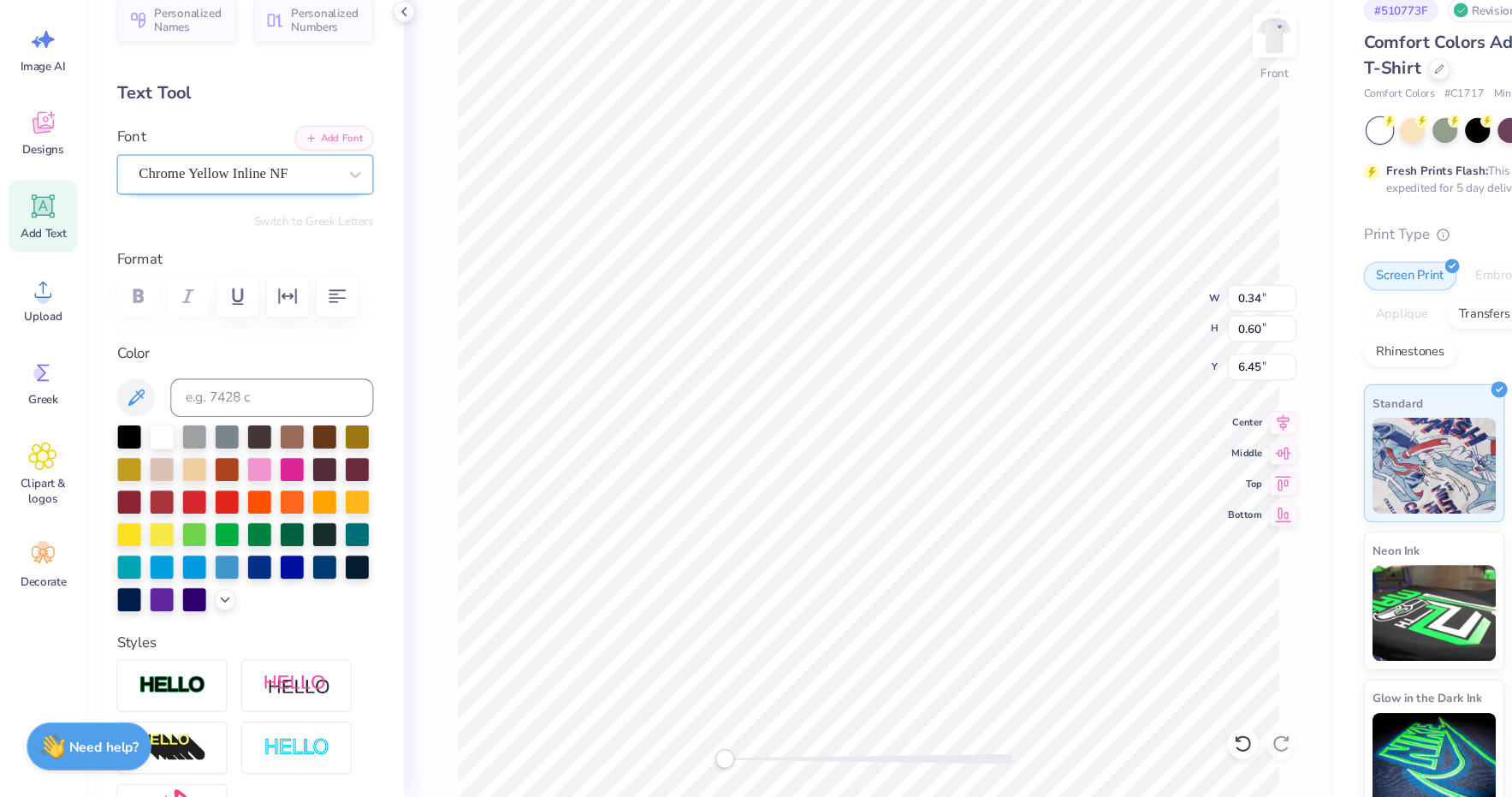
click at [299, 227] on div "Chrome Yellow Inline NF" at bounding box center [213, 240] width 180 height 27
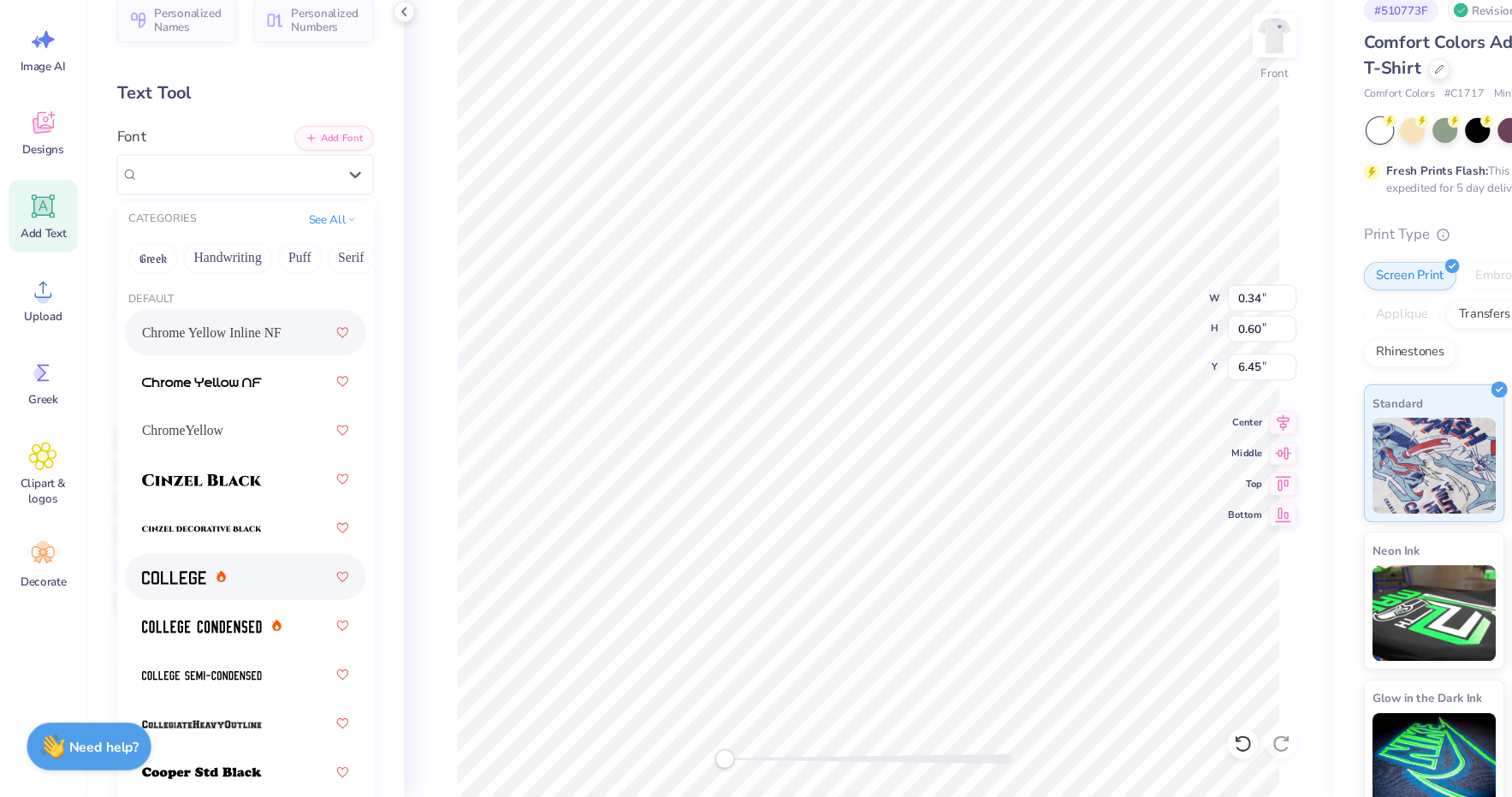
click at [220, 584] on div at bounding box center [219, 600] width 185 height 31
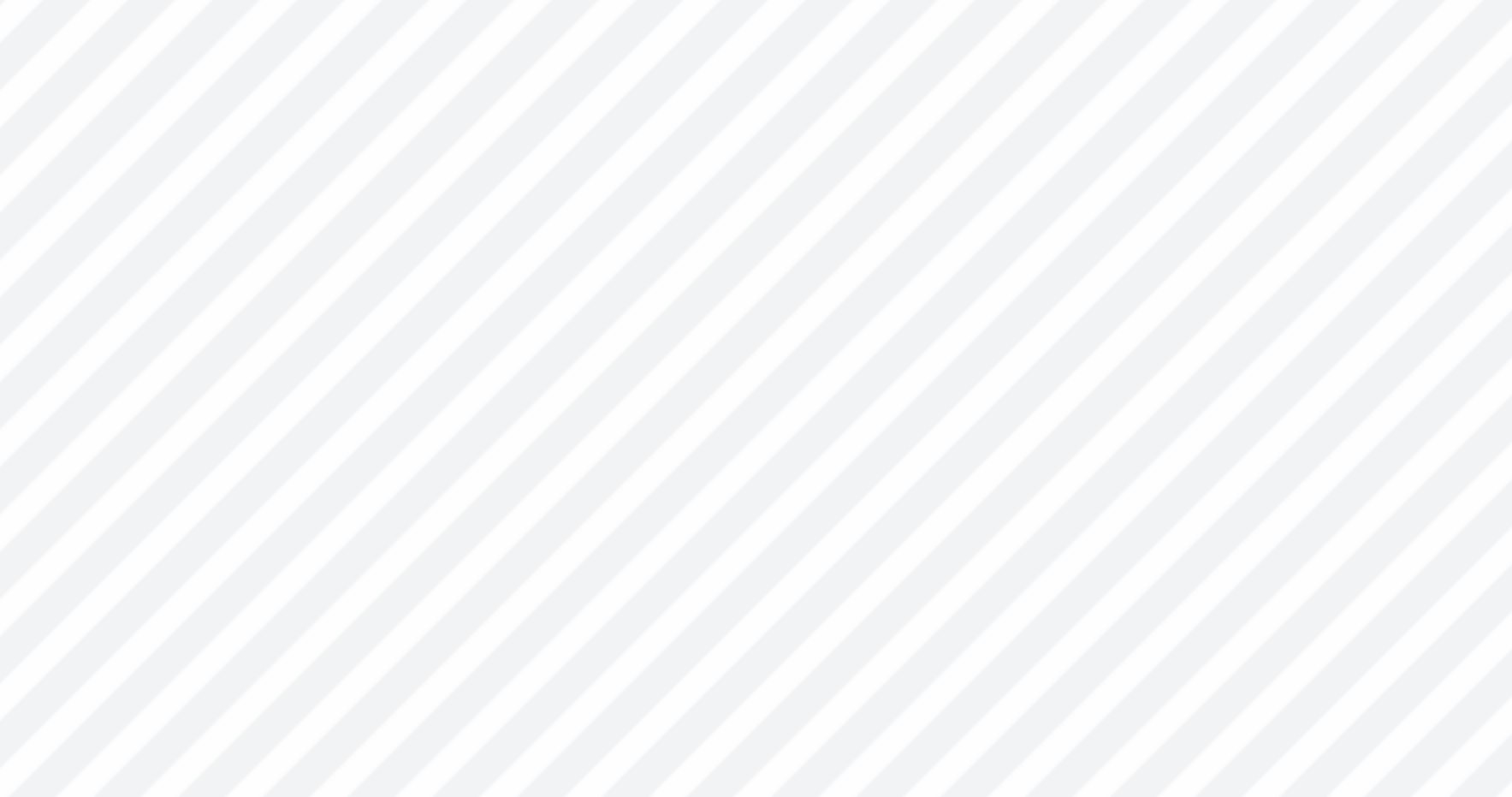
type input "0.28"
type input "0.46"
type input "6.20"
type input "3.35"
type input "0.73"
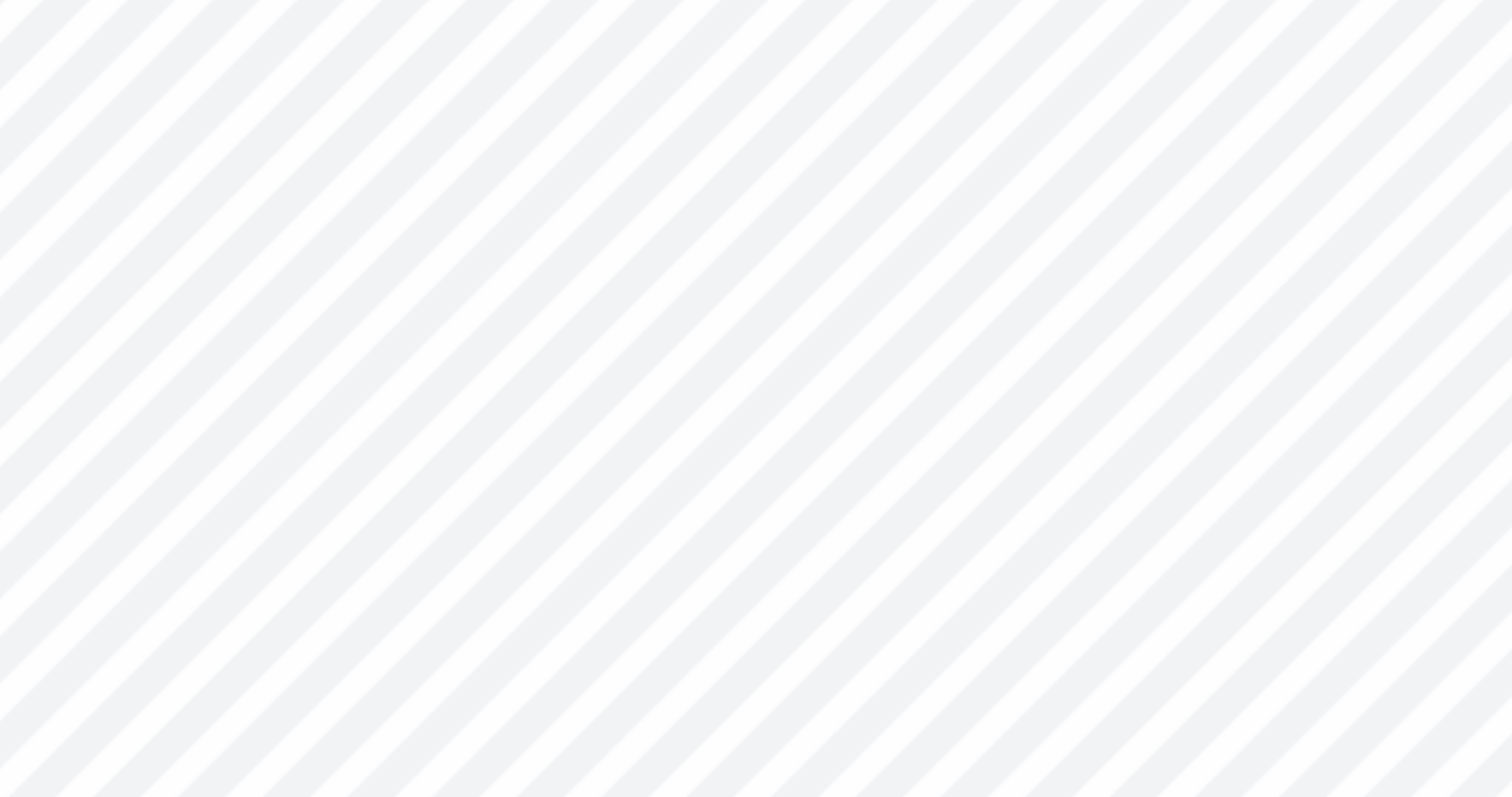
type input "5.67"
type input "0.28"
type input "0.46"
type input "6.20"
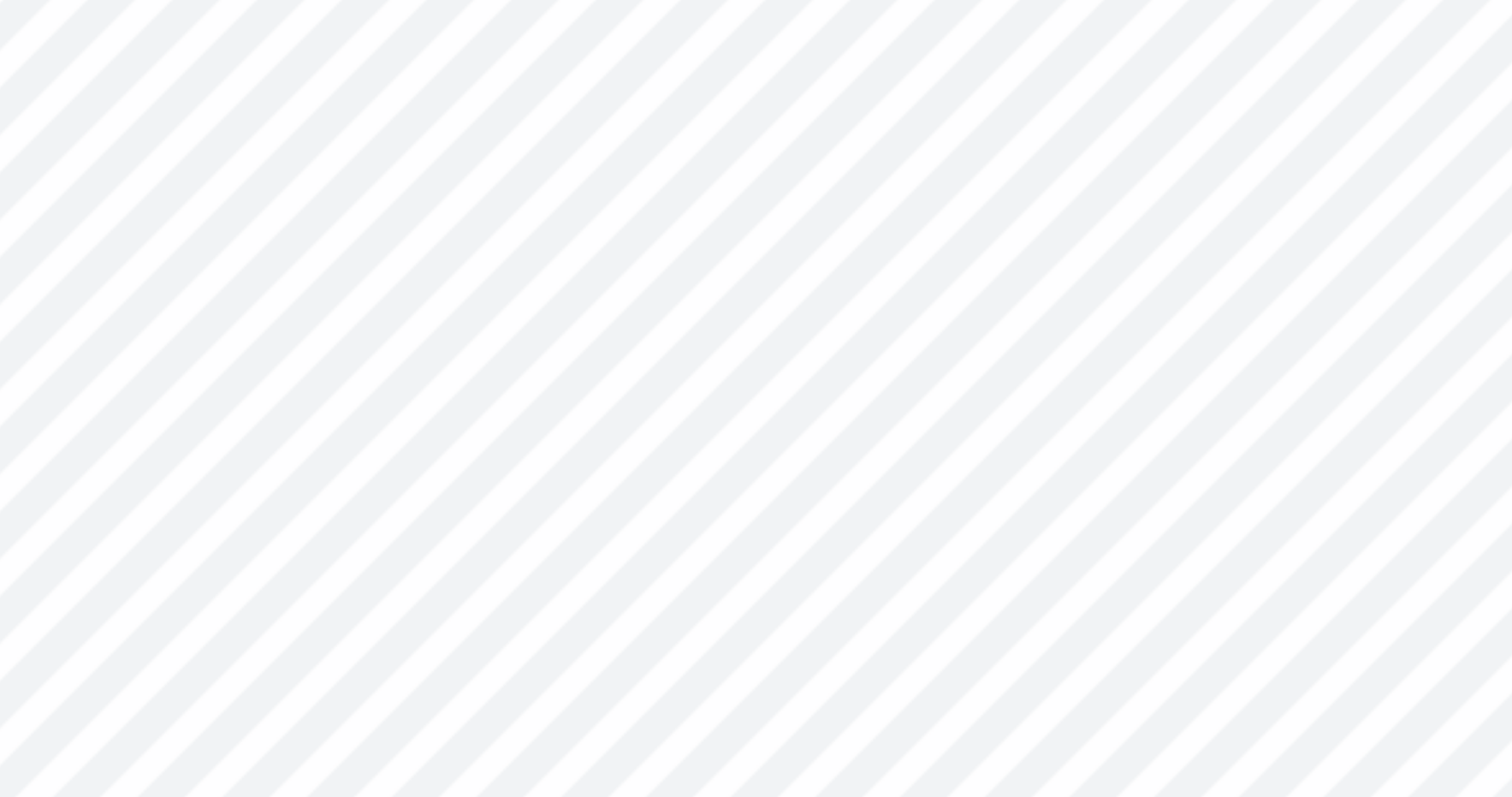
type input "3.35"
type input "0.73"
type input "5.67"
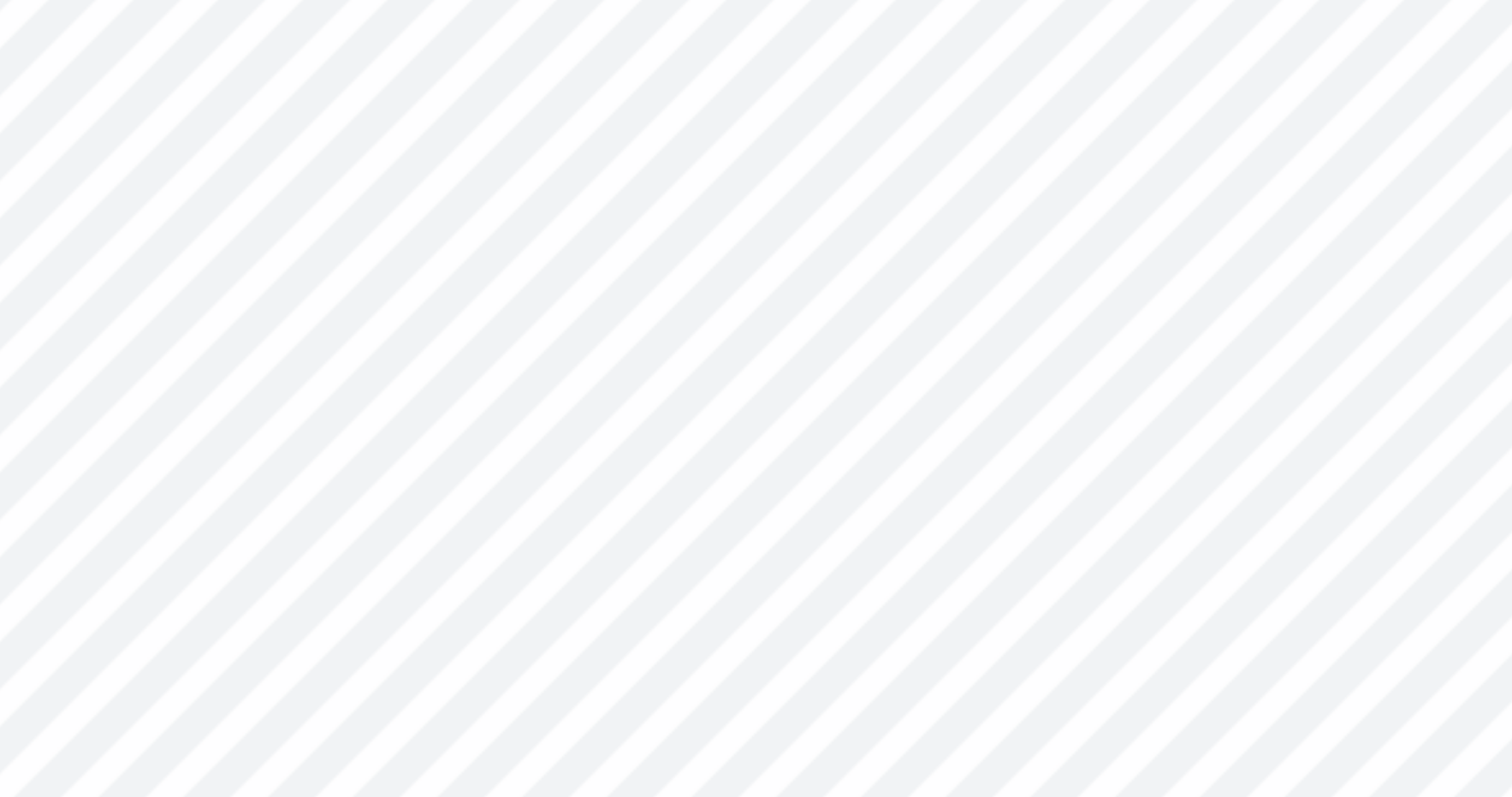
type input "3.35"
type input "0.73"
type input "5.67"
type input "0.47"
type input "1.65"
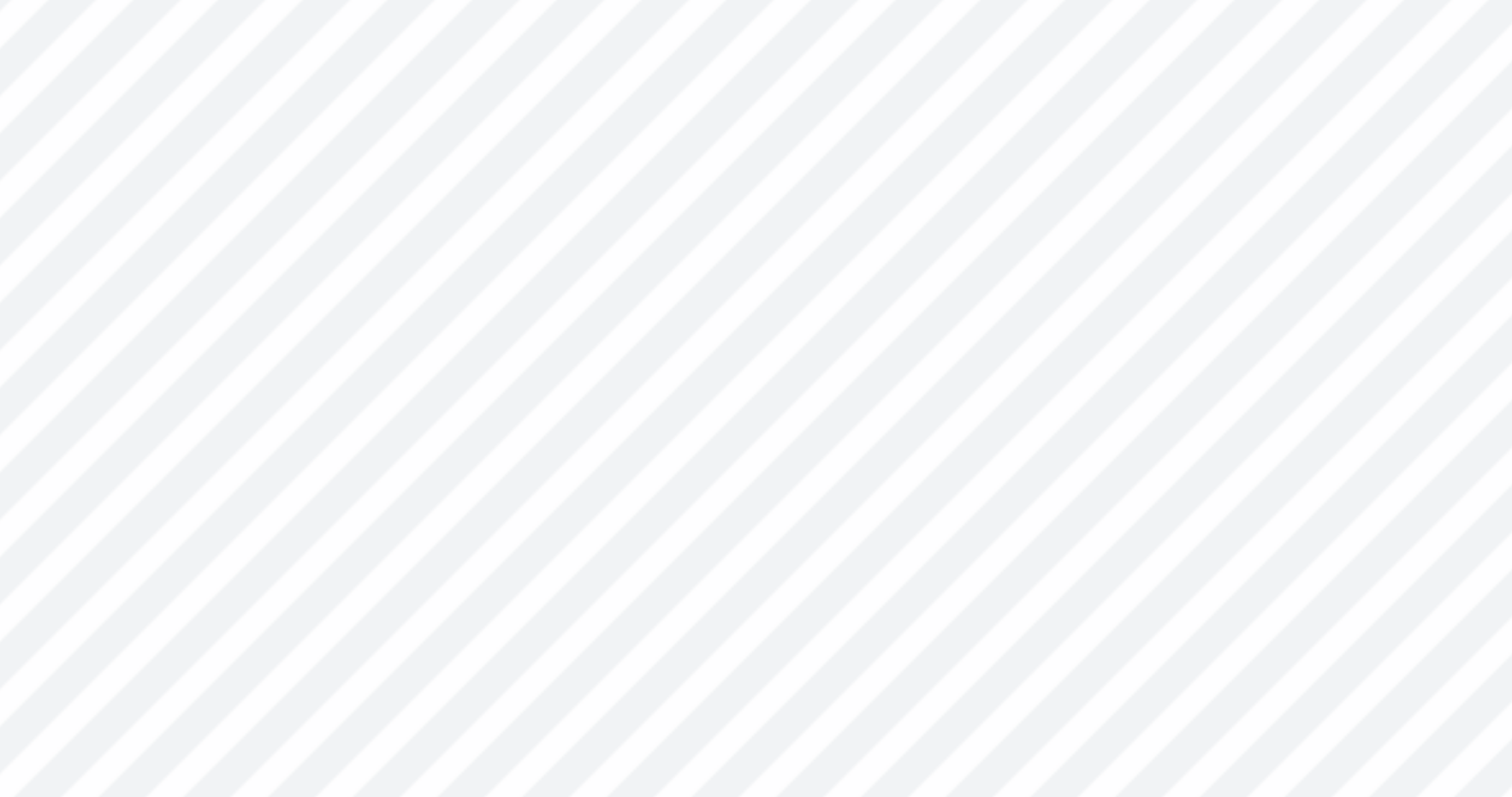
type input "5.63"
type input "0.36"
type input "0.60"
type input "6.05"
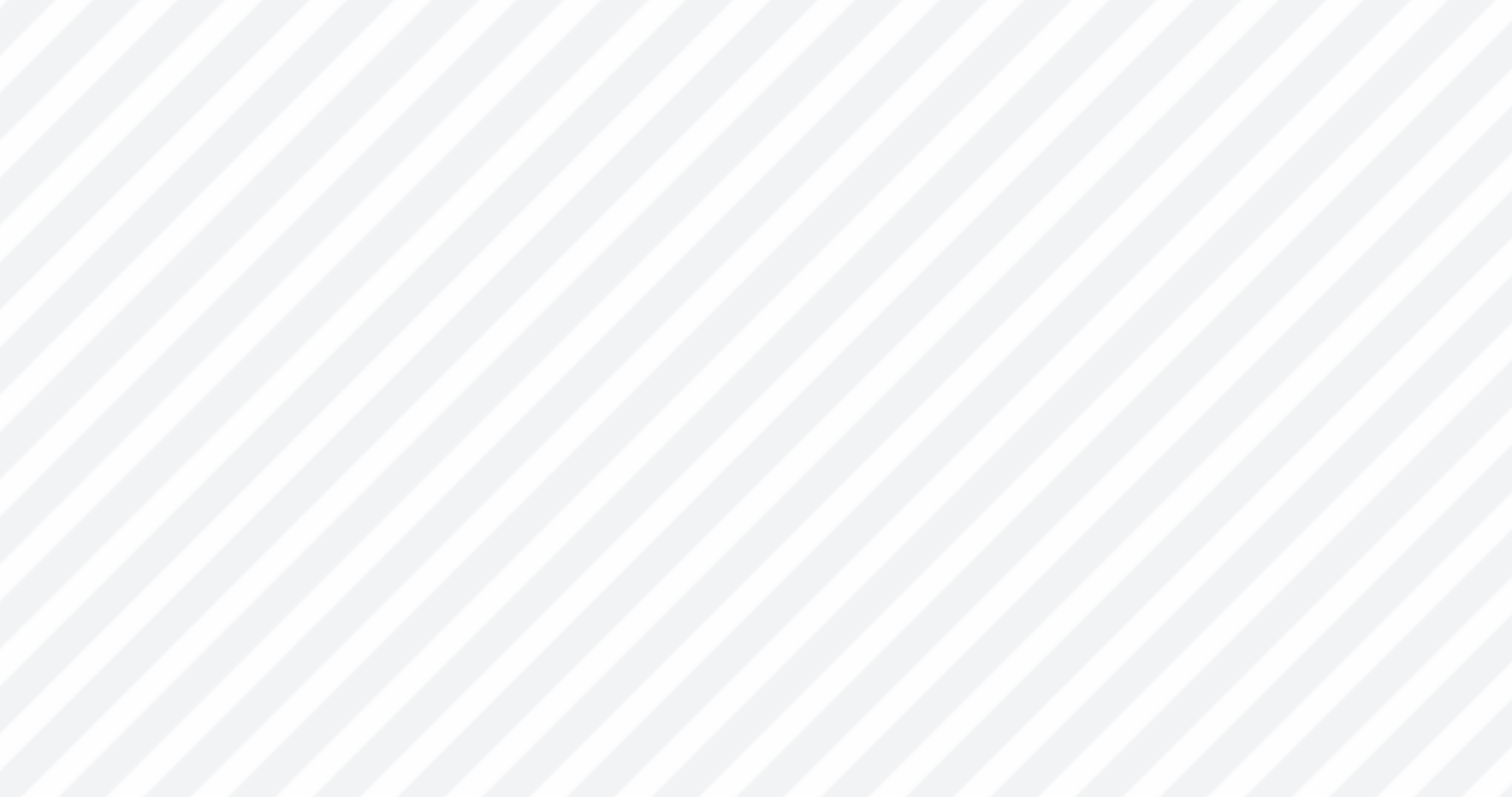
type input "3.35"
type input "0.73"
type input "5.67"
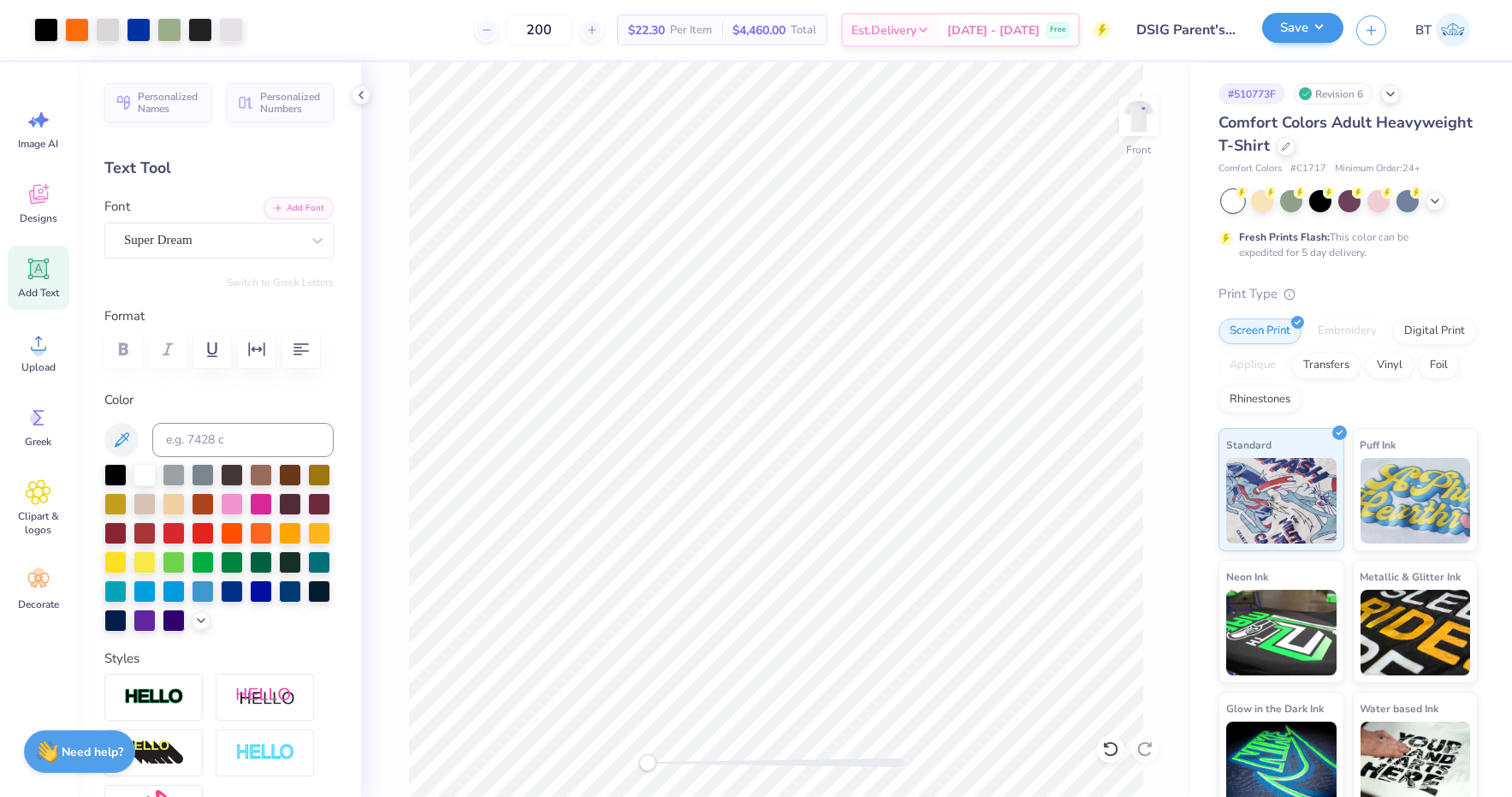
click at [1321, 29] on button "Save" at bounding box center [1302, 28] width 81 height 30
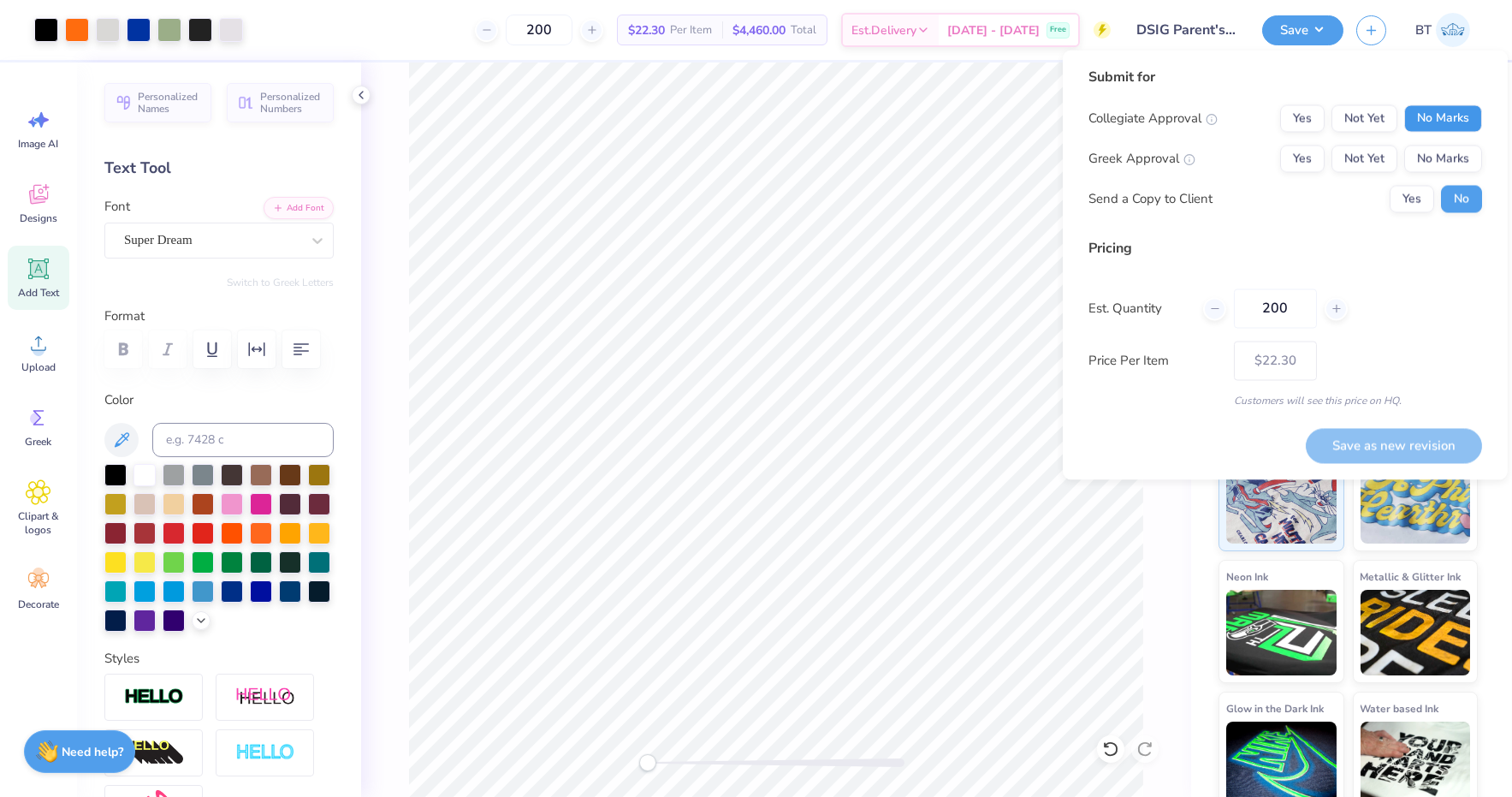
click at [1435, 109] on button "No Marks" at bounding box center [1444, 118] width 78 height 28
click at [1299, 162] on button "Yes" at bounding box center [1302, 159] width 44 height 28
click at [1394, 451] on button "Save as new revision" at bounding box center [1394, 445] width 176 height 35
type input "$22.30"
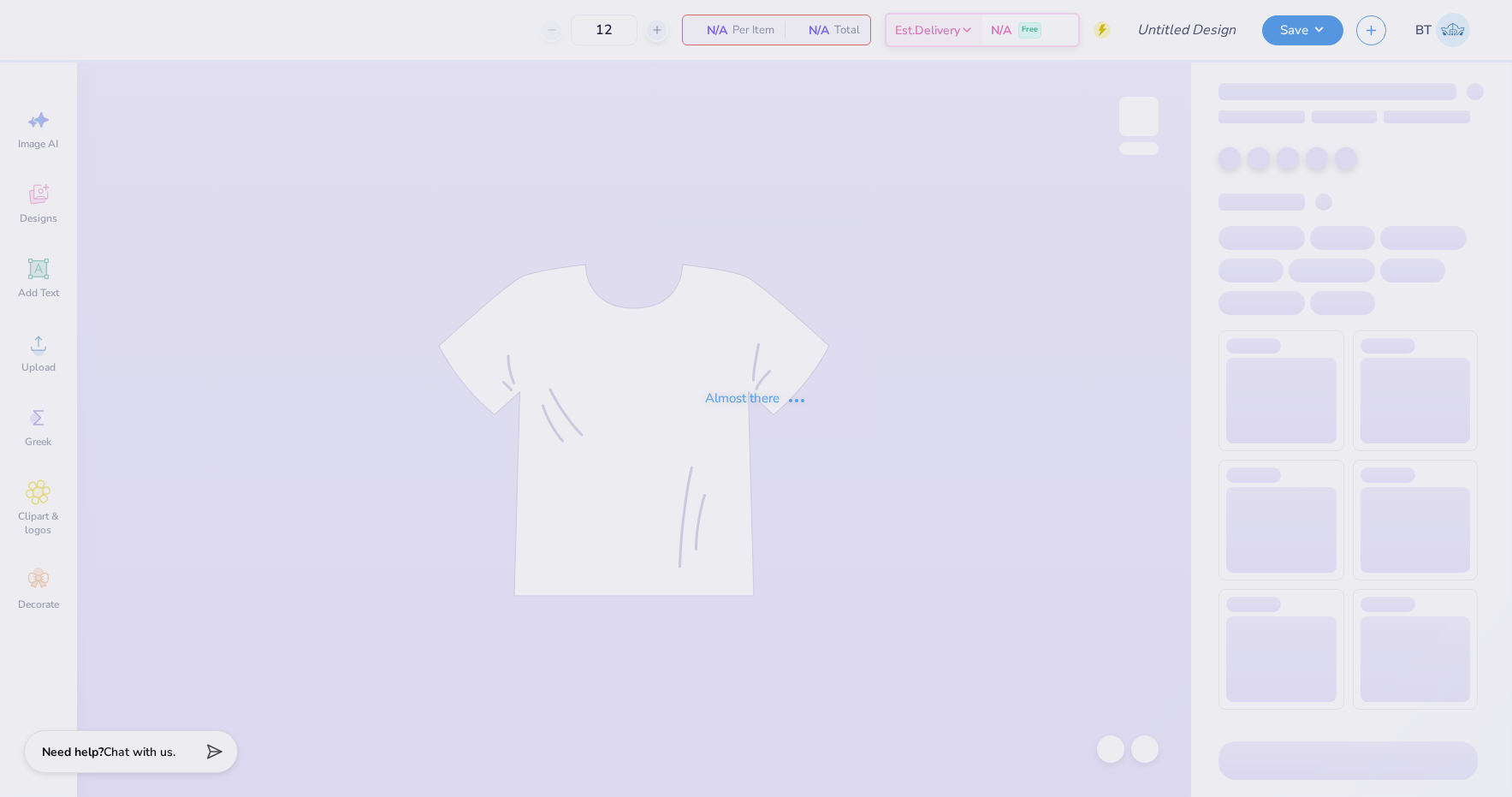
type input "DSIG Parent's Weekend"
type input "200"
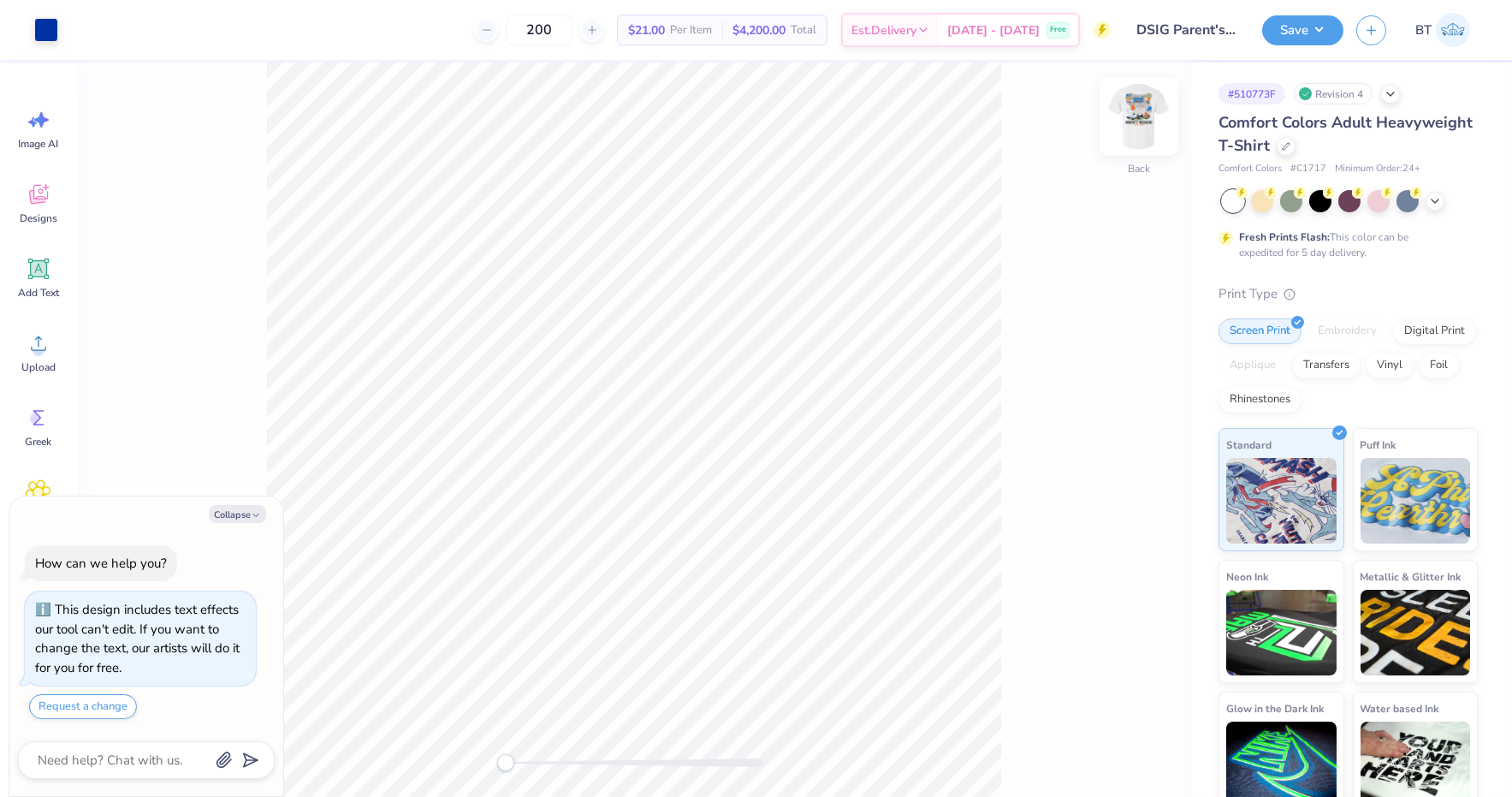
click at [1147, 117] on img at bounding box center [1138, 116] width 68 height 68
click at [129, 34] on div at bounding box center [138, 28] width 24 height 24
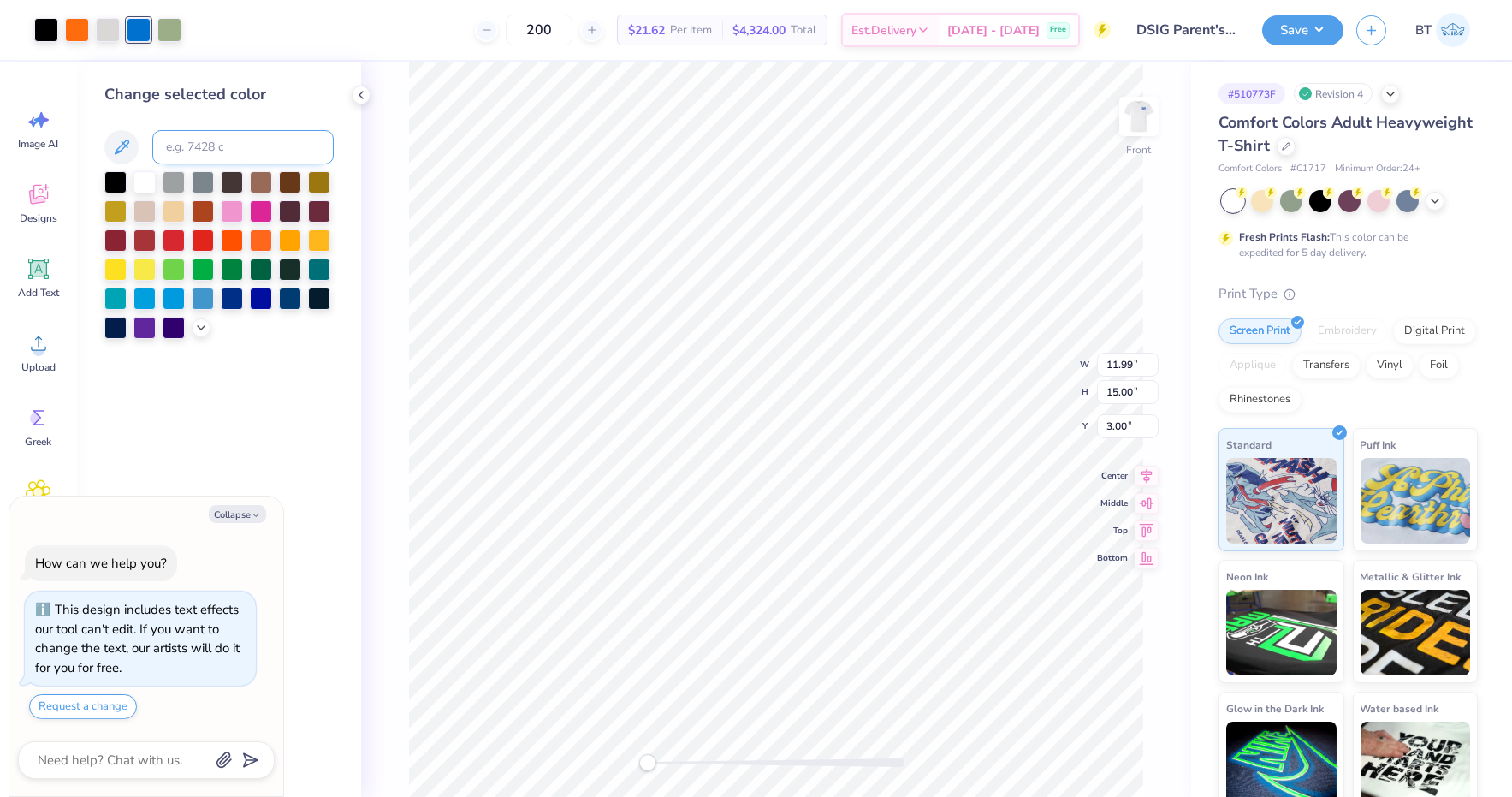
type textarea "x"
click at [200, 153] on input at bounding box center [243, 147] width 181 height 34
type input "286"
type textarea "x"
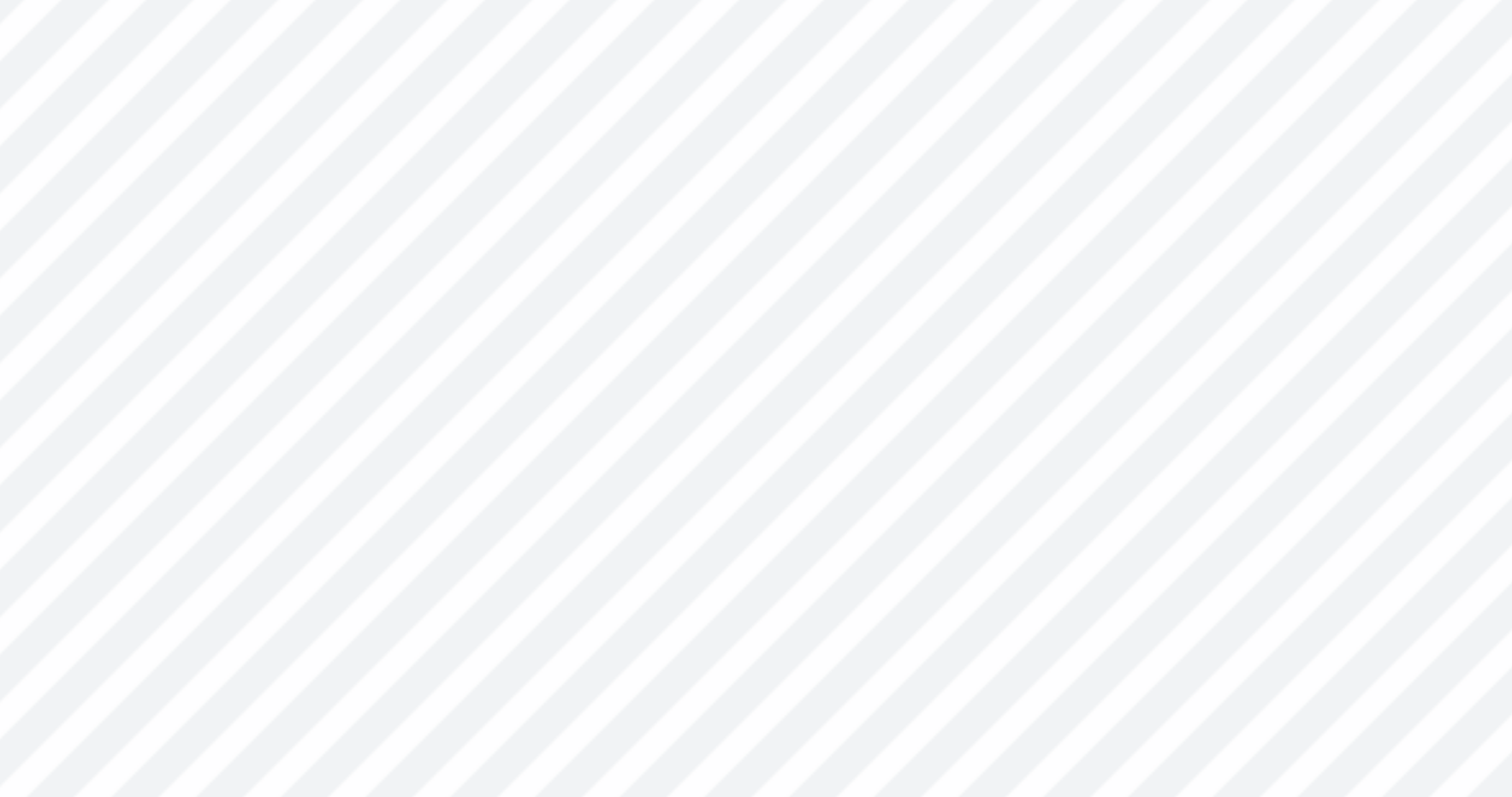
type textarea "x"
type input "4.39"
type input "1.78"
type input "5.57"
type textarea "x"
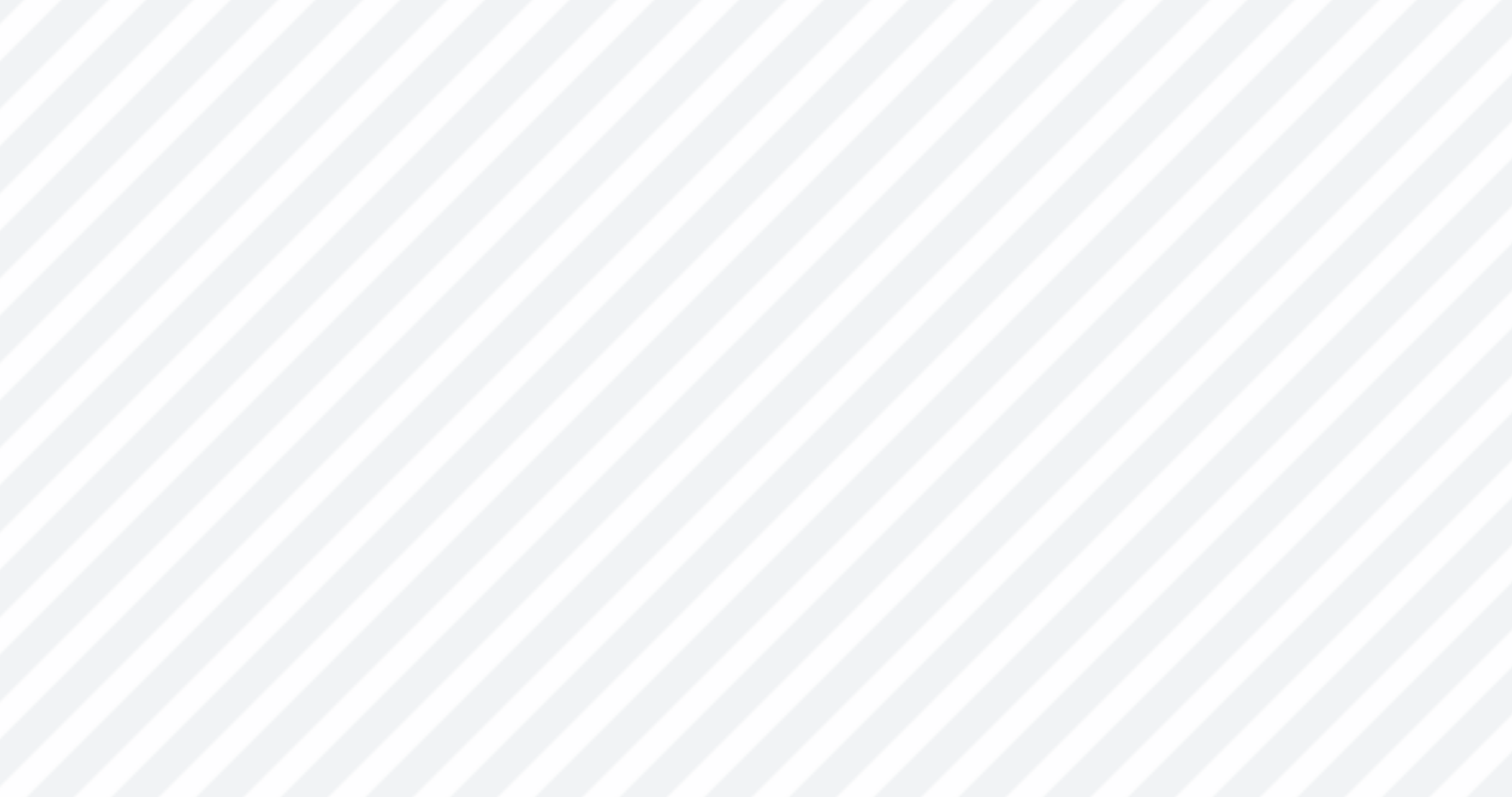
type input "3.34"
type input "1.55"
type input "5.00"
type textarea "x"
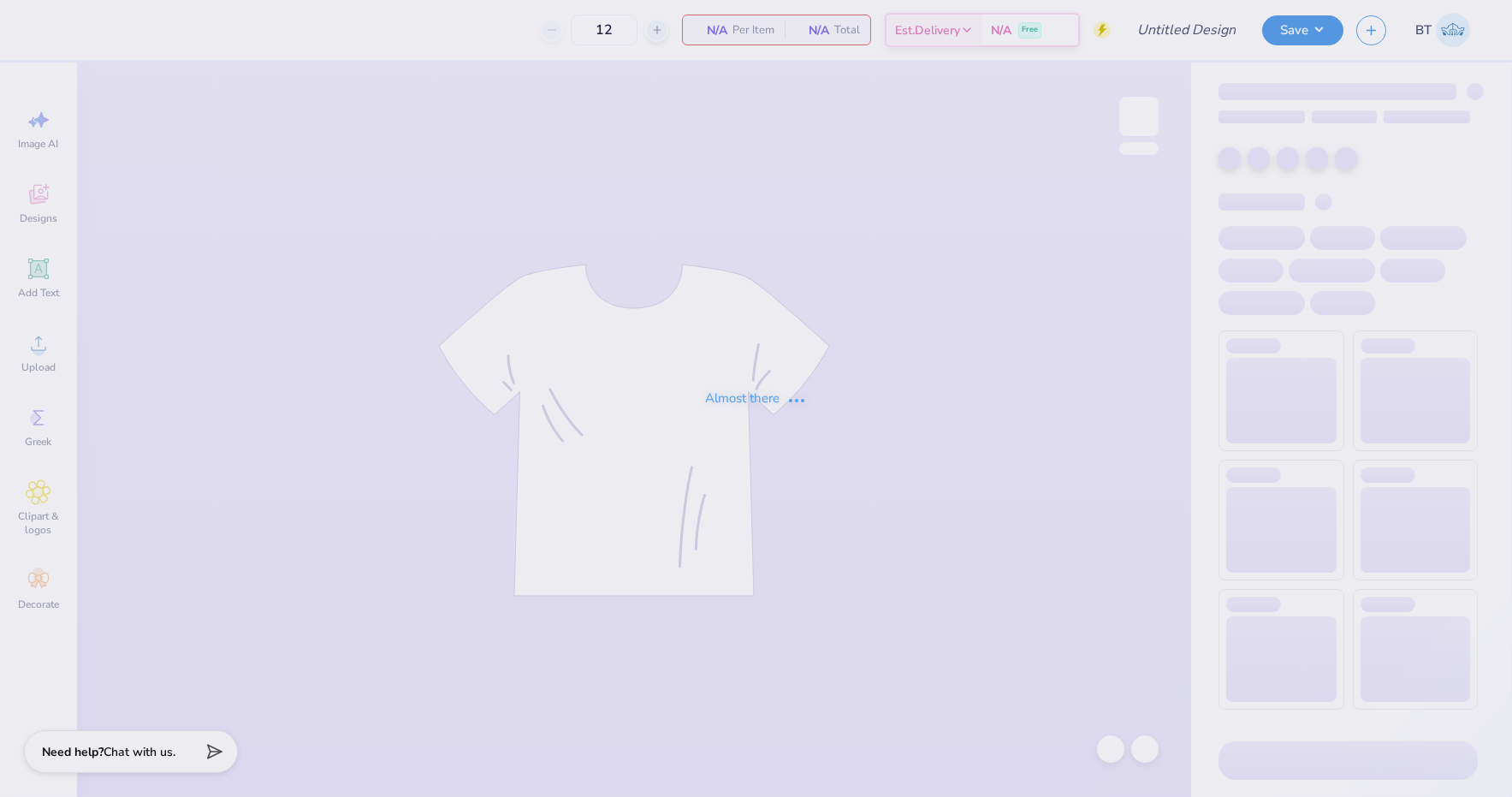
type input "[MEDICAL_DATA] Parent's Weekend"
type input "50"
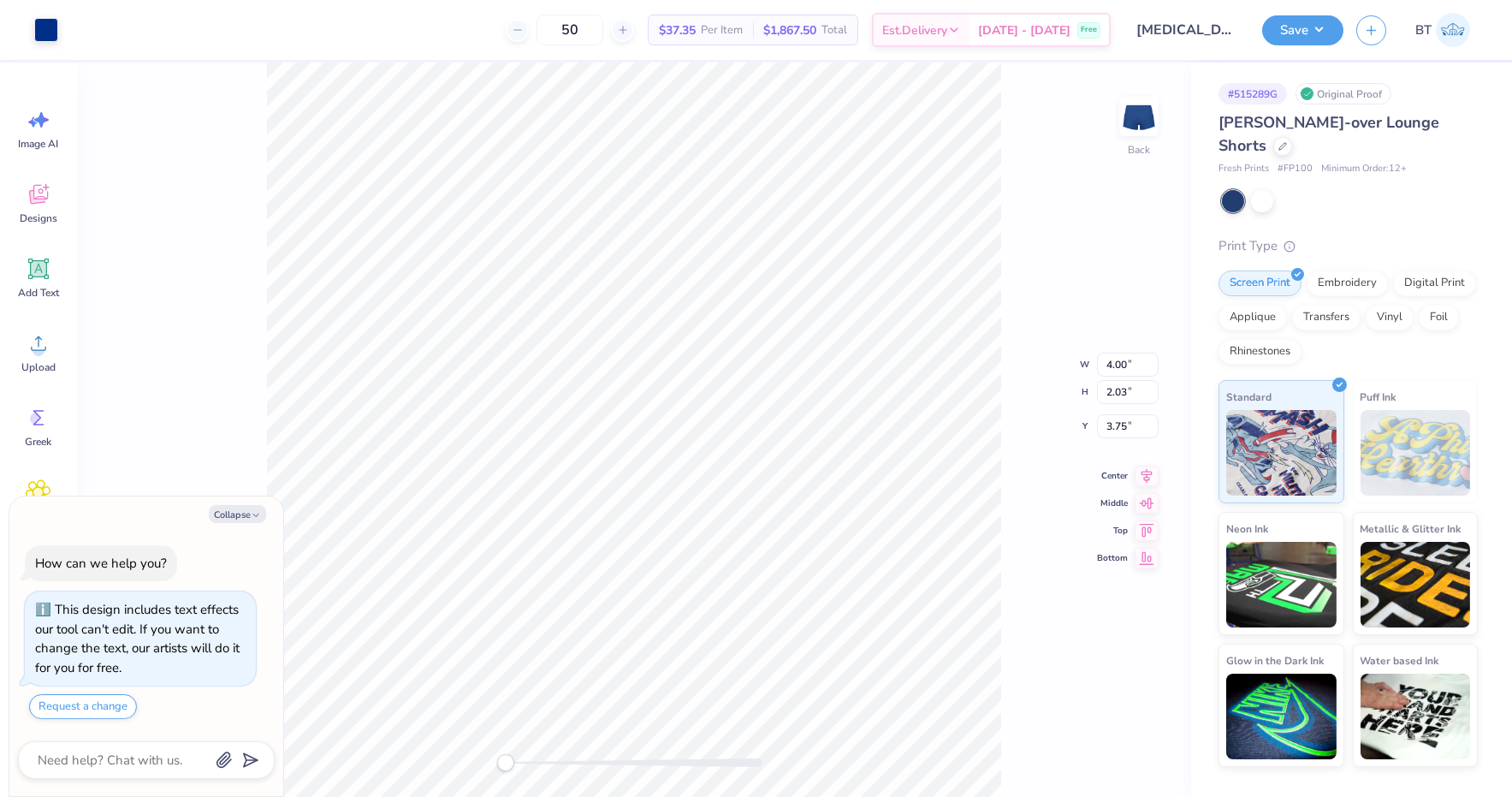
click at [1046, 277] on div "Back W 4.00 4.00 " H 2.03 2.03 " Y 3.75 3.75 " Center Middle Top Bottom" at bounding box center [634, 429] width 1114 height 734
click at [1279, 144] on icon at bounding box center [1283, 145] width 7 height 7
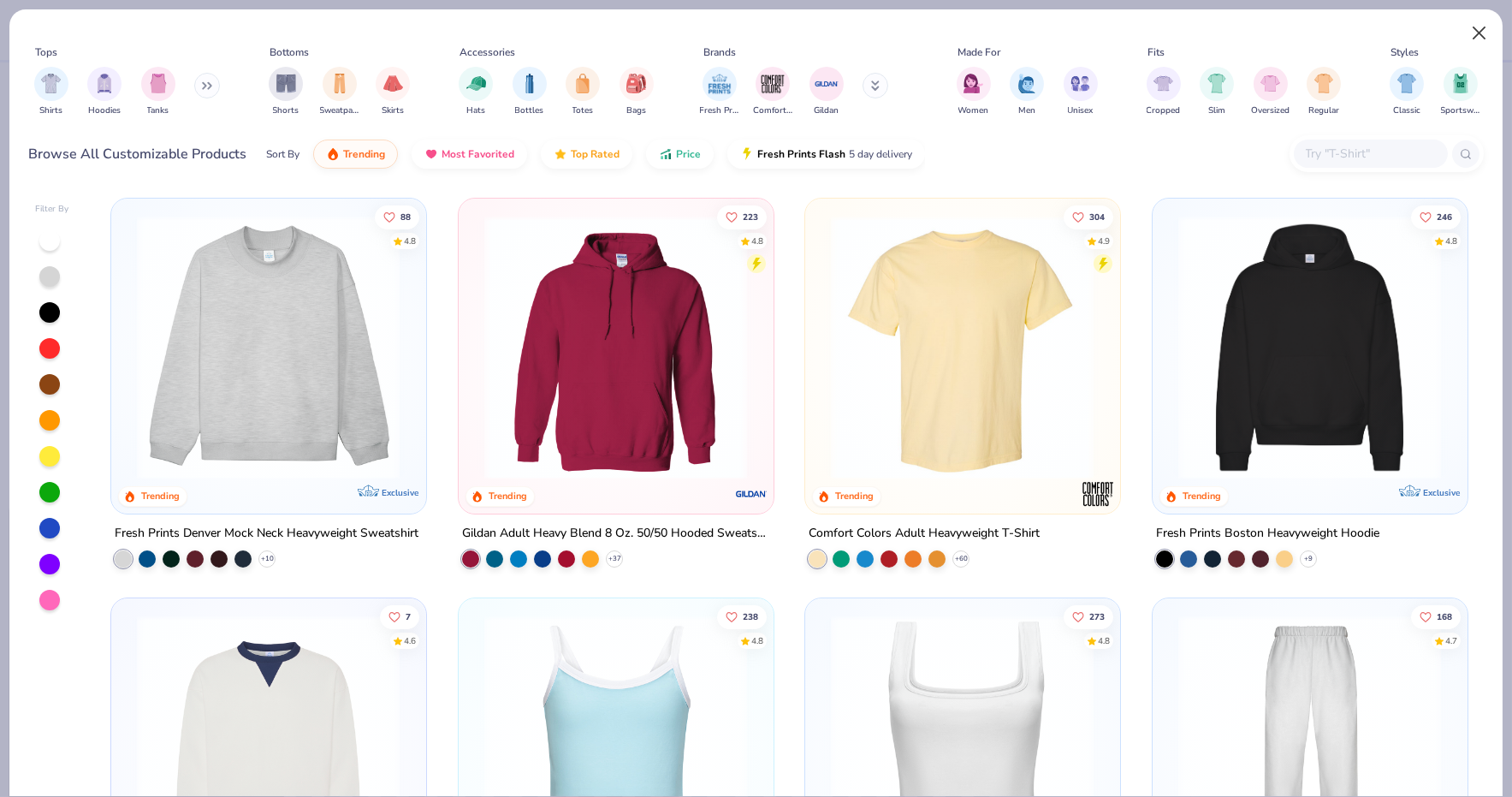
click at [1479, 27] on button "Close" at bounding box center [1479, 33] width 33 height 33
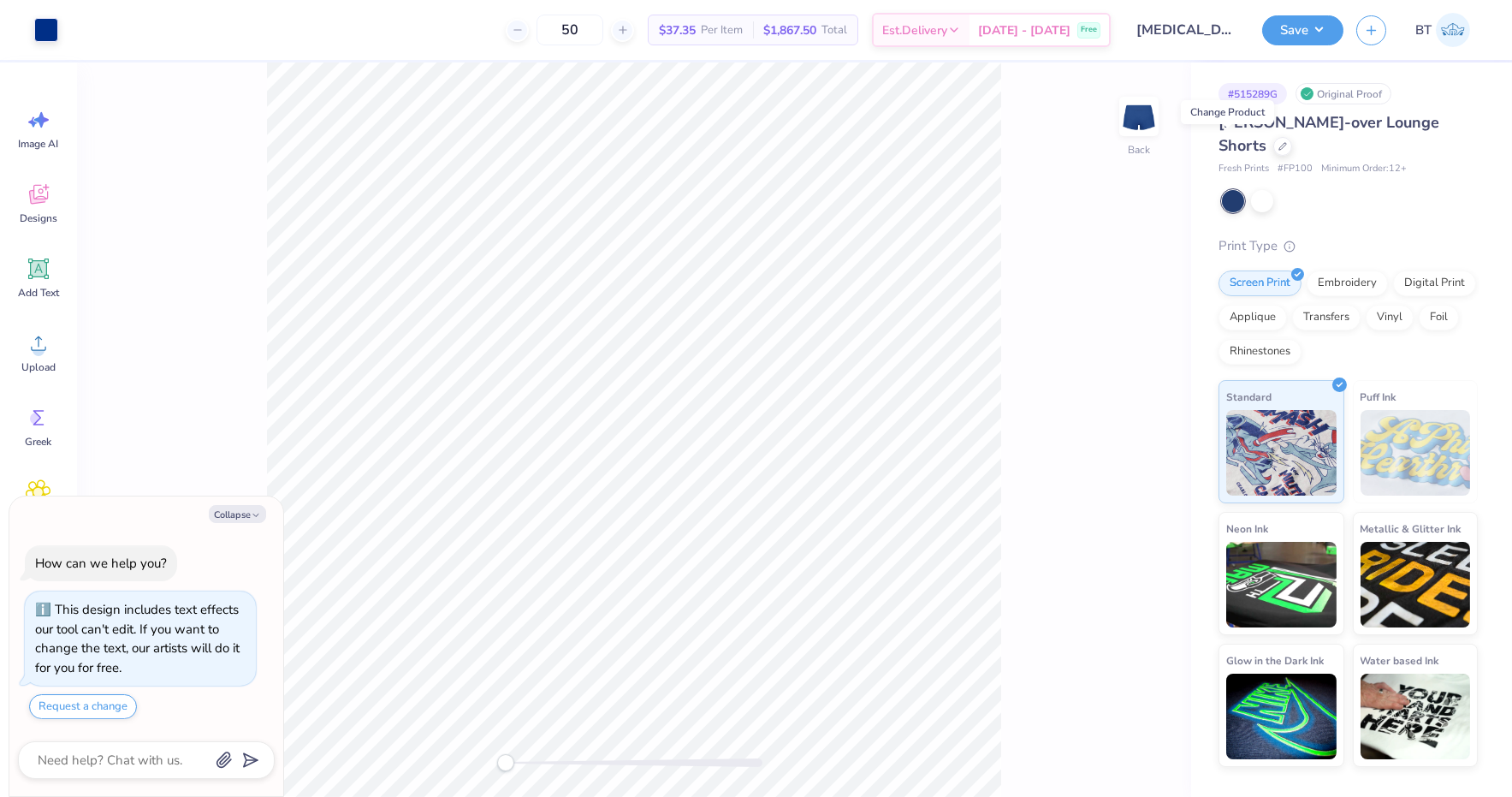
type textarea "x"
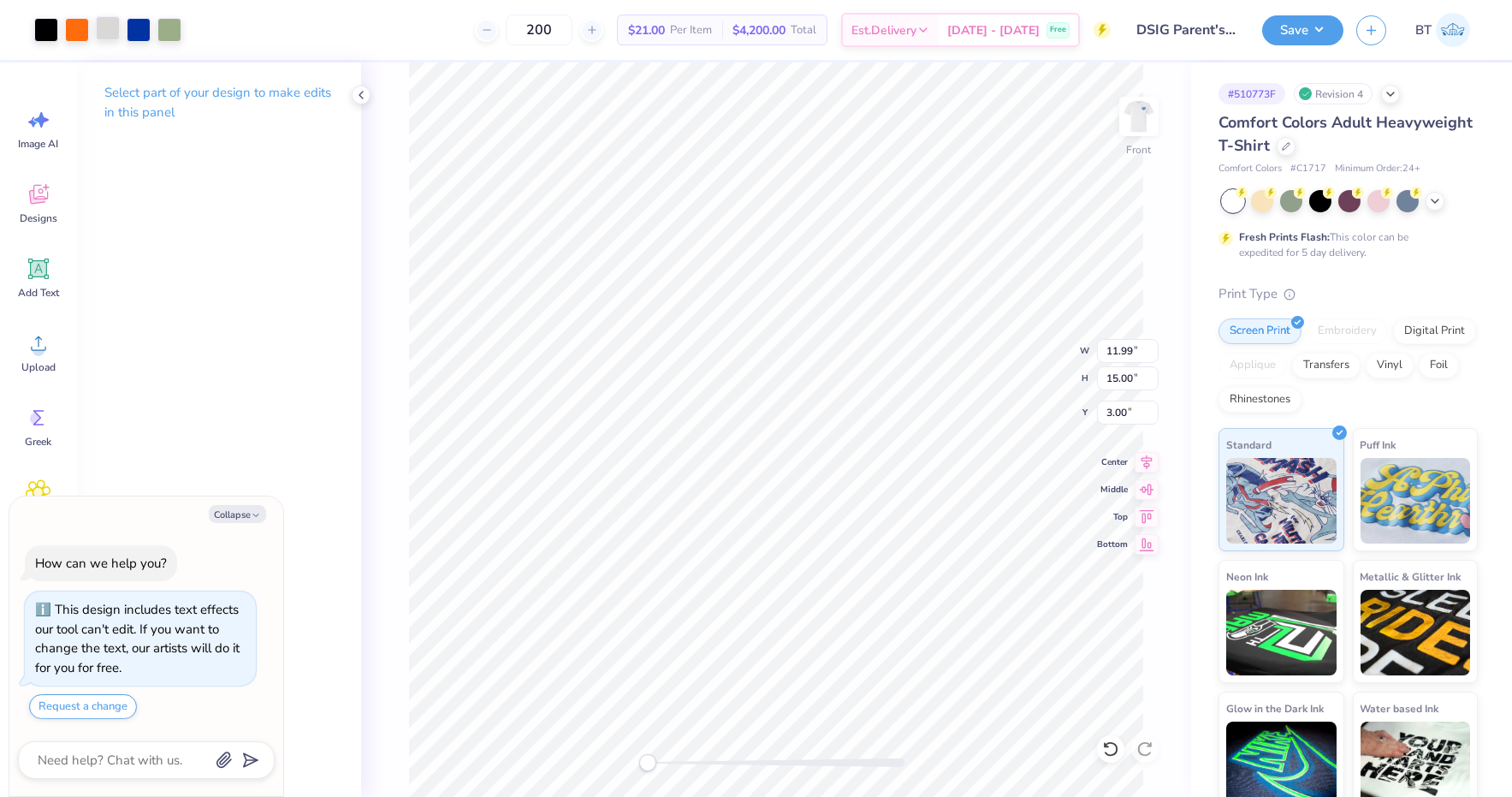
click at [103, 26] on div at bounding box center [108, 28] width 24 height 24
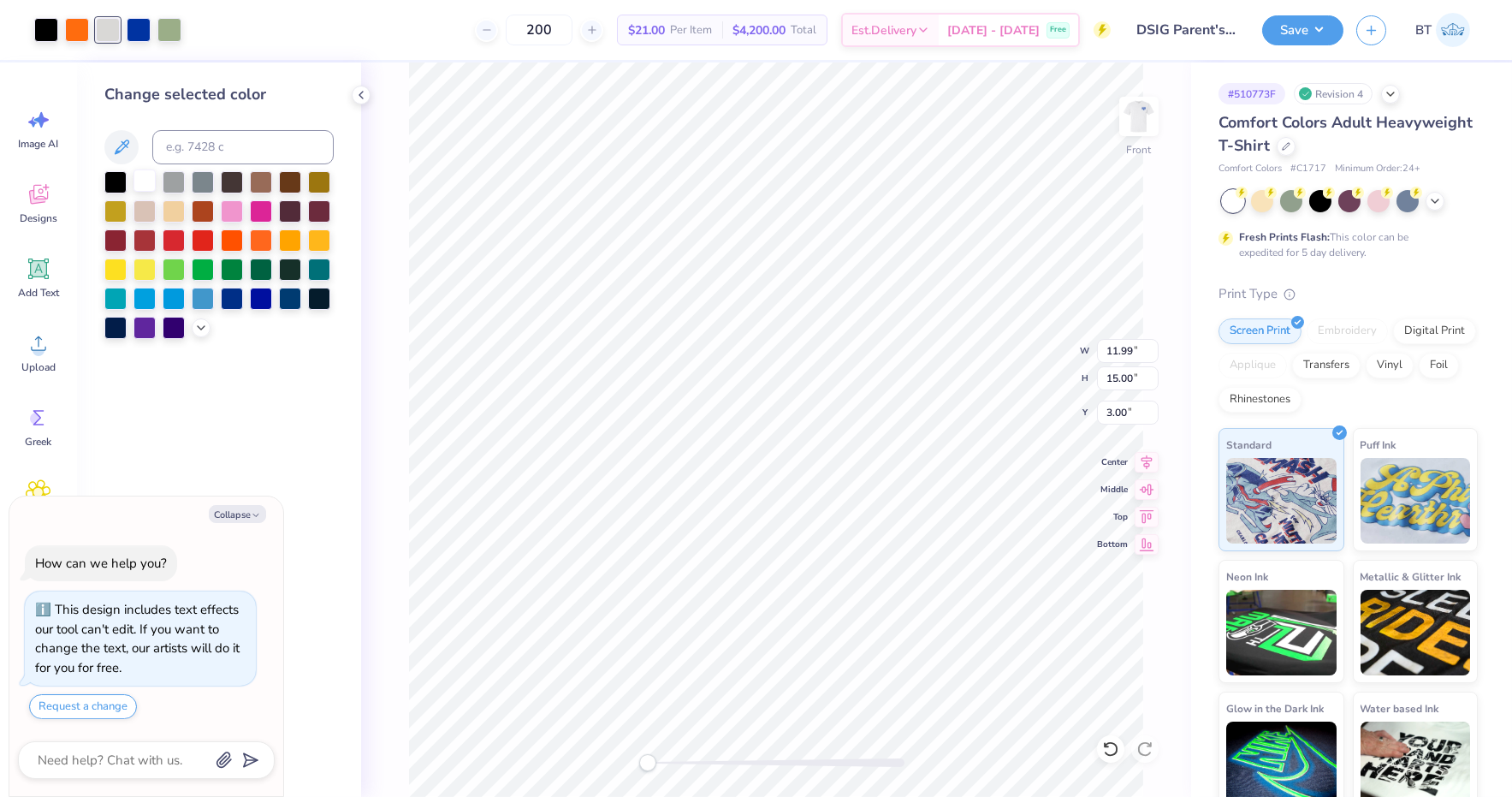
click at [138, 178] on div at bounding box center [144, 180] width 22 height 22
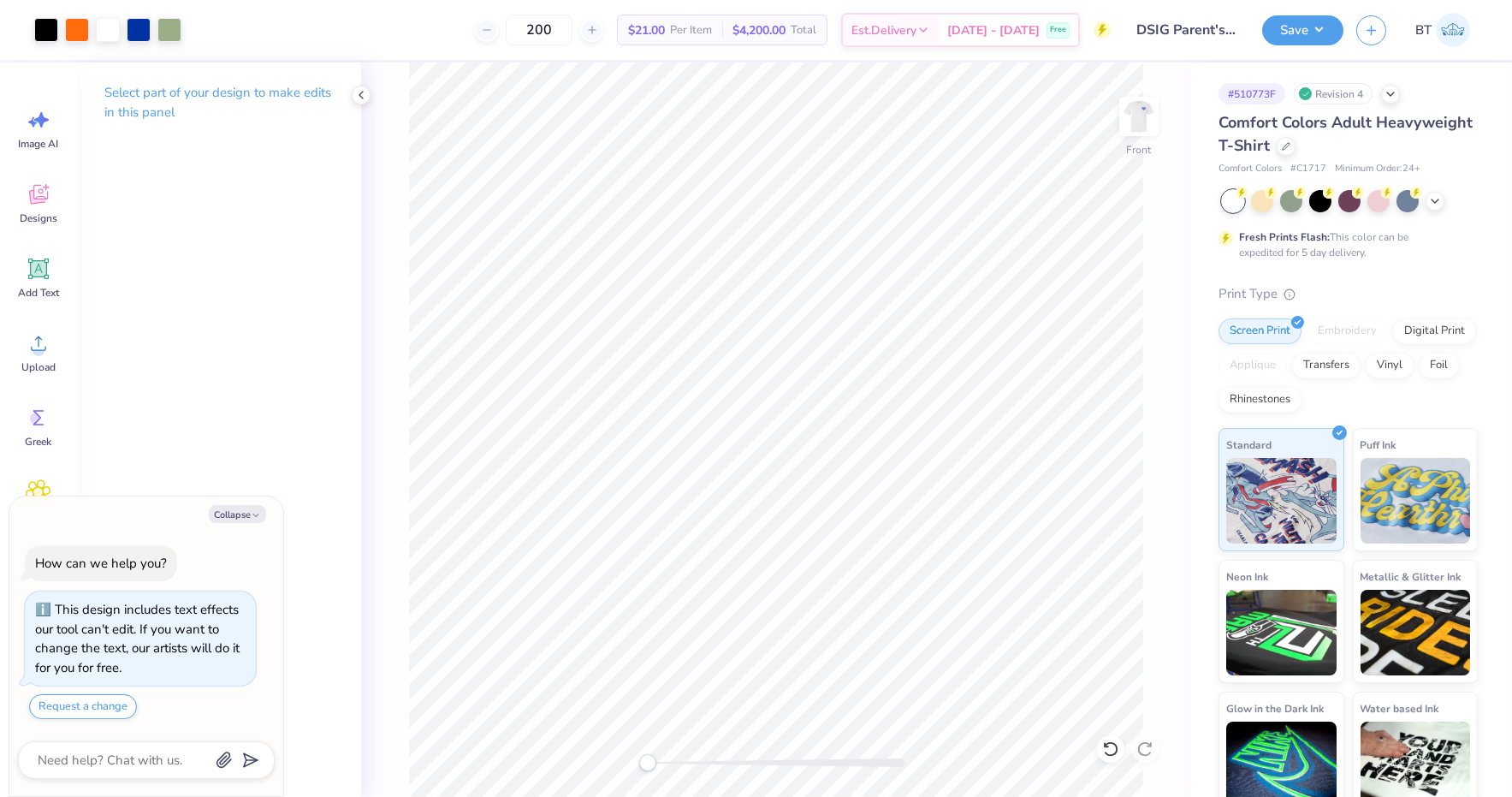
type textarea "x"
